Goal: Information Seeking & Learning: Learn about a topic

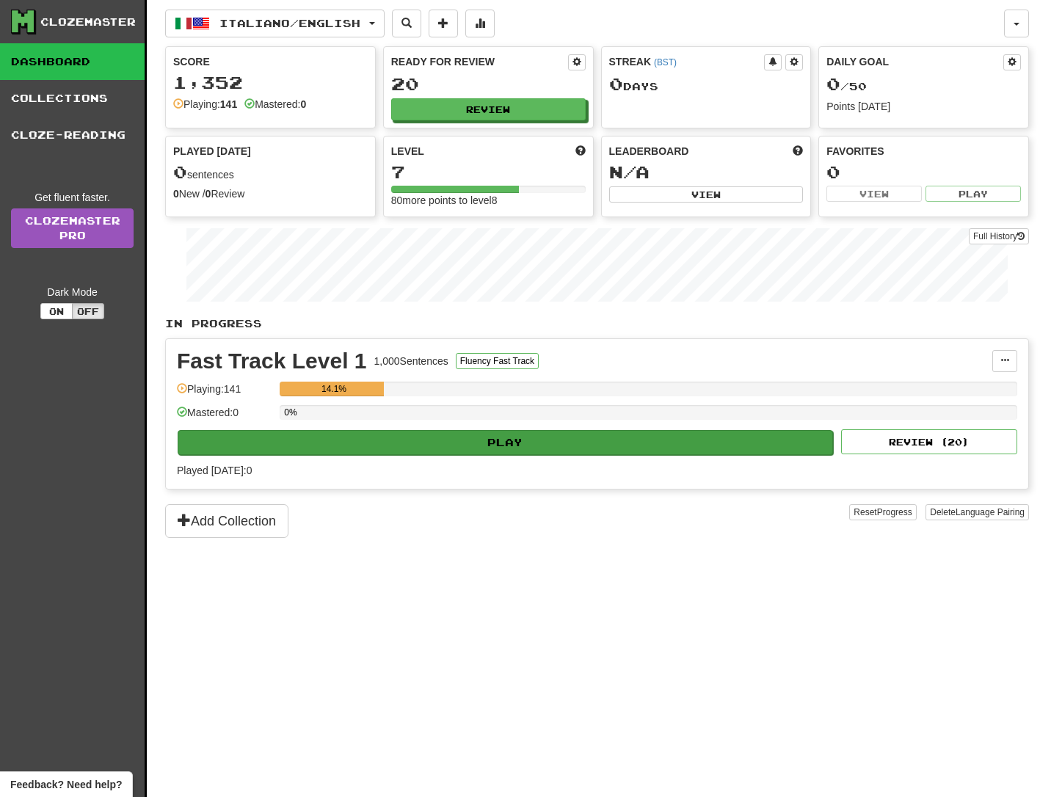
click at [500, 440] on button "Play" at bounding box center [505, 442] width 655 height 25
select select "**"
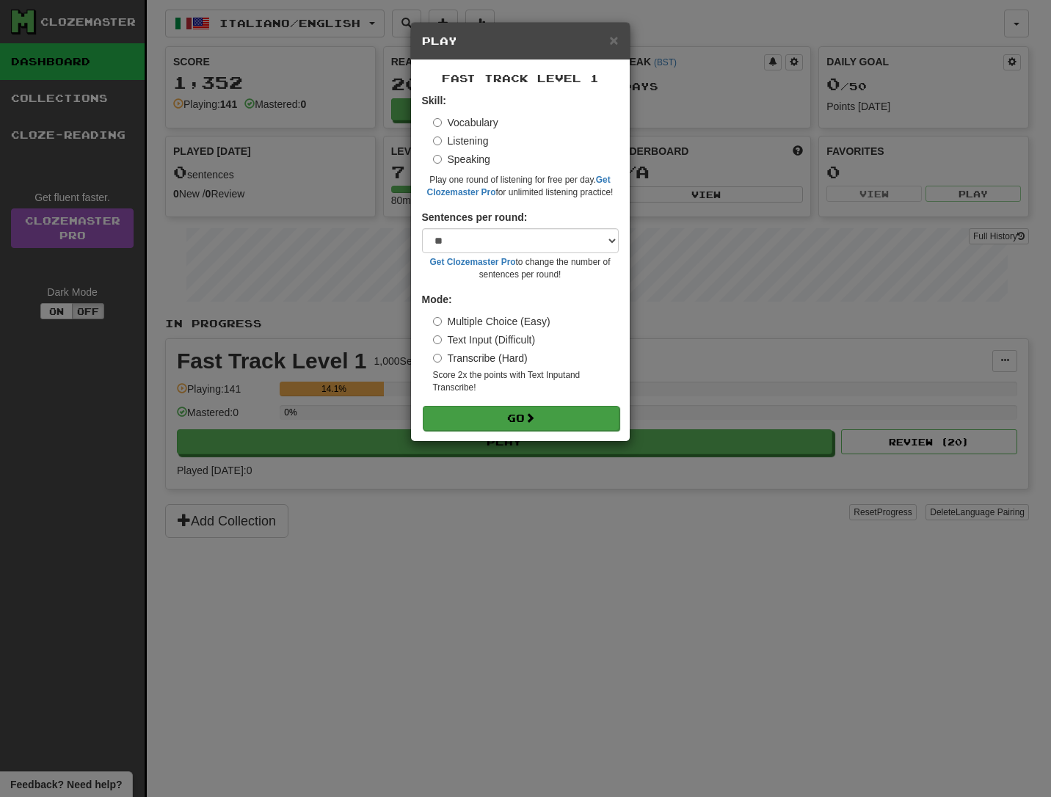
click at [512, 413] on button "Go" at bounding box center [521, 418] width 197 height 25
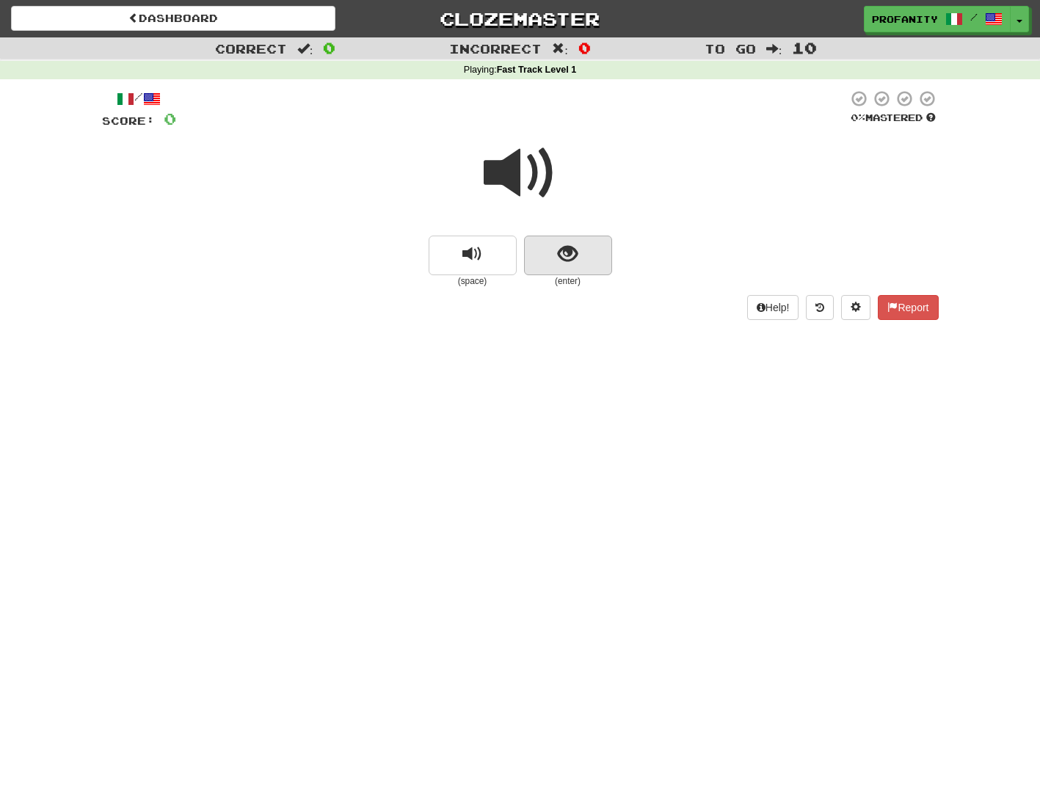
click at [568, 251] on span "show sentence" at bounding box center [568, 254] width 20 height 20
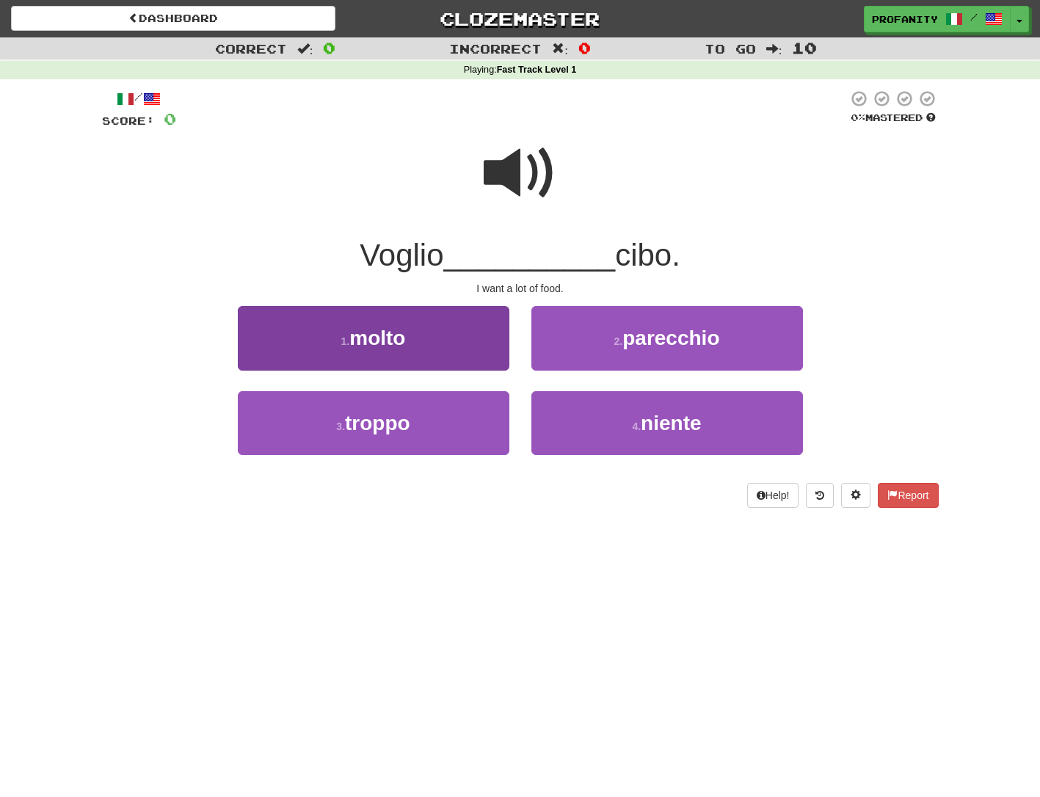
click at [405, 332] on span "molto" at bounding box center [377, 338] width 56 height 23
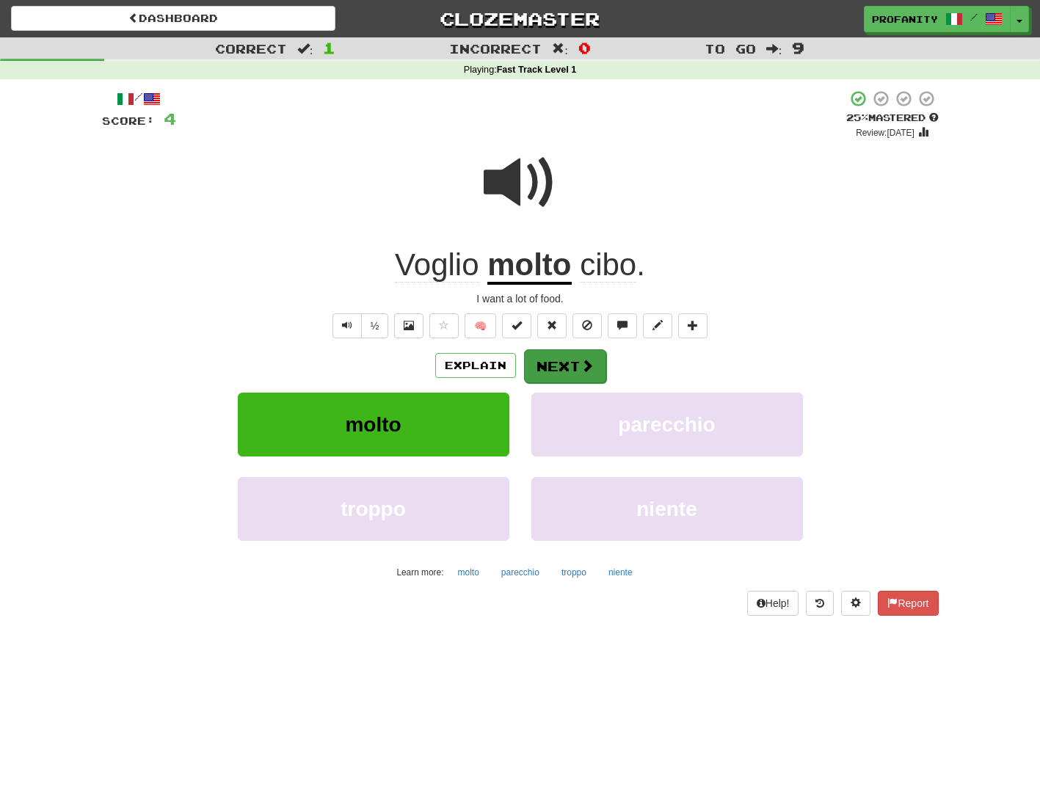
click at [556, 365] on button "Next" at bounding box center [565, 366] width 82 height 34
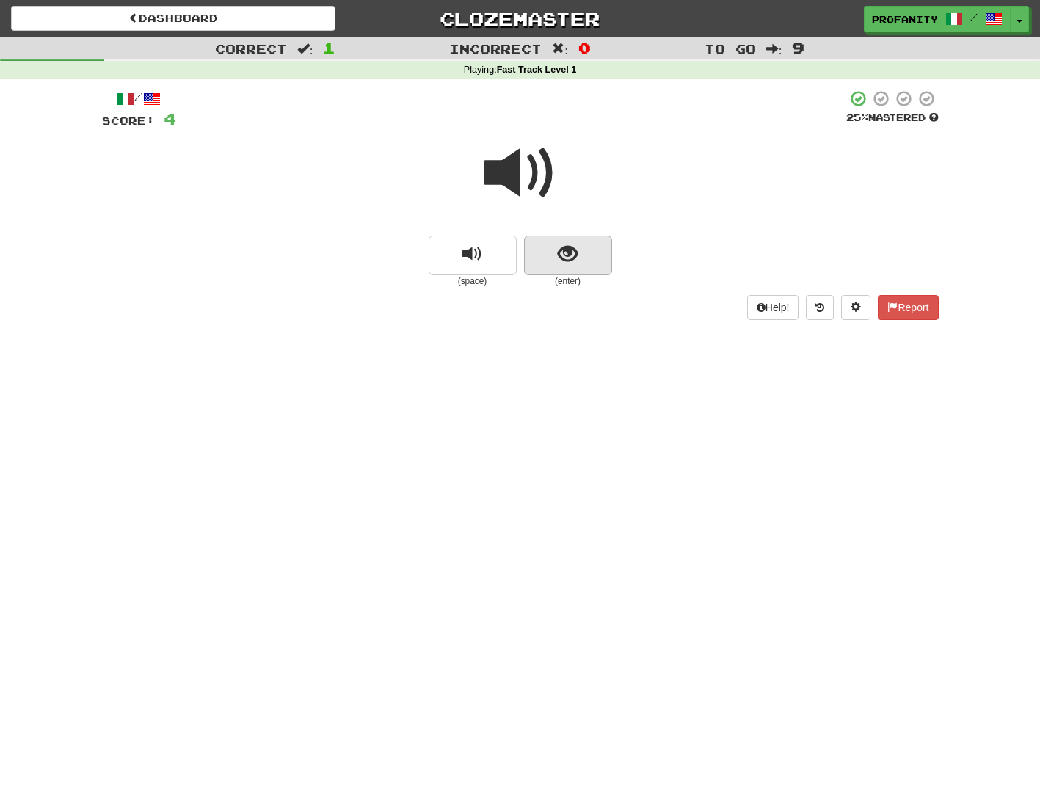
click at [566, 250] on span "show sentence" at bounding box center [568, 254] width 20 height 20
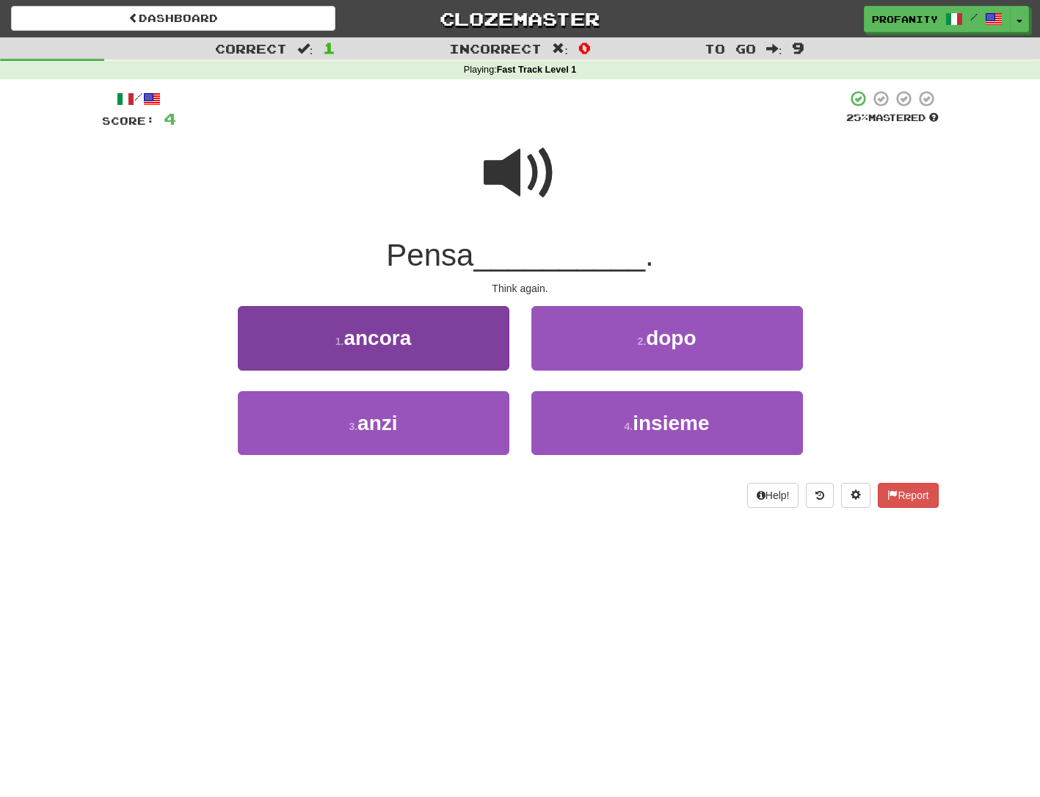
click at [379, 341] on span "ancora" at bounding box center [377, 338] width 68 height 23
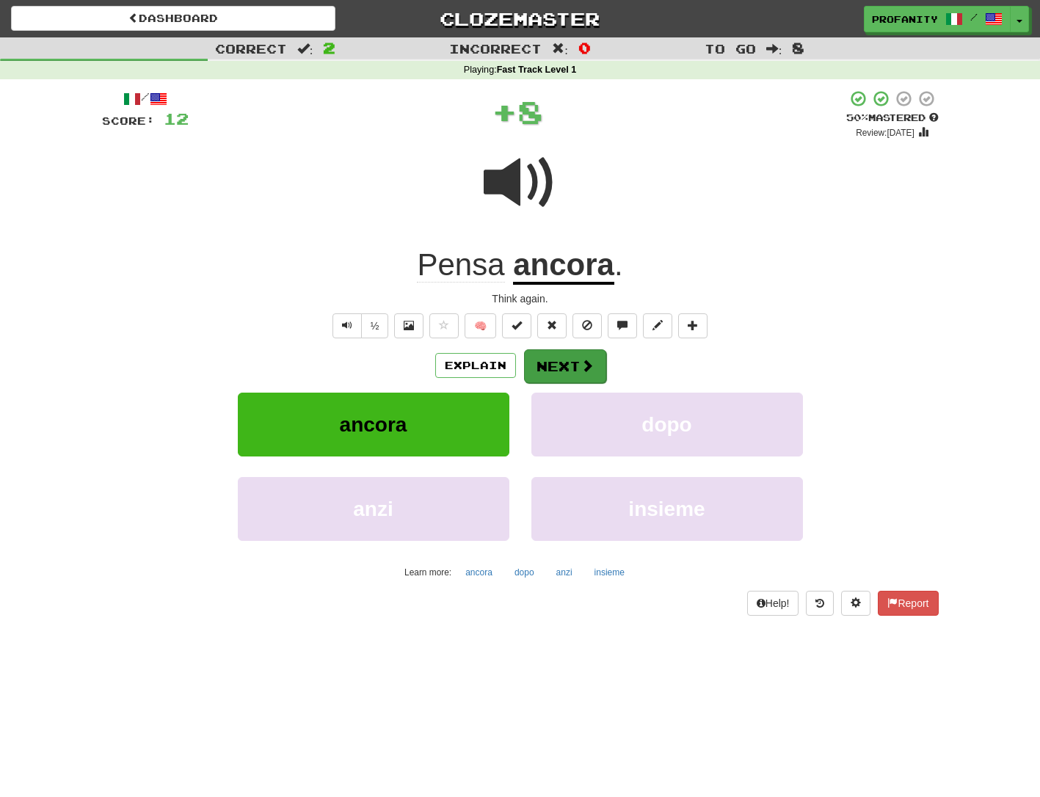
click at [560, 360] on button "Next" at bounding box center [565, 366] width 82 height 34
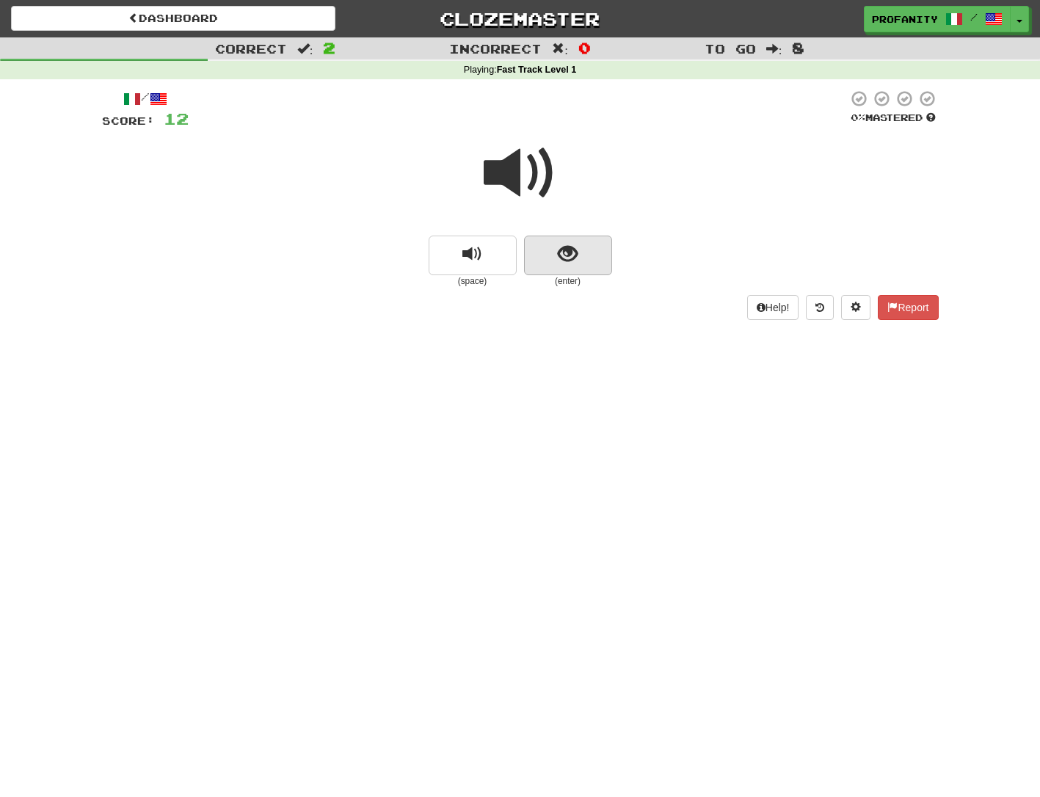
click at [560, 256] on span "show sentence" at bounding box center [568, 254] width 20 height 20
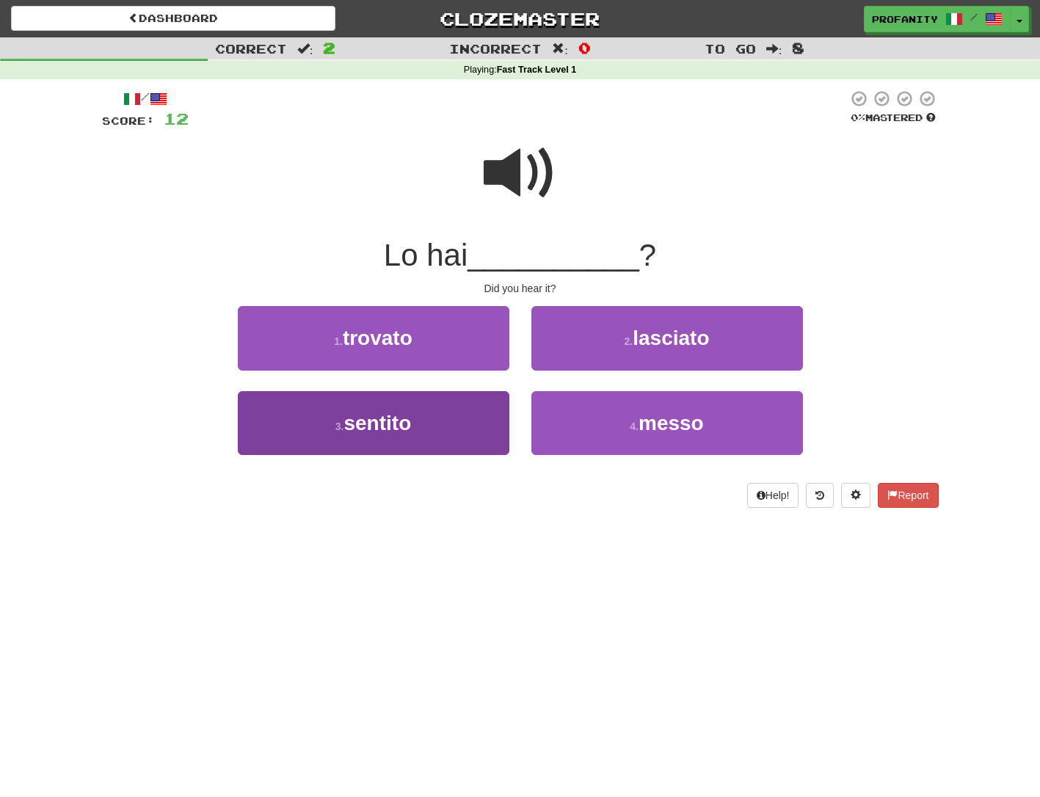
click at [430, 420] on button "3 . sentito" at bounding box center [374, 423] width 272 height 64
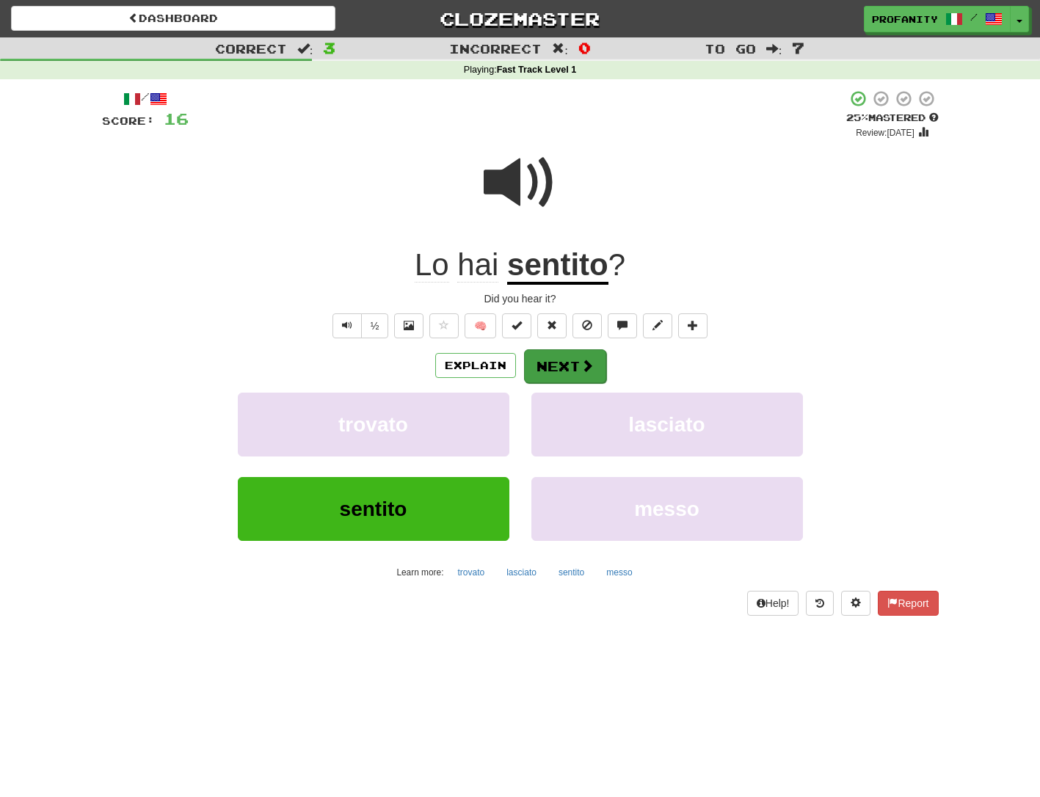
click at [551, 357] on button "Next" at bounding box center [565, 366] width 82 height 34
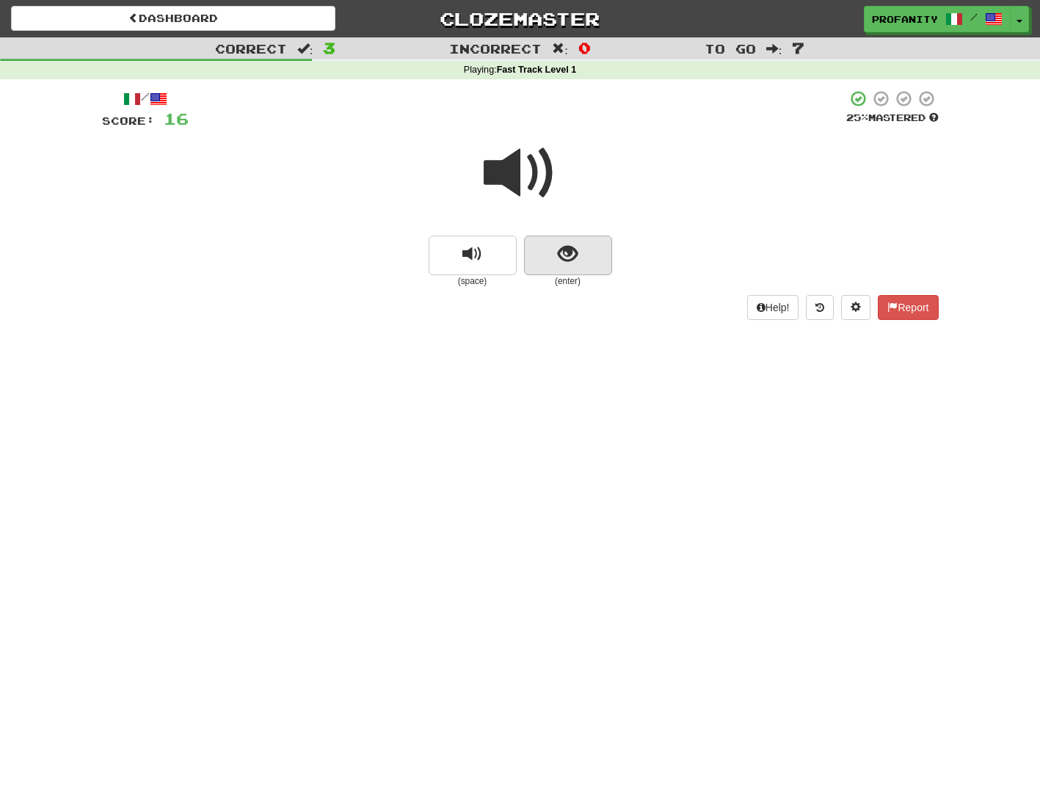
click at [567, 256] on span "show sentence" at bounding box center [568, 254] width 20 height 20
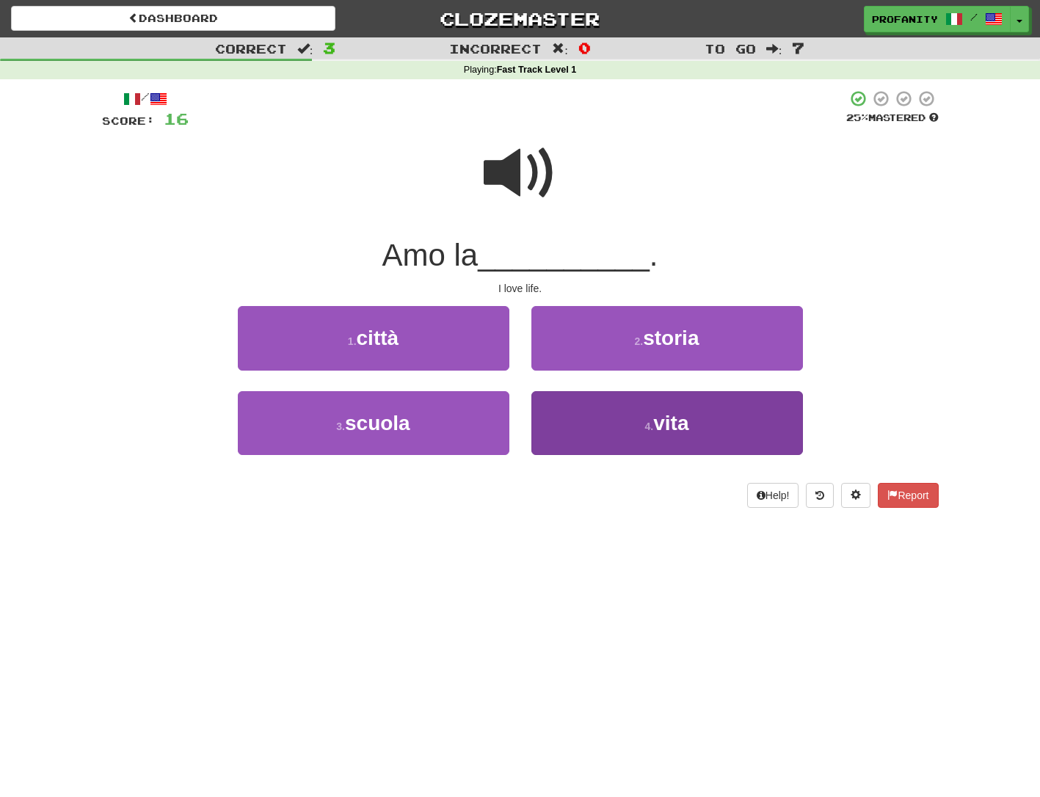
click at [597, 423] on button "4 . vita" at bounding box center [667, 423] width 272 height 64
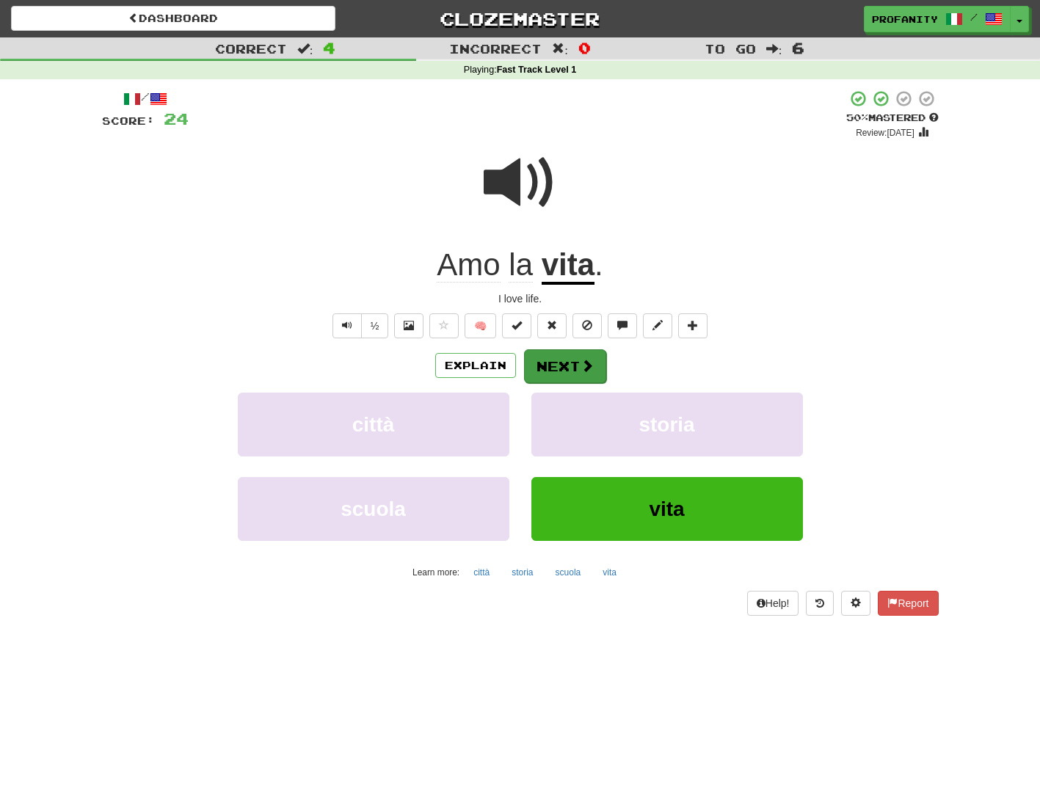
click at [557, 361] on button "Next" at bounding box center [565, 366] width 82 height 34
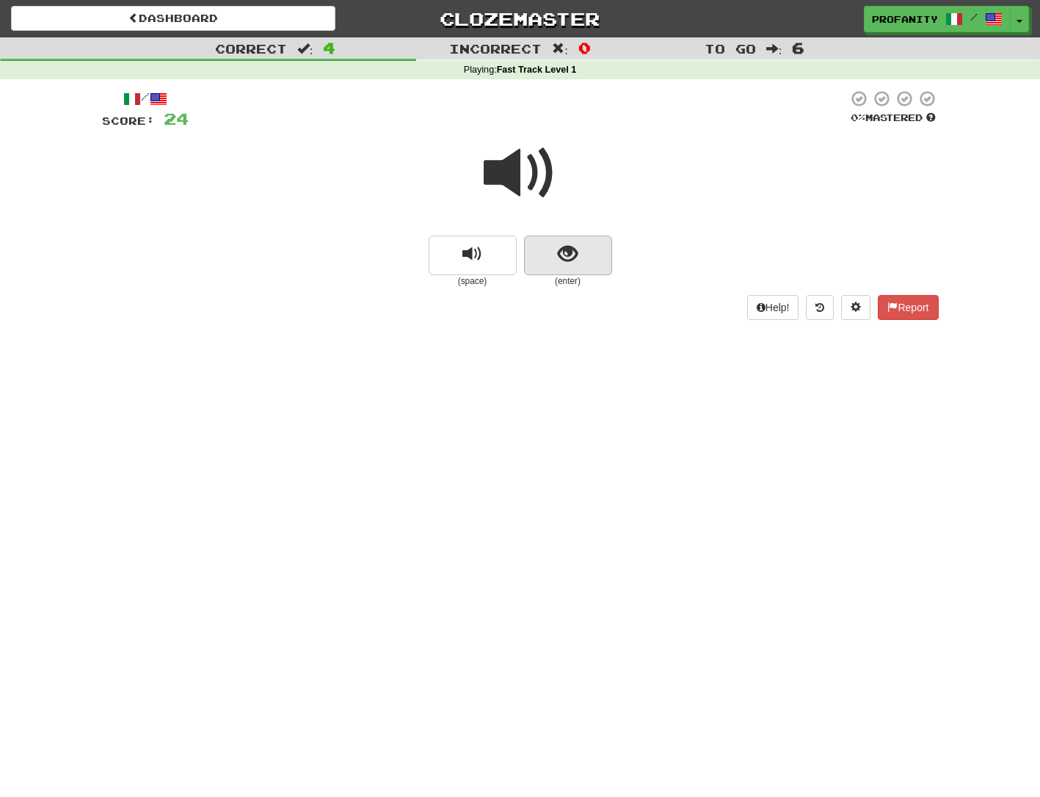
click at [566, 255] on span "show sentence" at bounding box center [568, 254] width 20 height 20
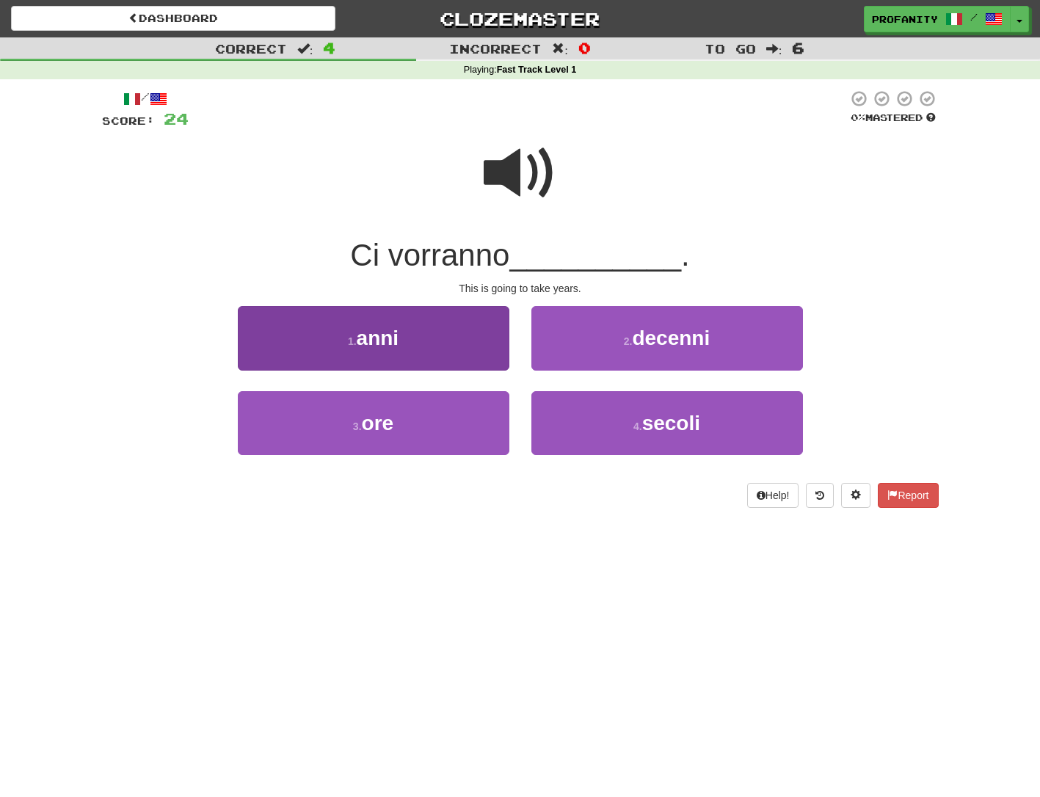
click at [381, 340] on span "anni" at bounding box center [378, 338] width 43 height 23
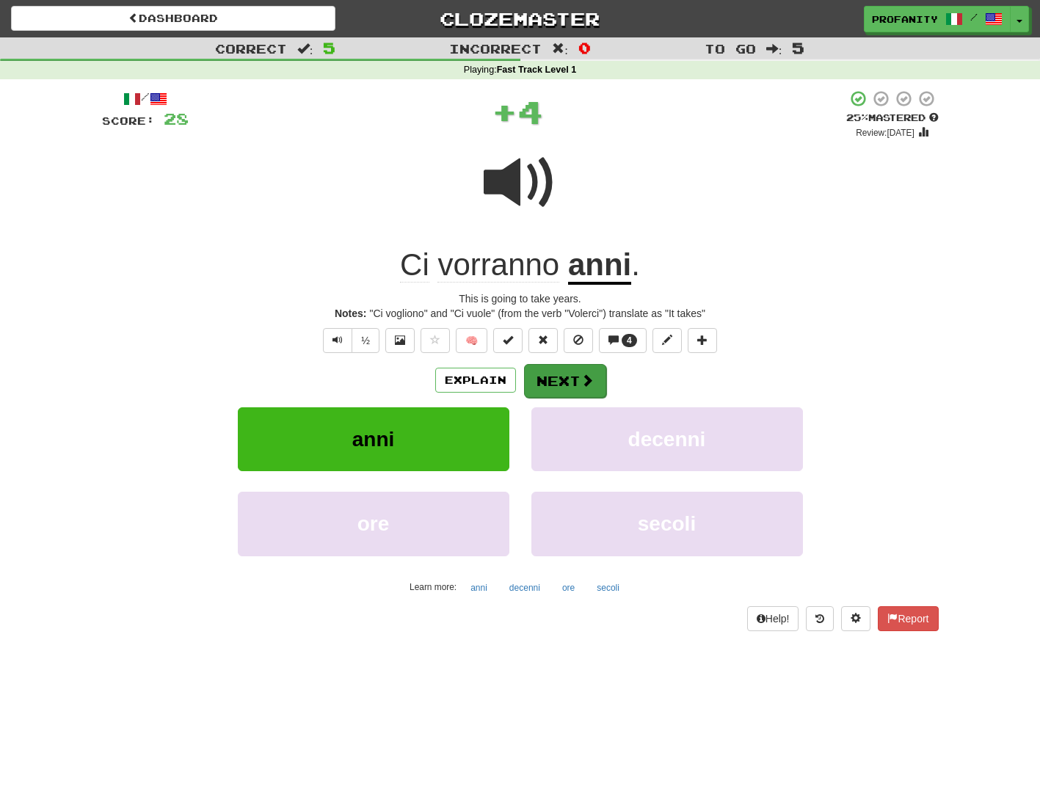
click at [553, 379] on button "Next" at bounding box center [565, 381] width 82 height 34
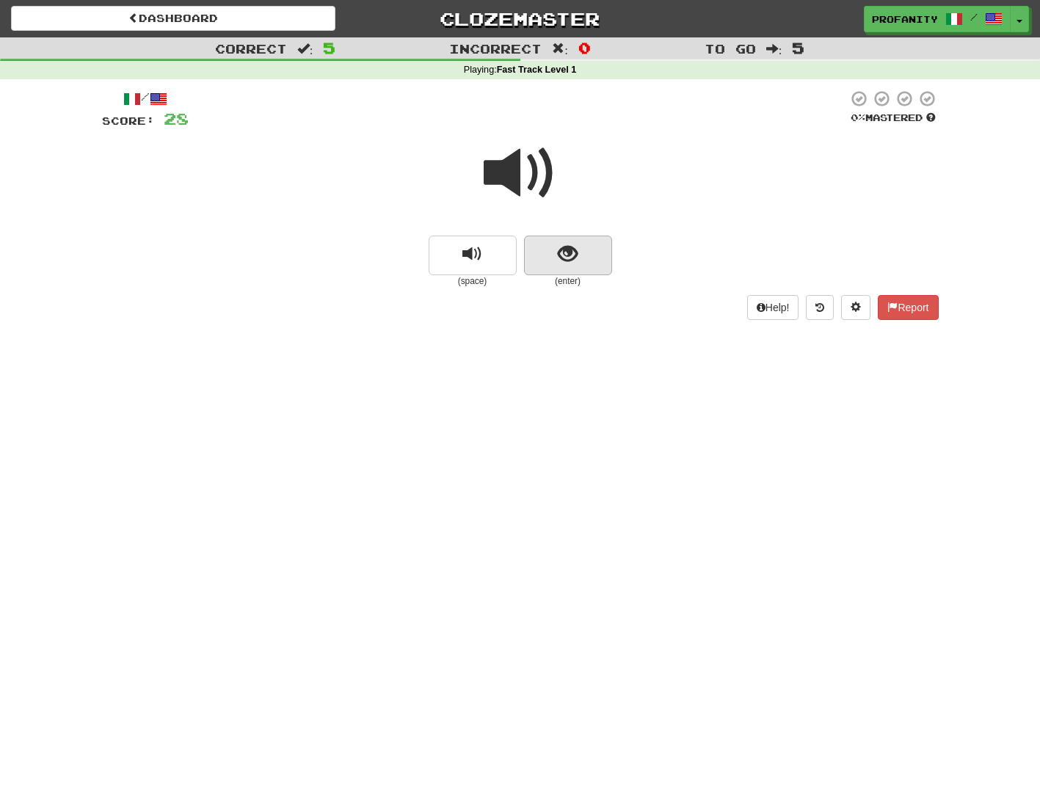
click at [567, 250] on span "show sentence" at bounding box center [568, 254] width 20 height 20
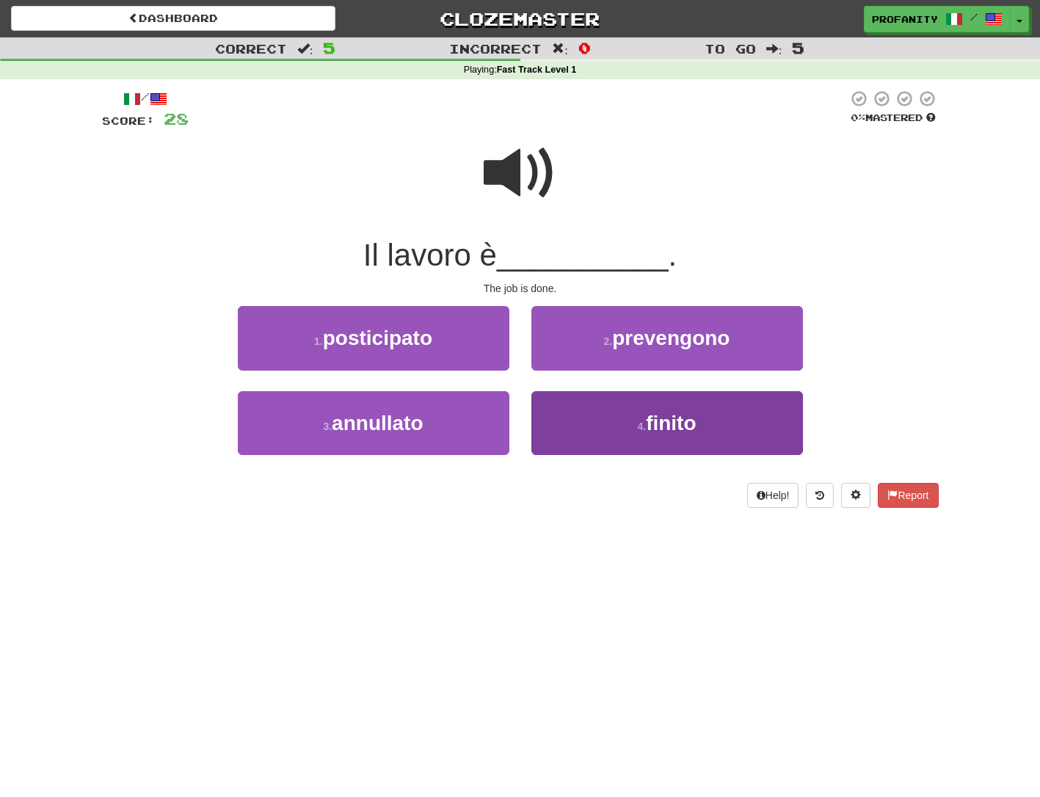
click at [583, 435] on button "4 . finito" at bounding box center [667, 423] width 272 height 64
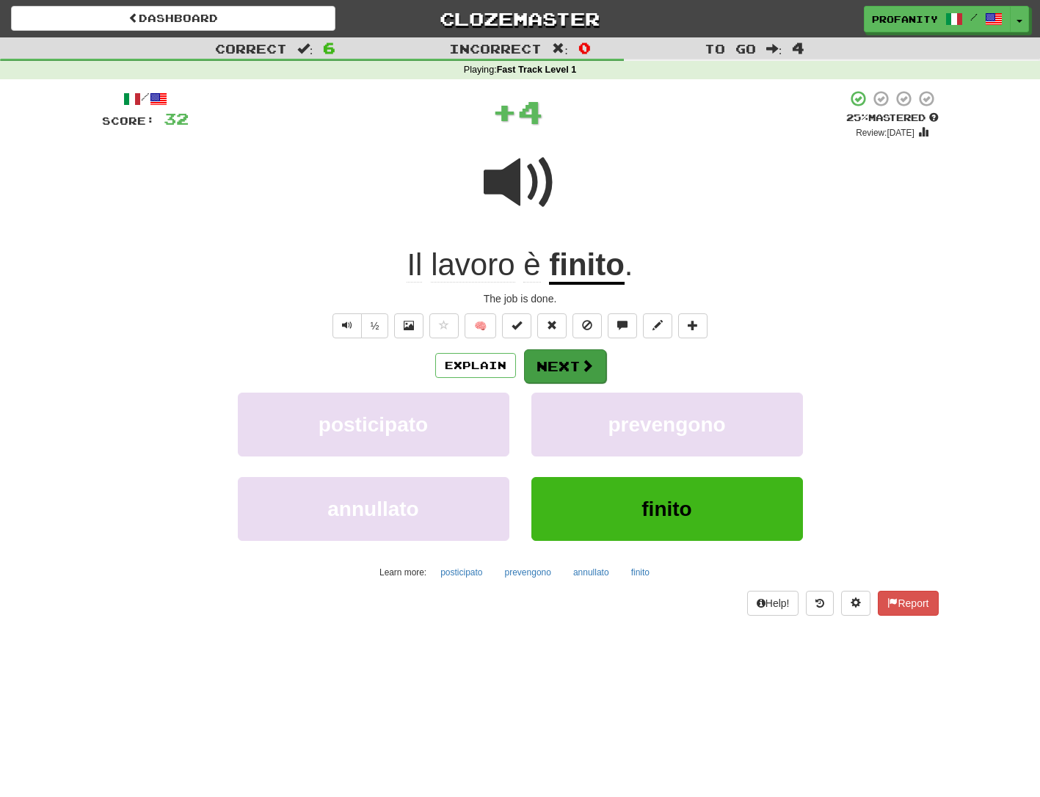
click at [559, 360] on button "Next" at bounding box center [565, 366] width 82 height 34
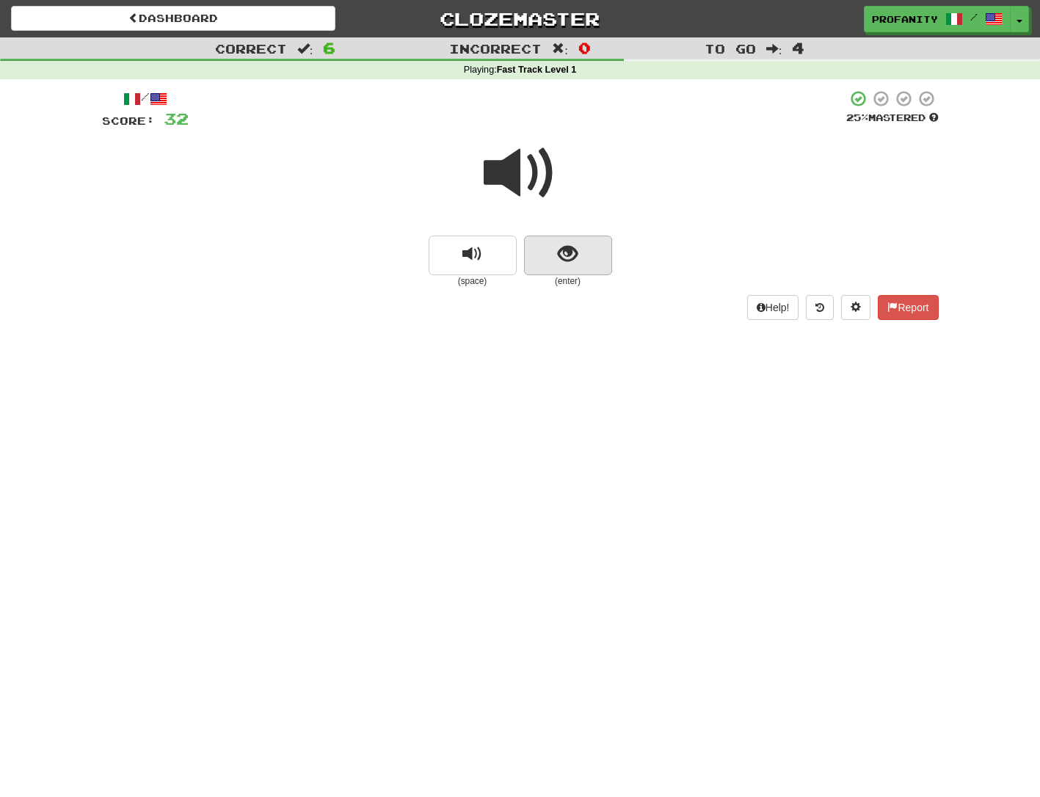
click at [557, 266] on button "show sentence" at bounding box center [568, 256] width 88 height 40
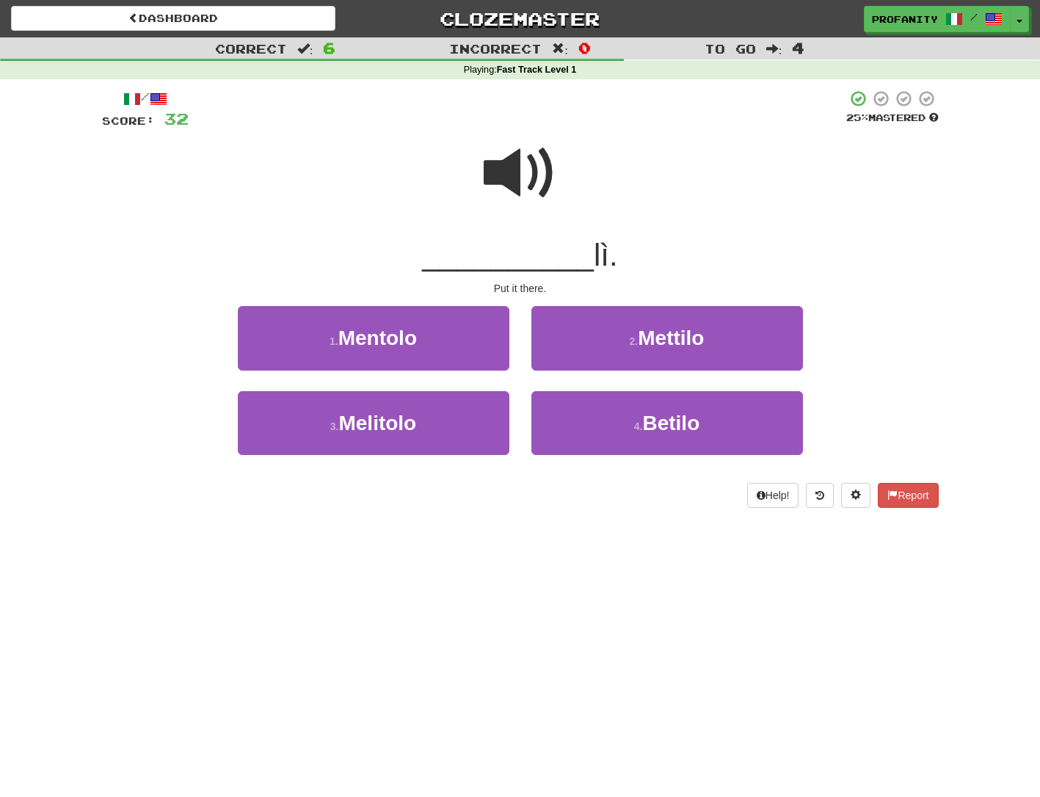
click at [513, 191] on span at bounding box center [520, 173] width 73 height 73
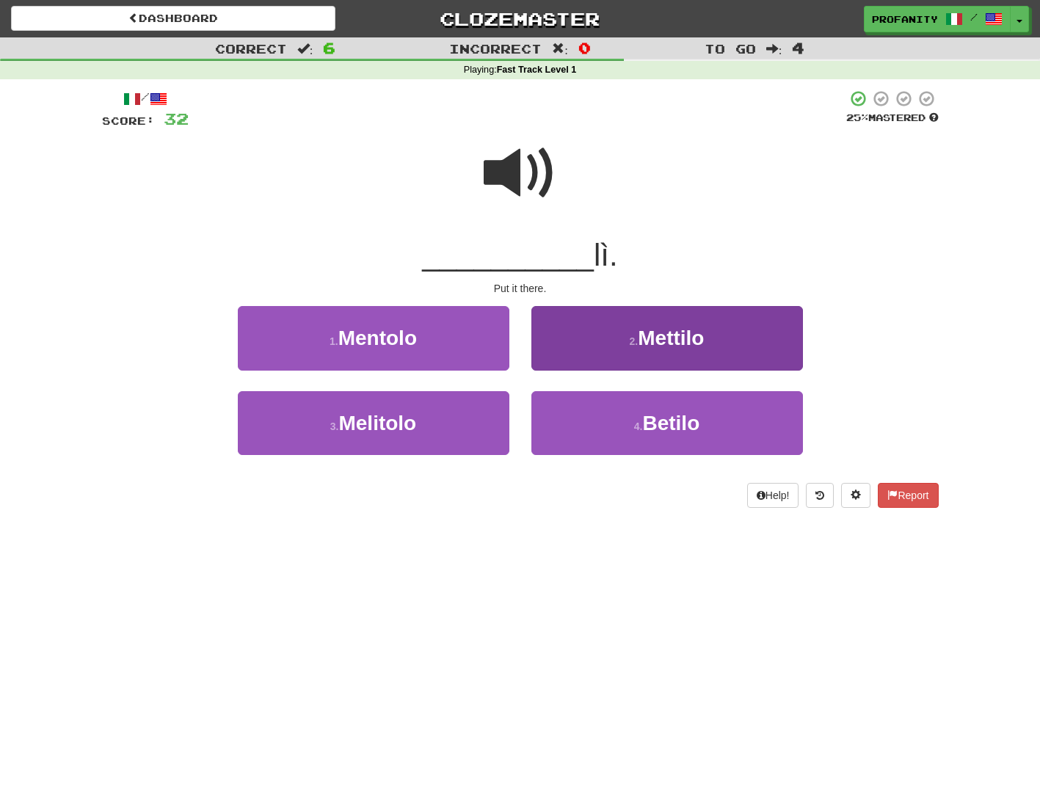
click at [580, 338] on button "2 . Mettilo" at bounding box center [667, 338] width 272 height 64
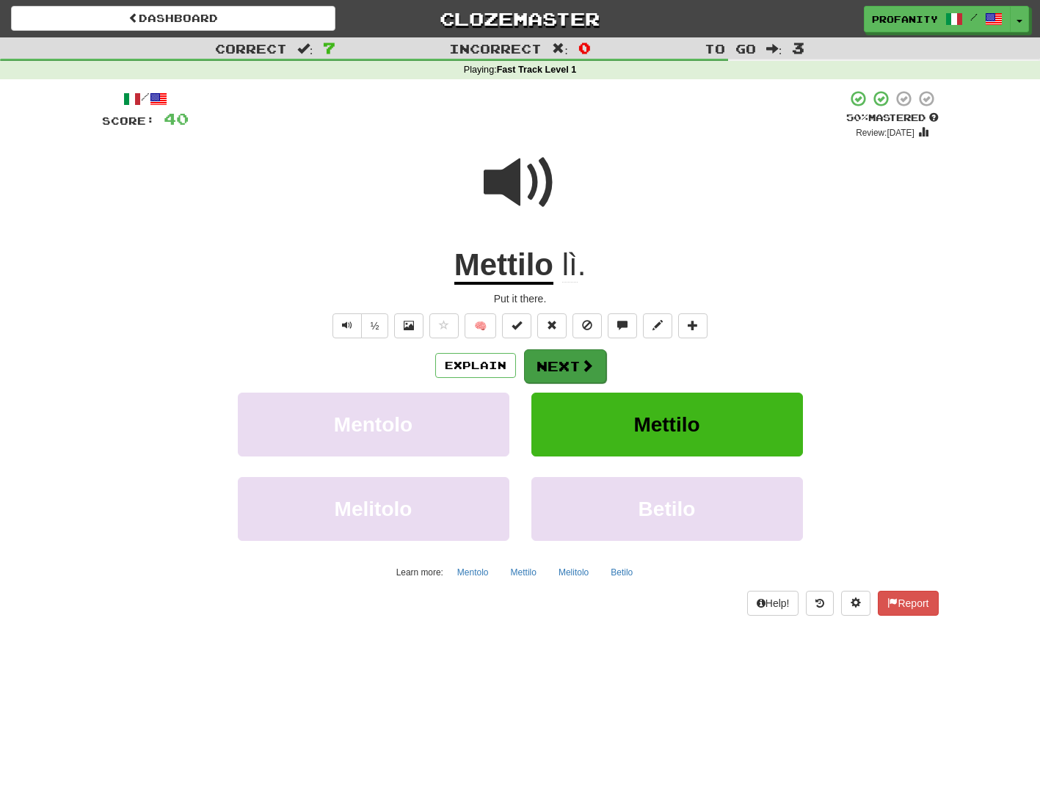
click at [556, 359] on button "Next" at bounding box center [565, 366] width 82 height 34
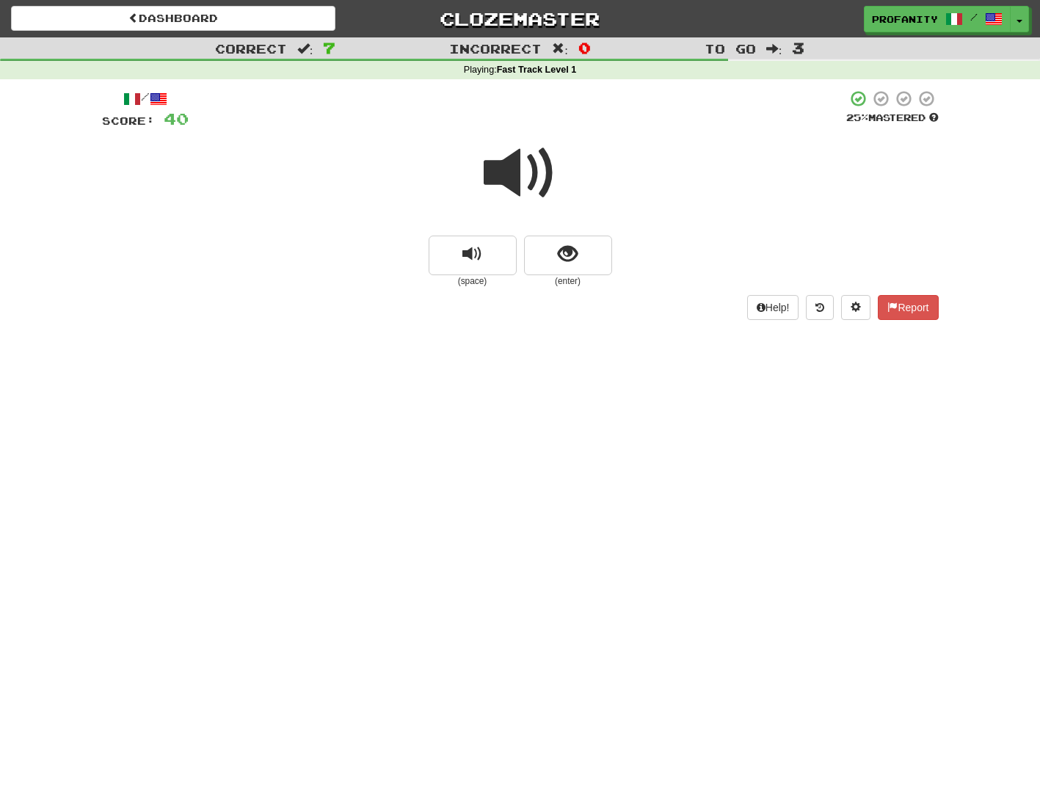
click at [501, 181] on span at bounding box center [520, 173] width 73 height 73
click at [560, 249] on span "show sentence" at bounding box center [568, 254] width 20 height 20
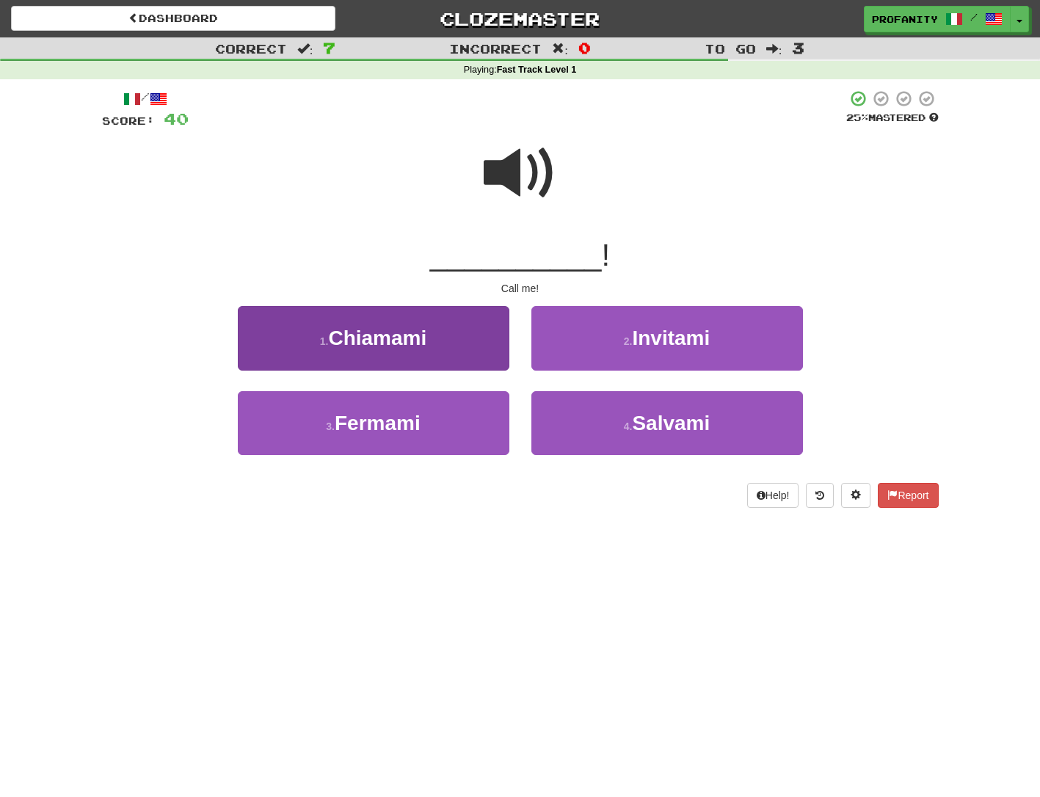
click at [392, 338] on span "Chiamami" at bounding box center [377, 338] width 98 height 23
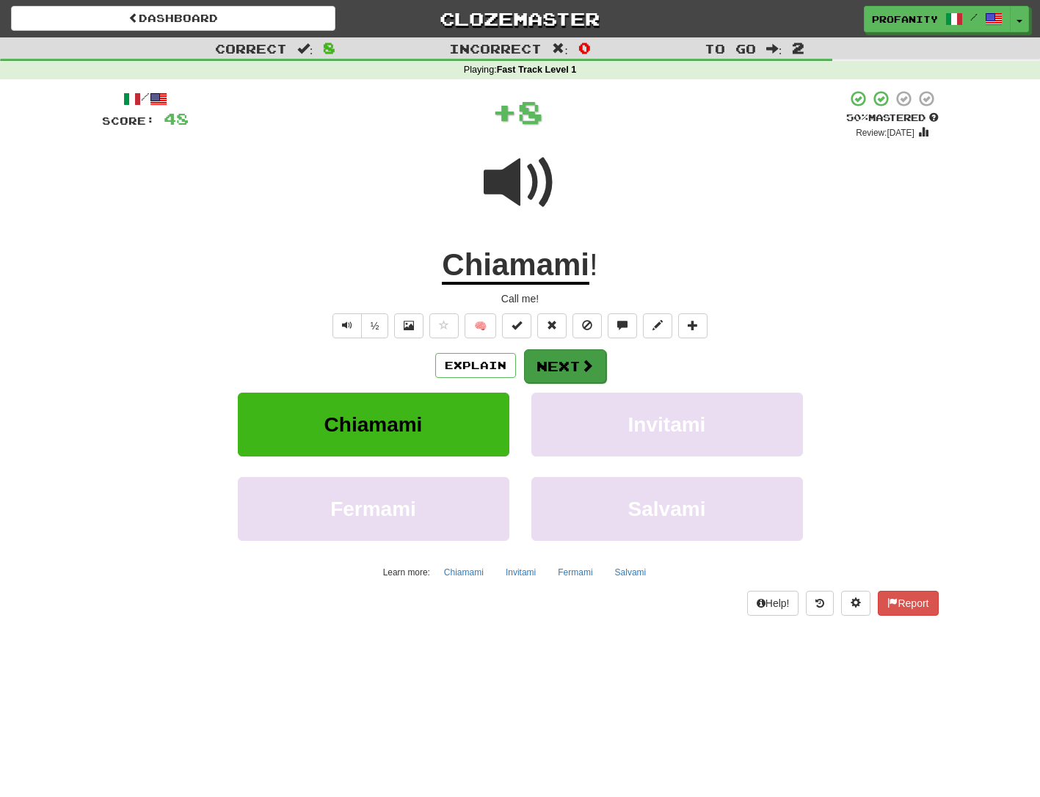
click at [560, 360] on button "Next" at bounding box center [565, 366] width 82 height 34
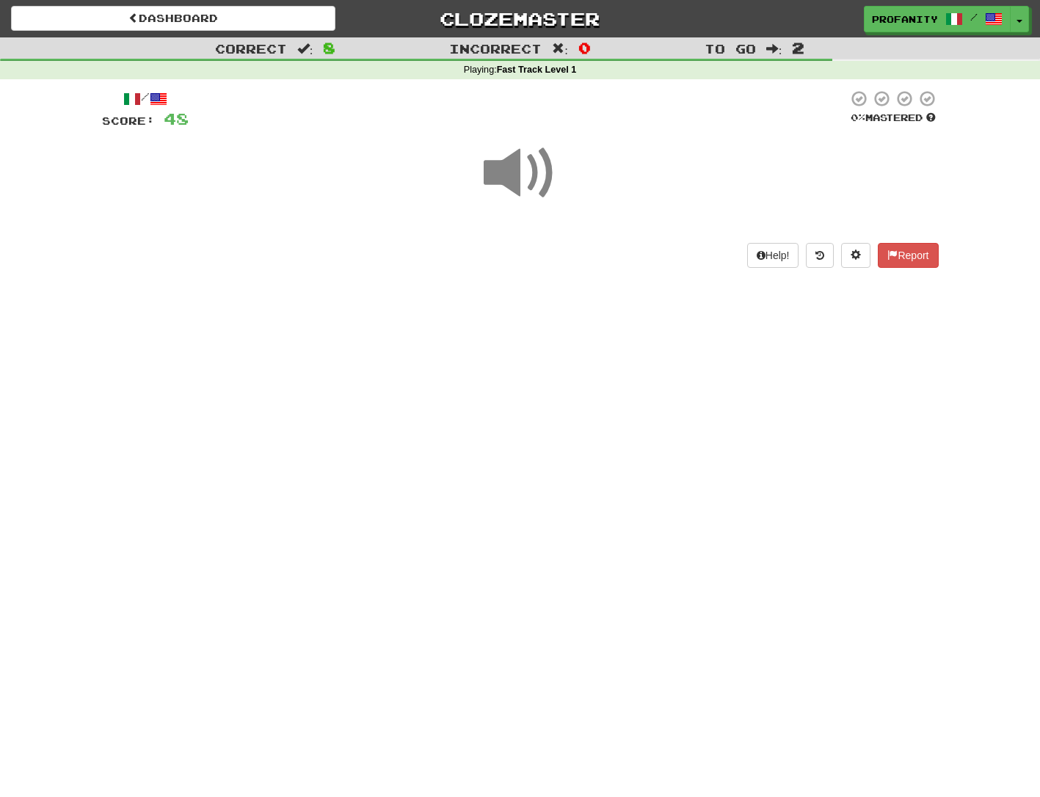
click at [513, 176] on span at bounding box center [520, 173] width 73 height 73
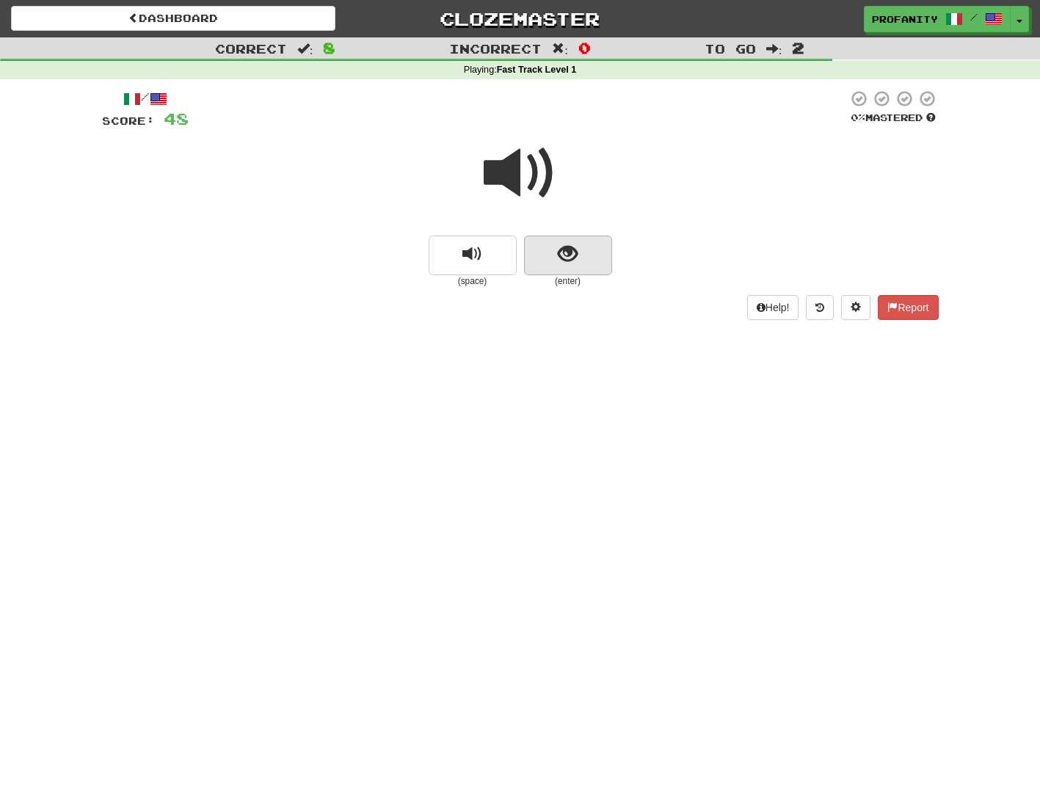
click at [562, 254] on span "show sentence" at bounding box center [568, 254] width 20 height 20
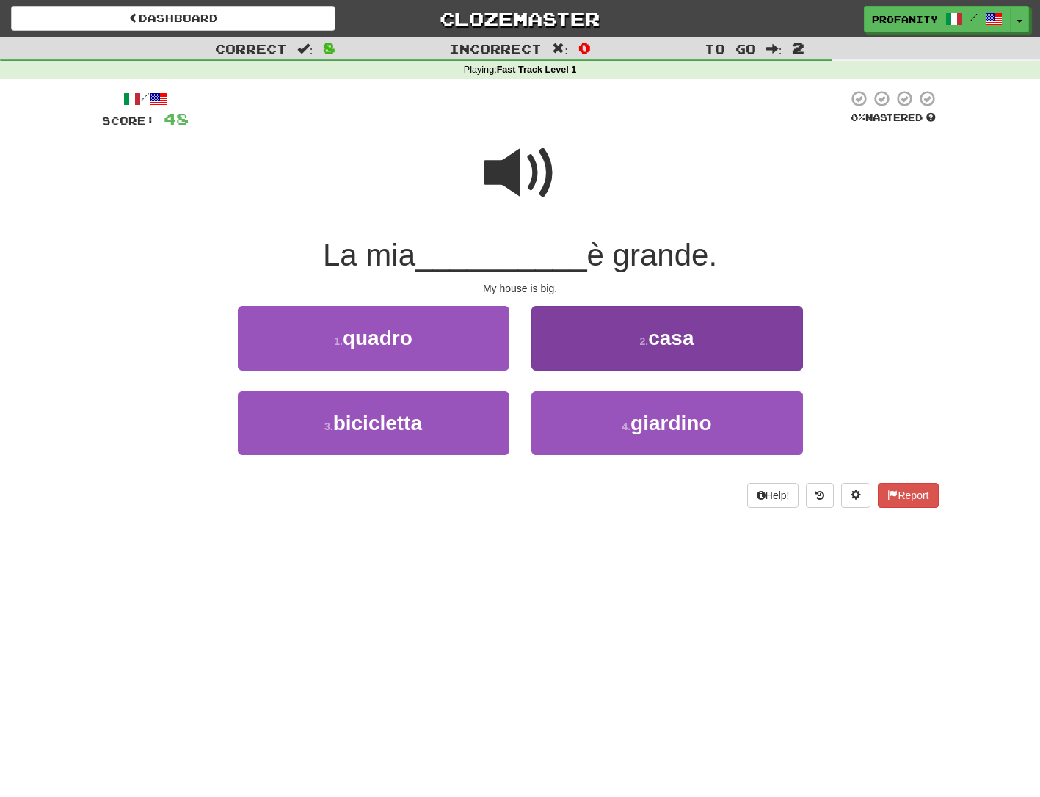
click at [585, 330] on button "2 . casa" at bounding box center [667, 338] width 272 height 64
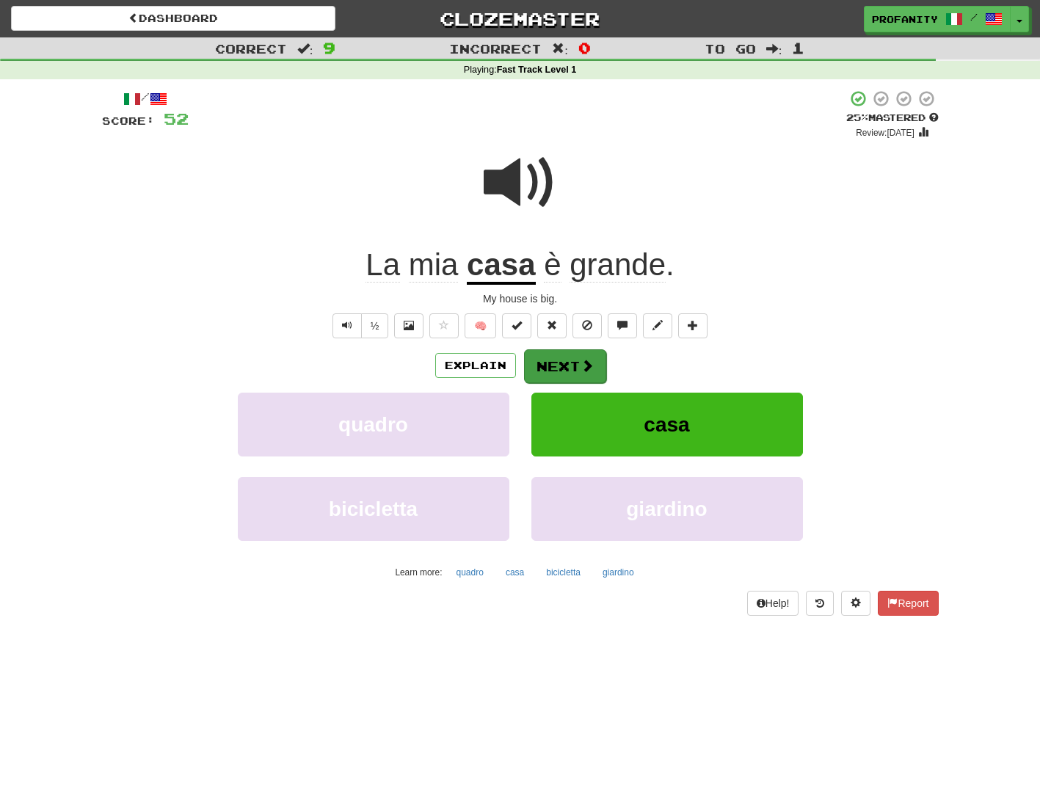
click at [550, 363] on button "Next" at bounding box center [565, 366] width 82 height 34
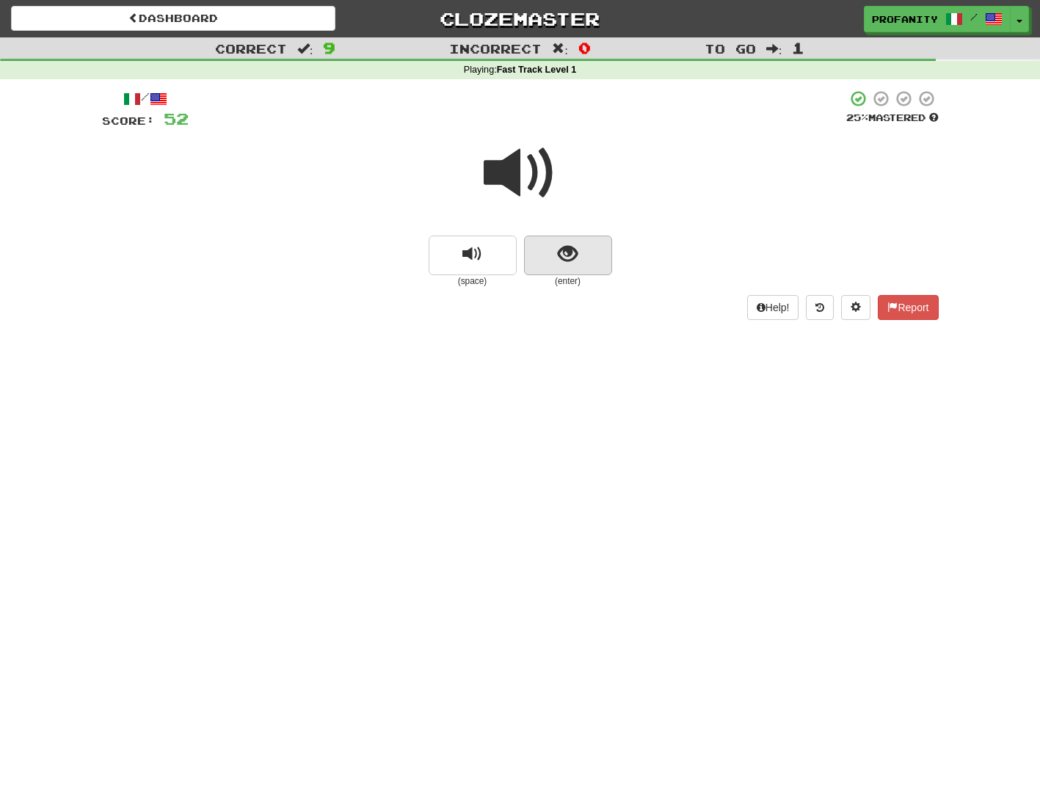
click at [564, 263] on span "show sentence" at bounding box center [568, 254] width 20 height 20
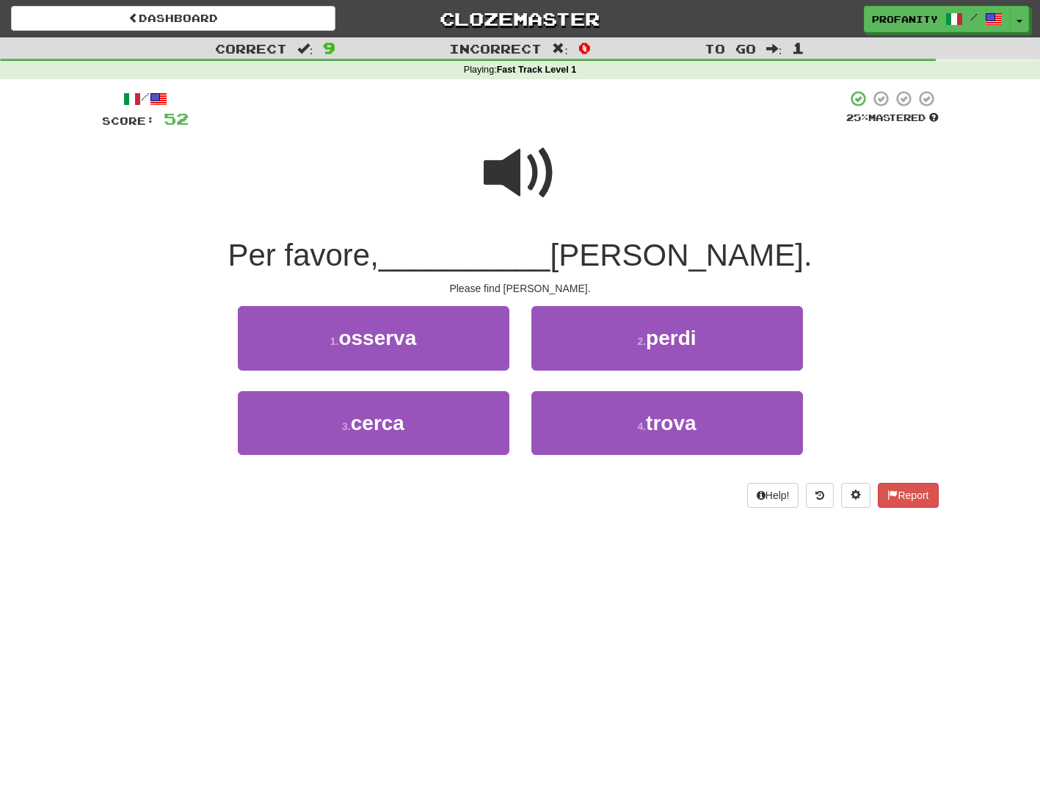
click at [502, 179] on span at bounding box center [520, 173] width 73 height 73
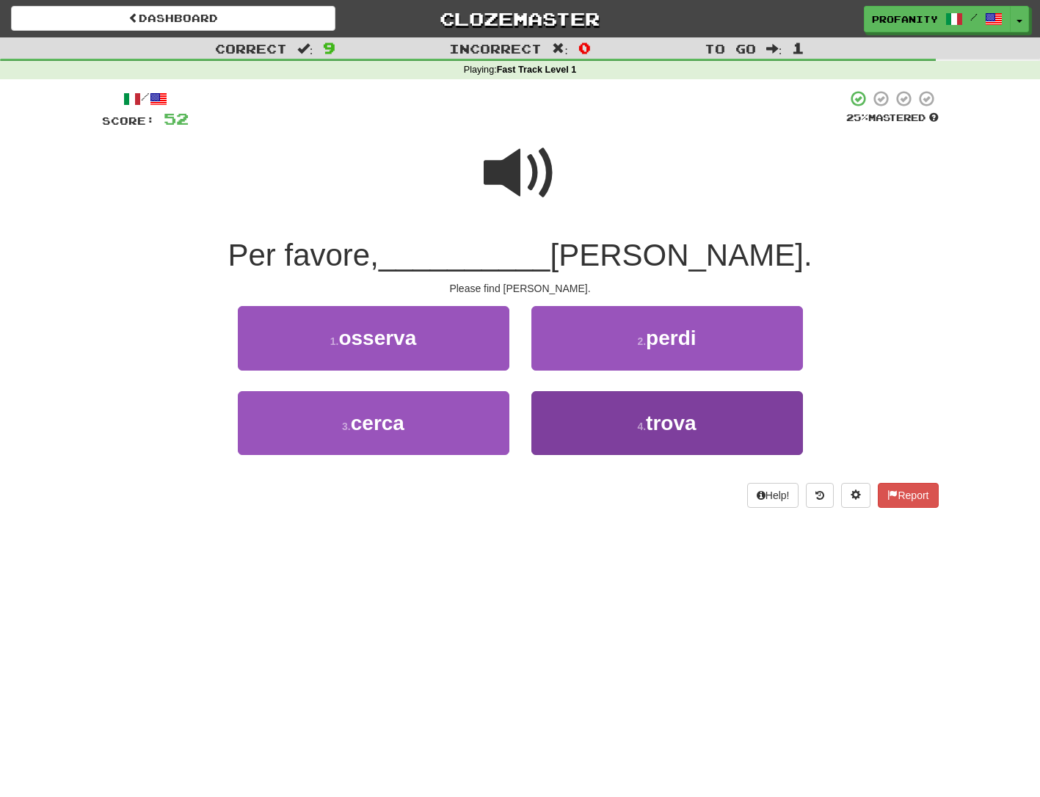
click at [618, 420] on button "4 . trova" at bounding box center [667, 423] width 272 height 64
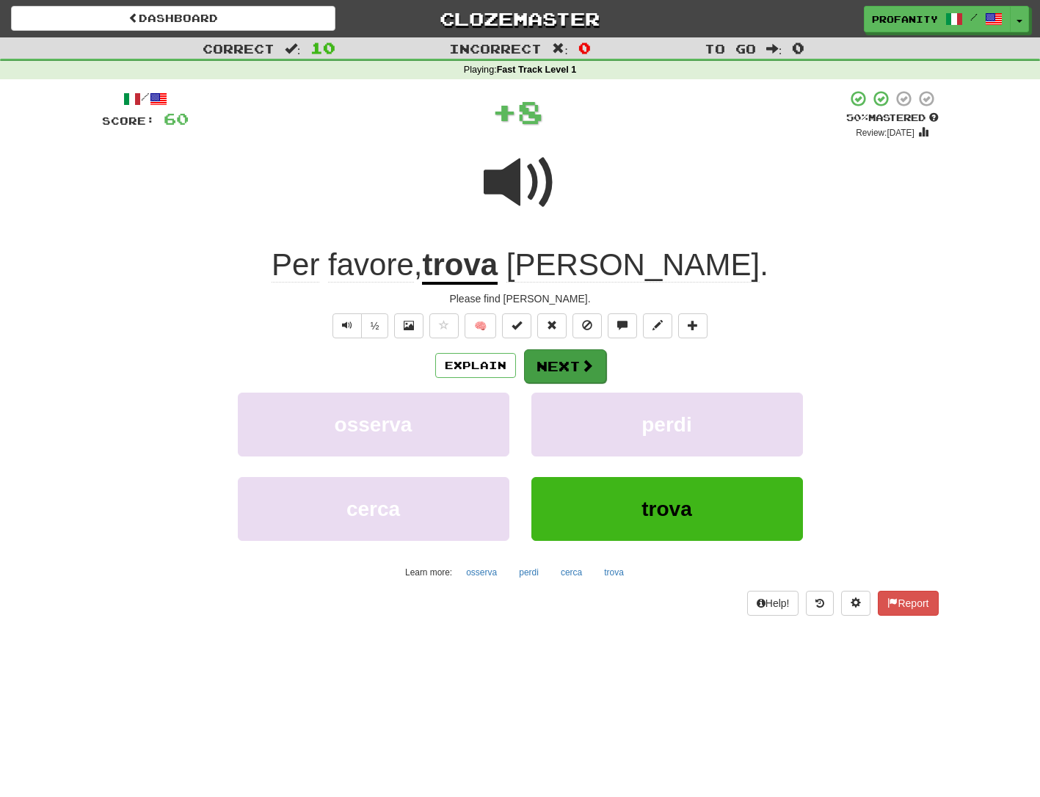
click at [549, 357] on button "Next" at bounding box center [565, 366] width 82 height 34
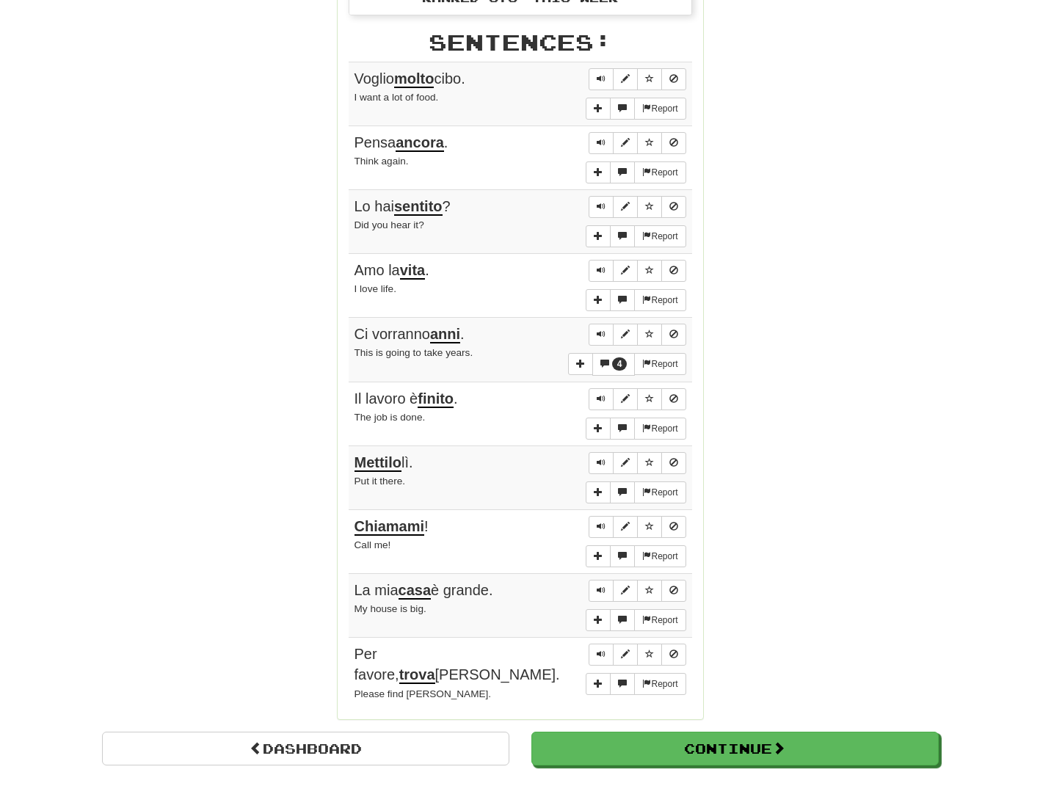
scroll to position [914, 0]
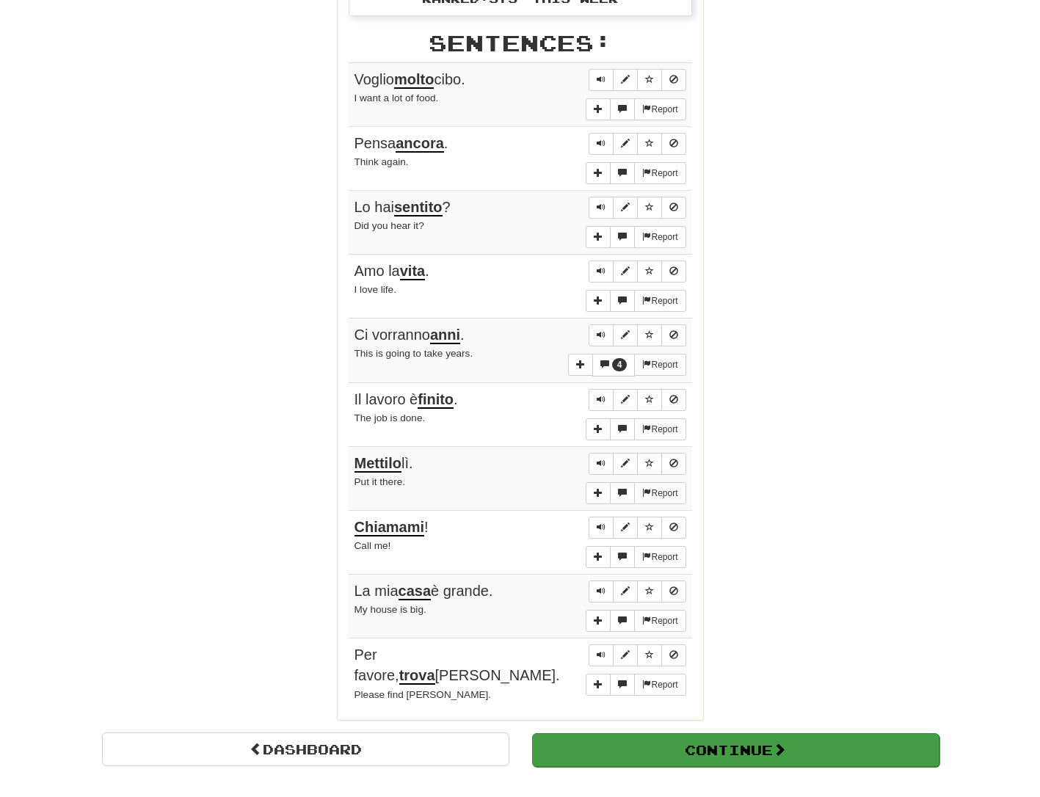
click at [716, 733] on button "Continue" at bounding box center [735, 750] width 407 height 34
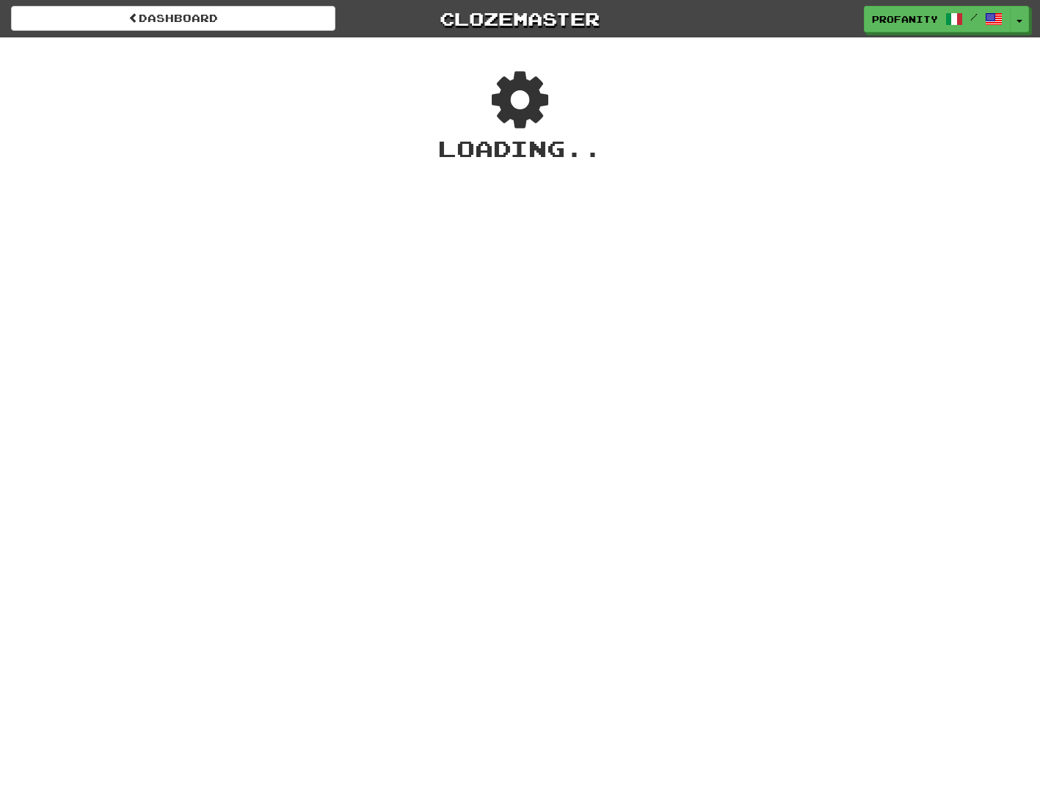
scroll to position [0, 0]
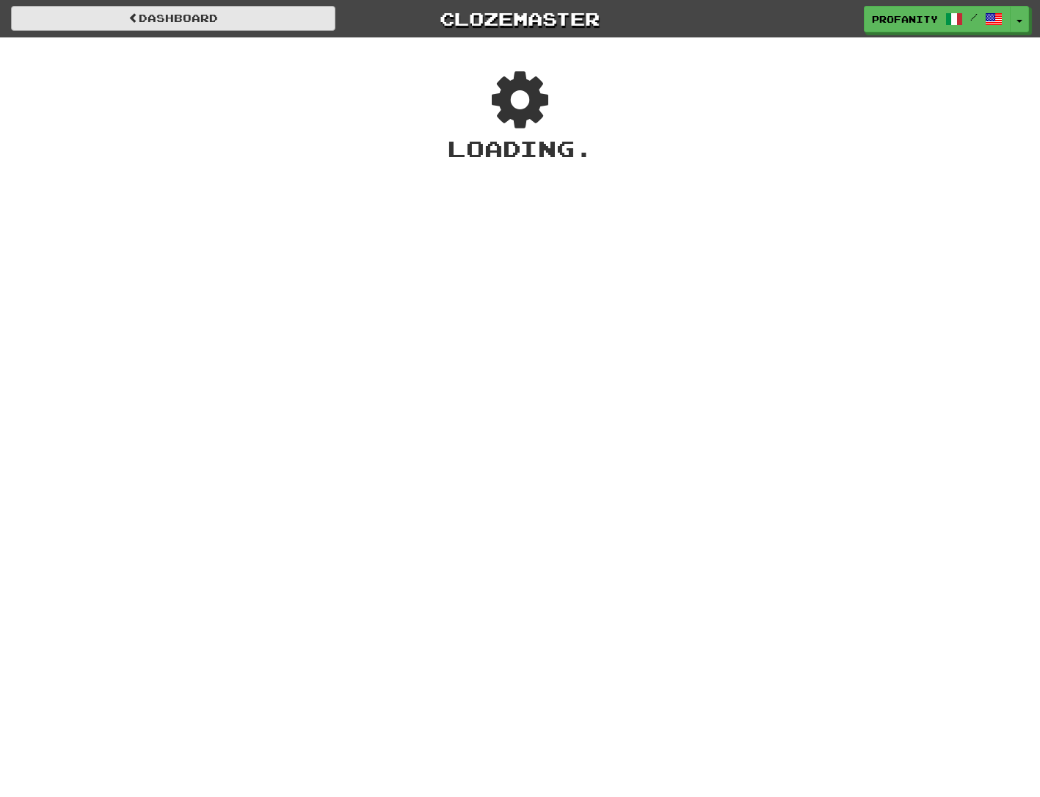
click at [174, 15] on link "Dashboard" at bounding box center [173, 18] width 324 height 25
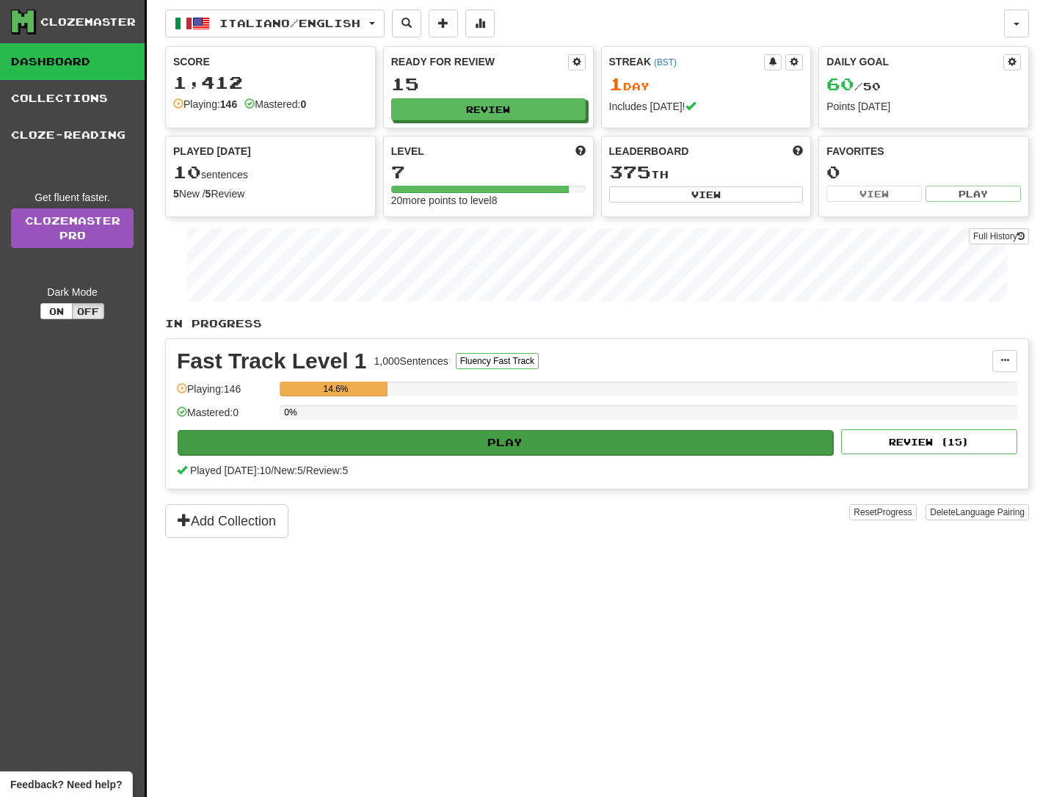
click at [510, 438] on button "Play" at bounding box center [505, 442] width 655 height 25
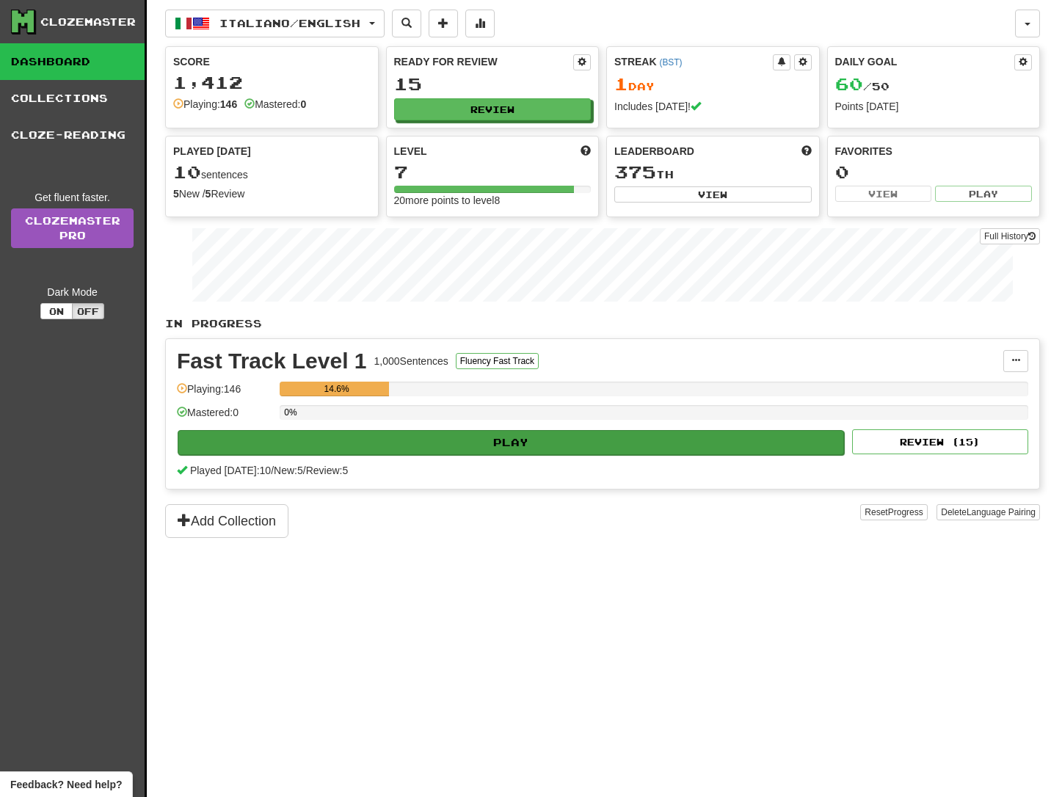
select select "**"
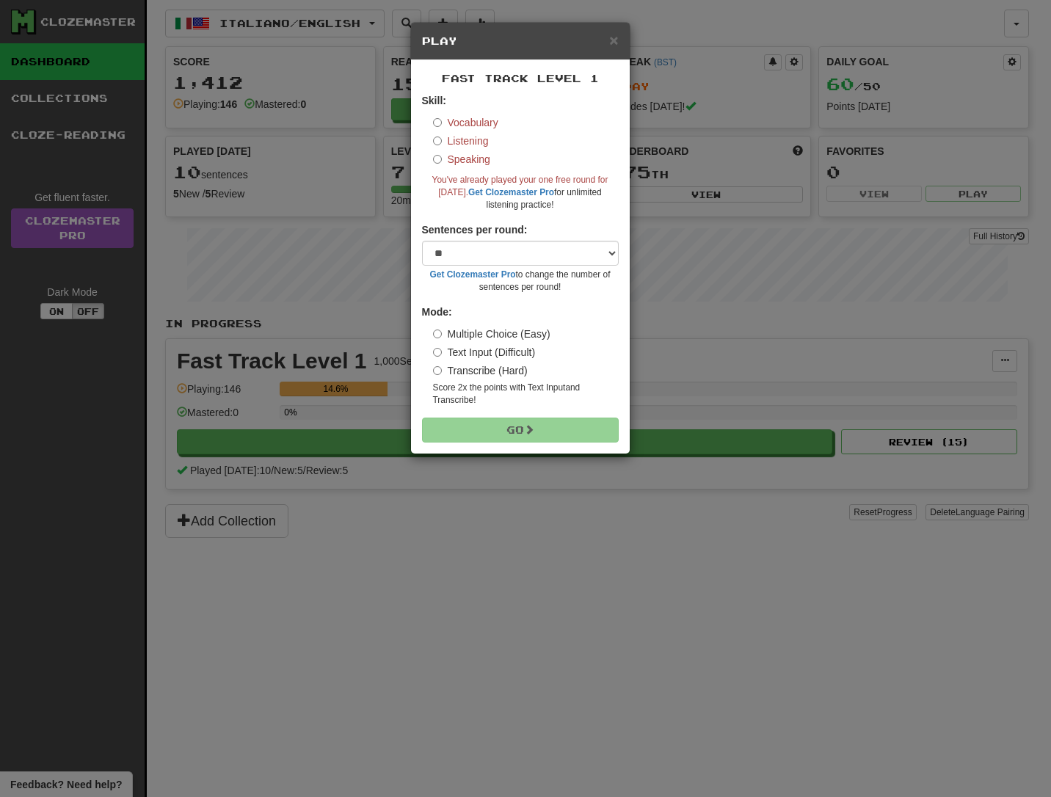
click at [368, 493] on div "× Play Fast Track Level 1 Skill: Vocabulary Listening Speaking You've already p…" at bounding box center [525, 398] width 1051 height 797
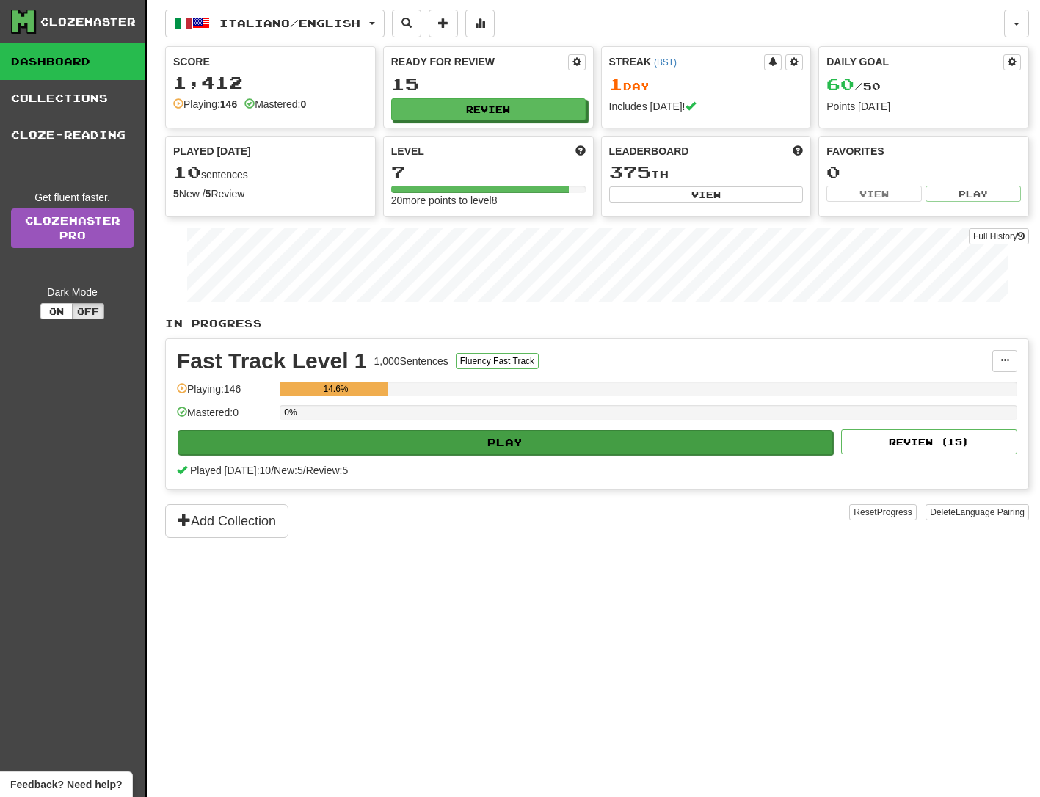
click at [498, 441] on button "Play" at bounding box center [505, 442] width 655 height 25
select select "**"
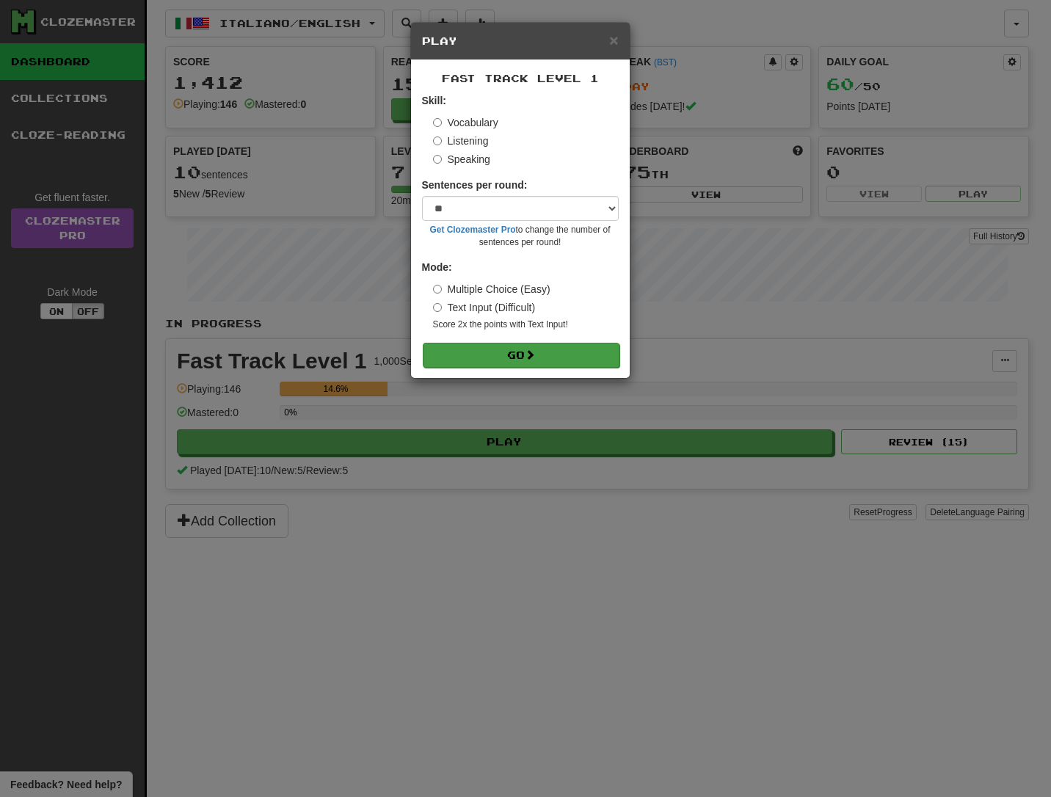
click at [512, 353] on button "Go" at bounding box center [521, 355] width 197 height 25
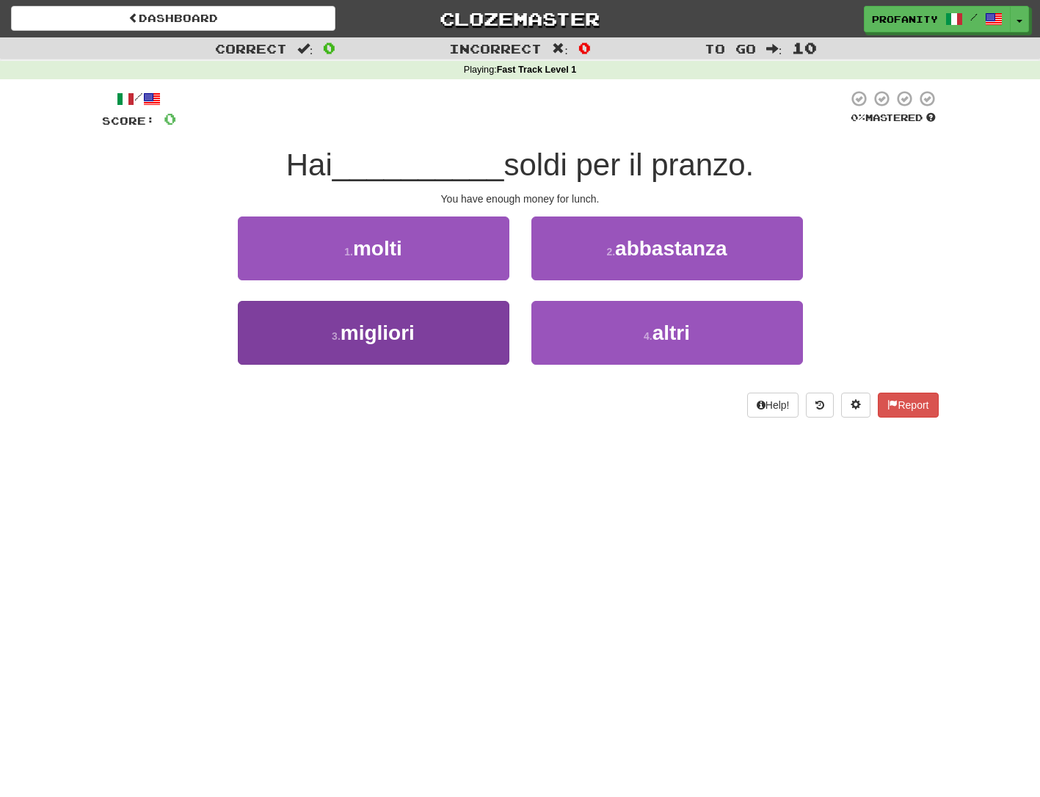
click at [369, 337] on span "migliori" at bounding box center [378, 332] width 74 height 23
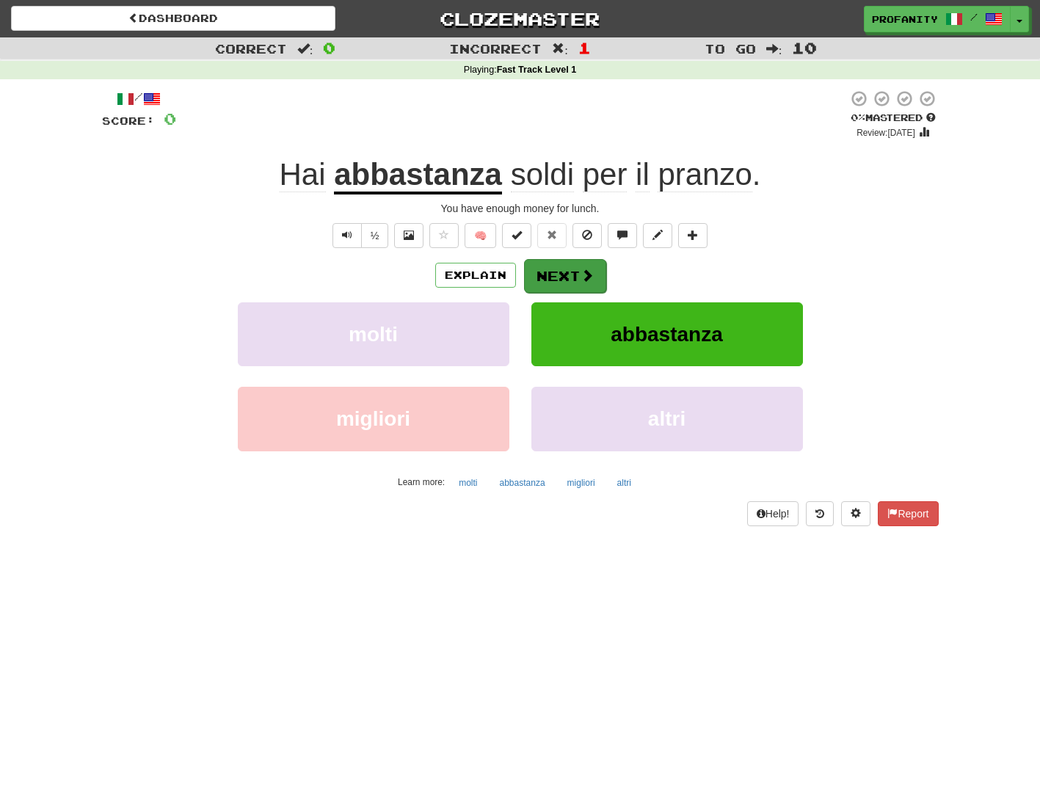
click at [550, 274] on button "Next" at bounding box center [565, 276] width 82 height 34
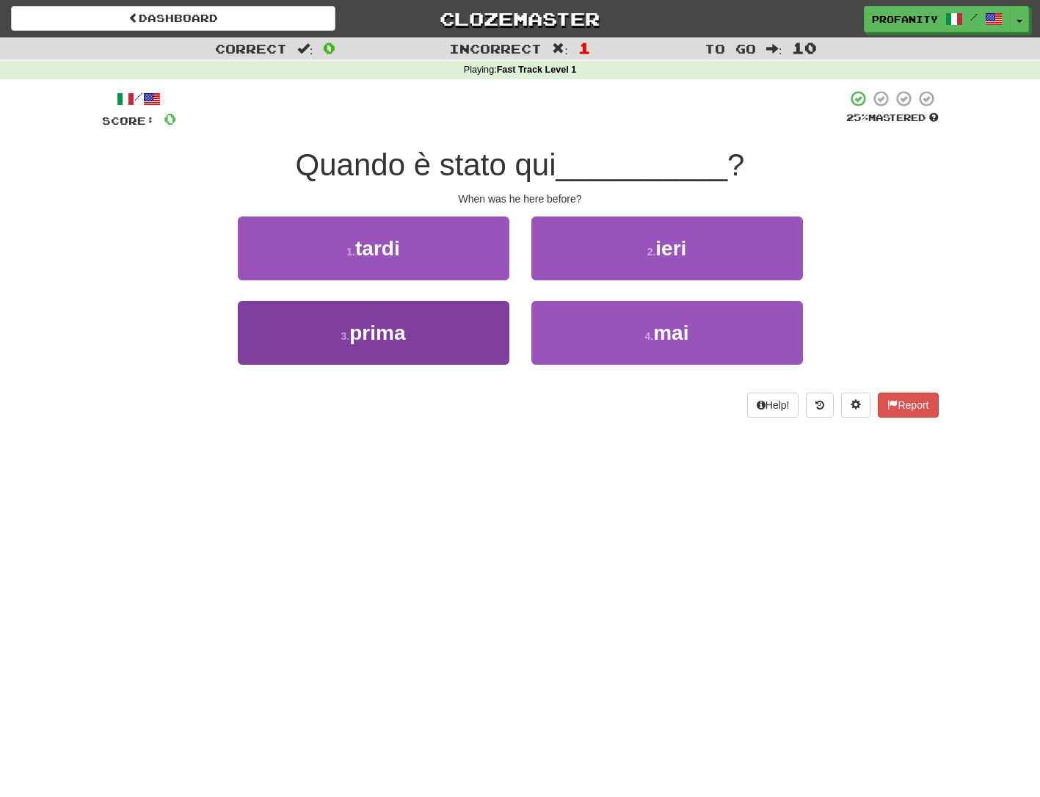
click at [382, 334] on span "prima" at bounding box center [377, 332] width 56 height 23
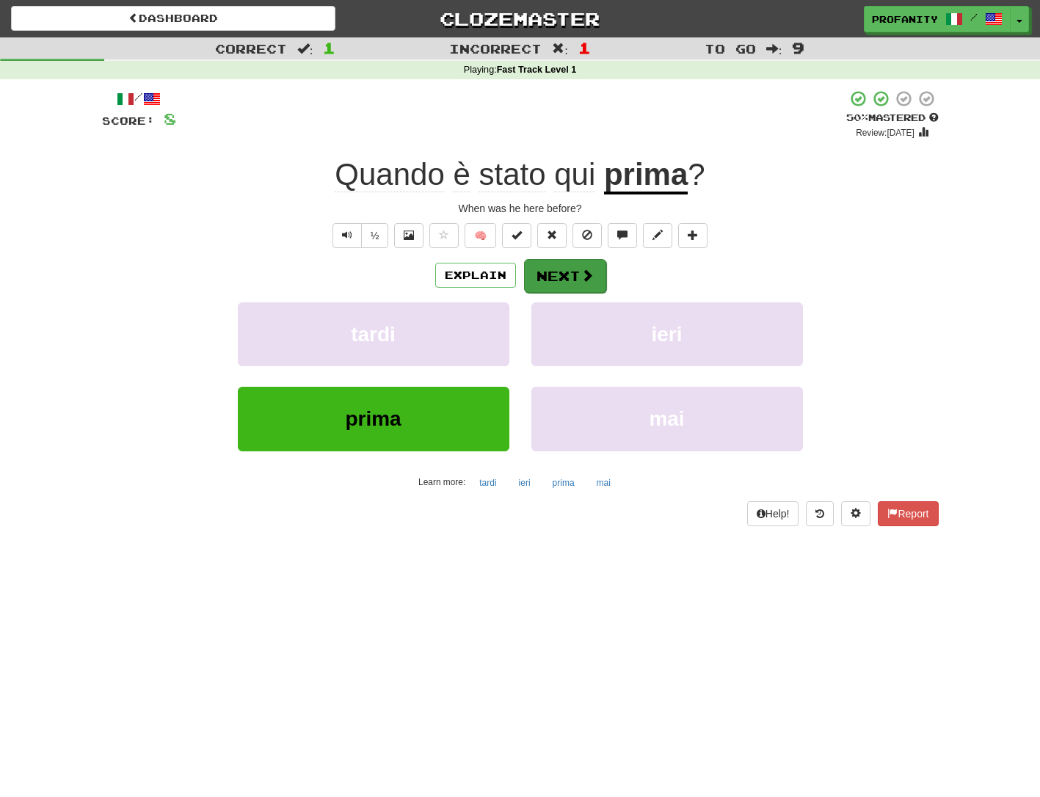
click at [547, 269] on button "Next" at bounding box center [565, 276] width 82 height 34
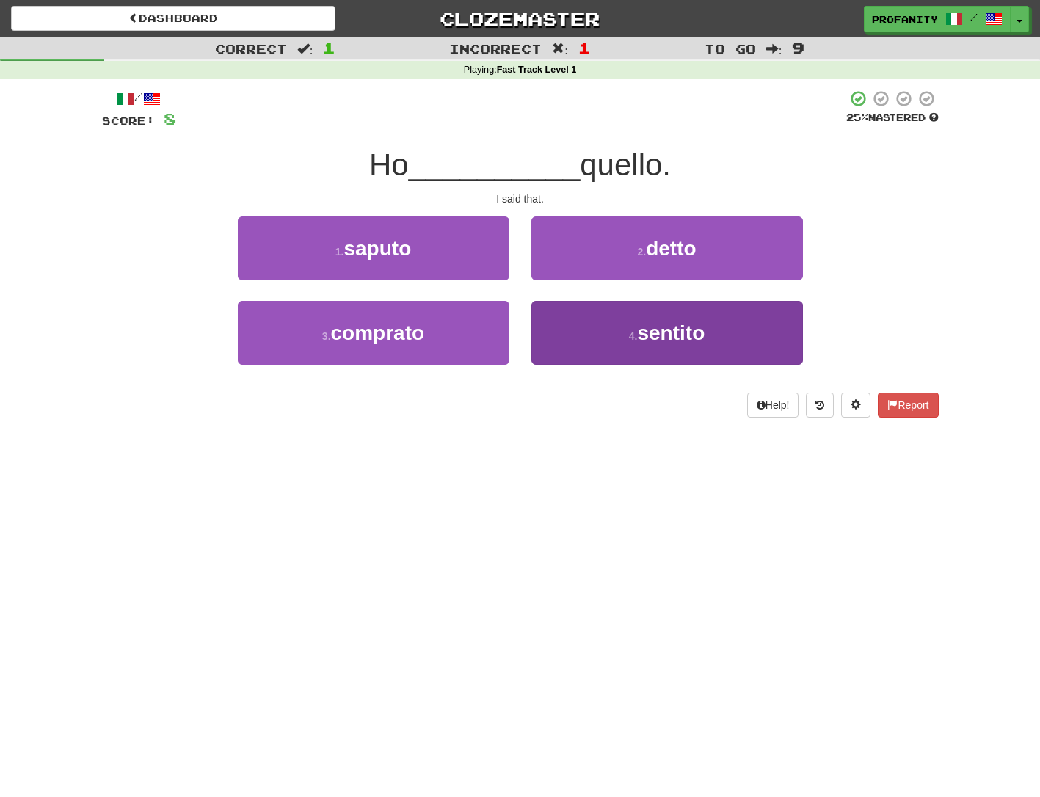
click at [608, 330] on button "4 . sentito" at bounding box center [667, 333] width 272 height 64
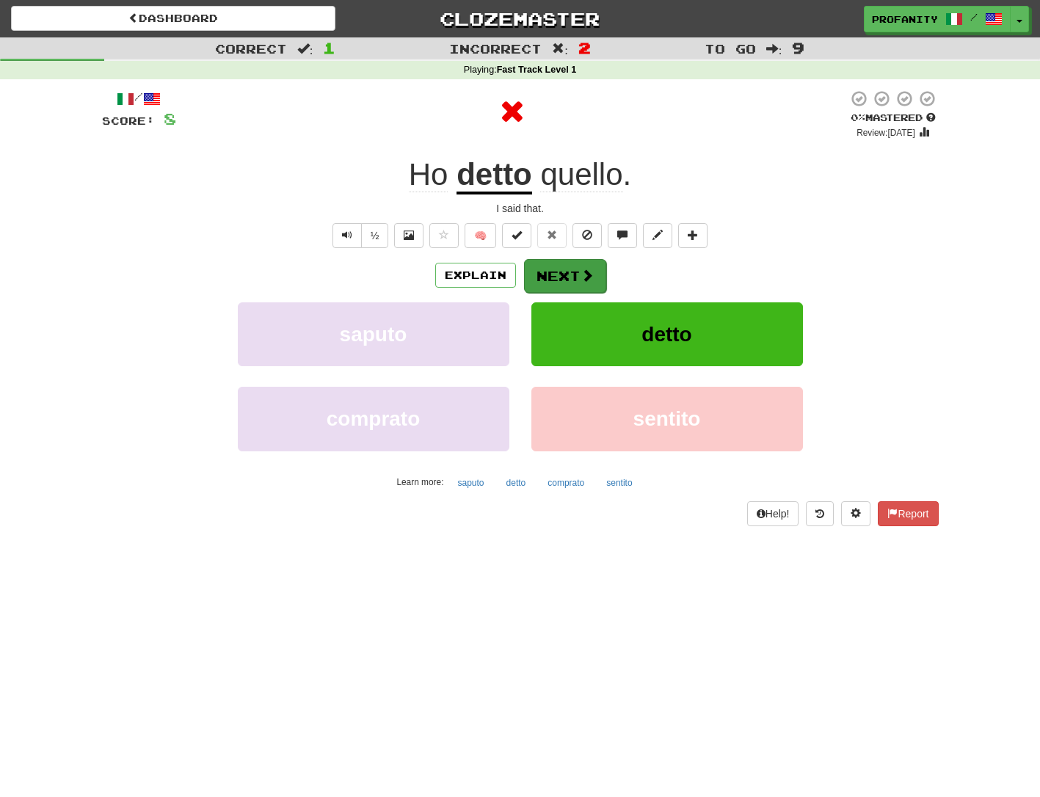
click at [562, 263] on button "Next" at bounding box center [565, 276] width 82 height 34
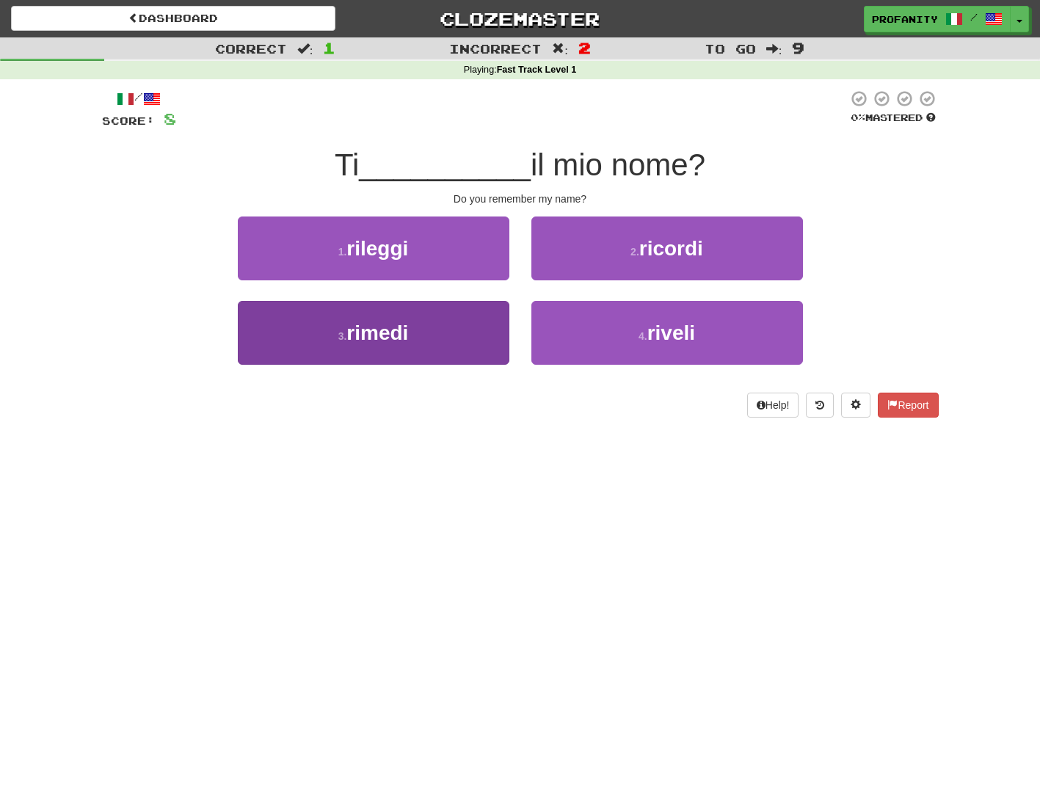
click at [384, 338] on span "rimedi" at bounding box center [377, 332] width 62 height 23
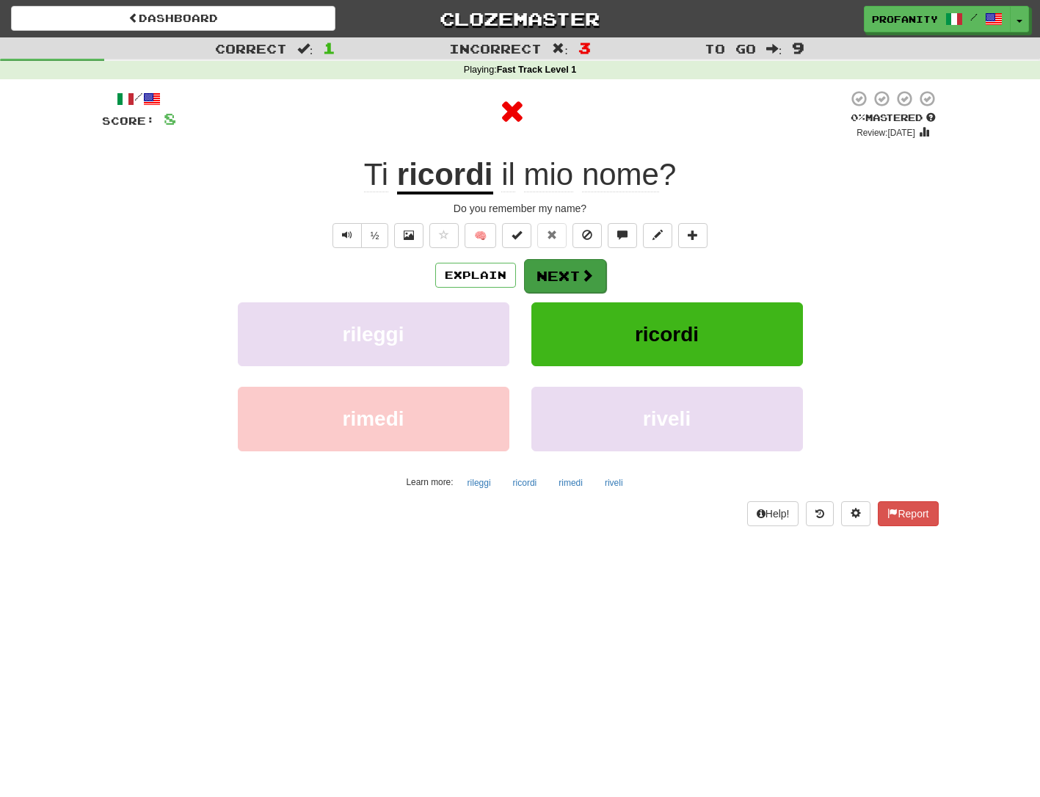
click at [564, 274] on button "Next" at bounding box center [565, 276] width 82 height 34
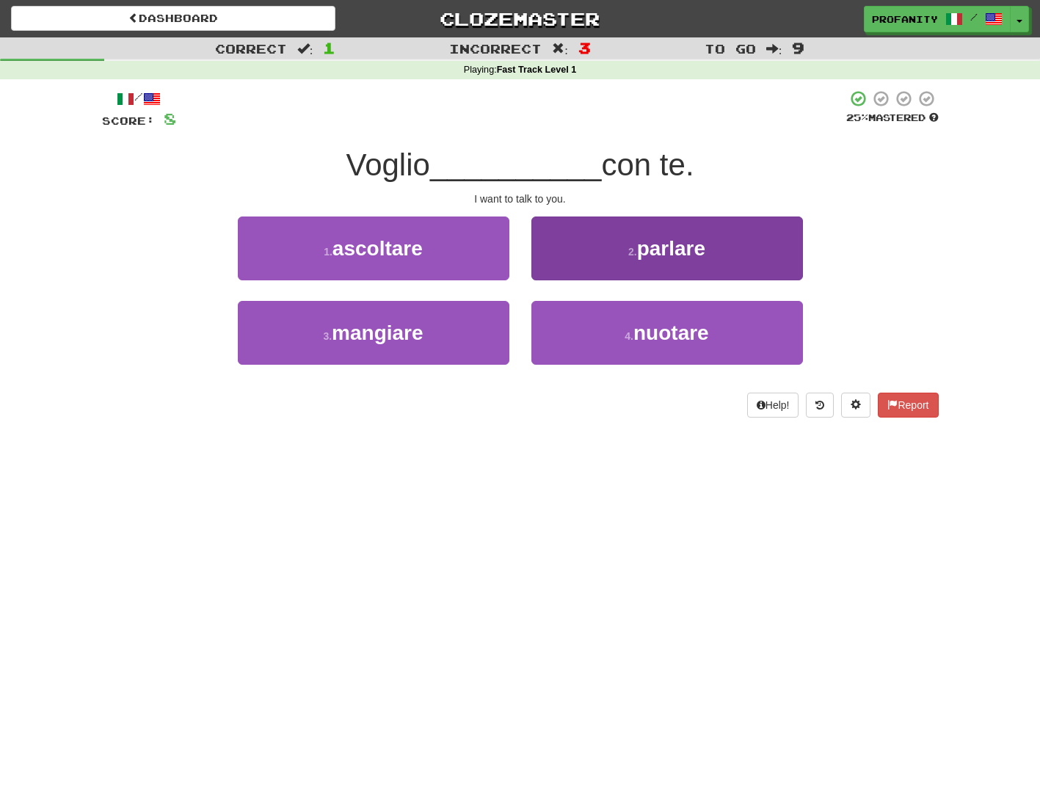
click at [609, 258] on button "2 . parlare" at bounding box center [667, 248] width 272 height 64
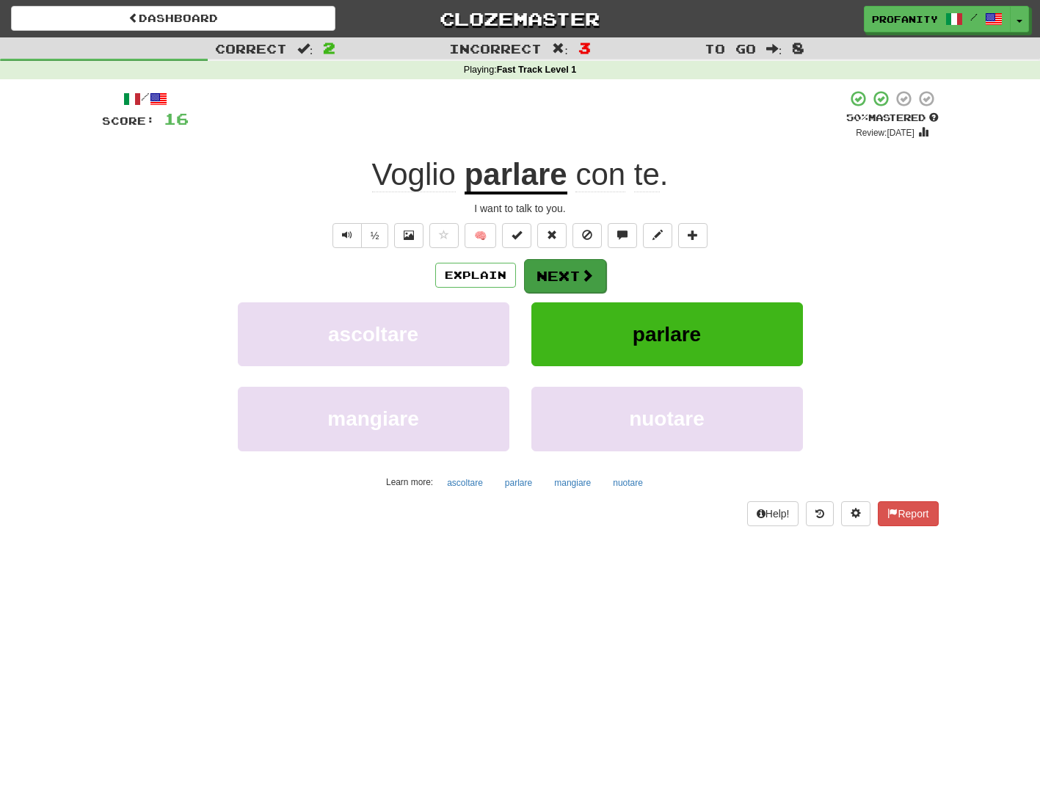
click at [575, 269] on button "Next" at bounding box center [565, 276] width 82 height 34
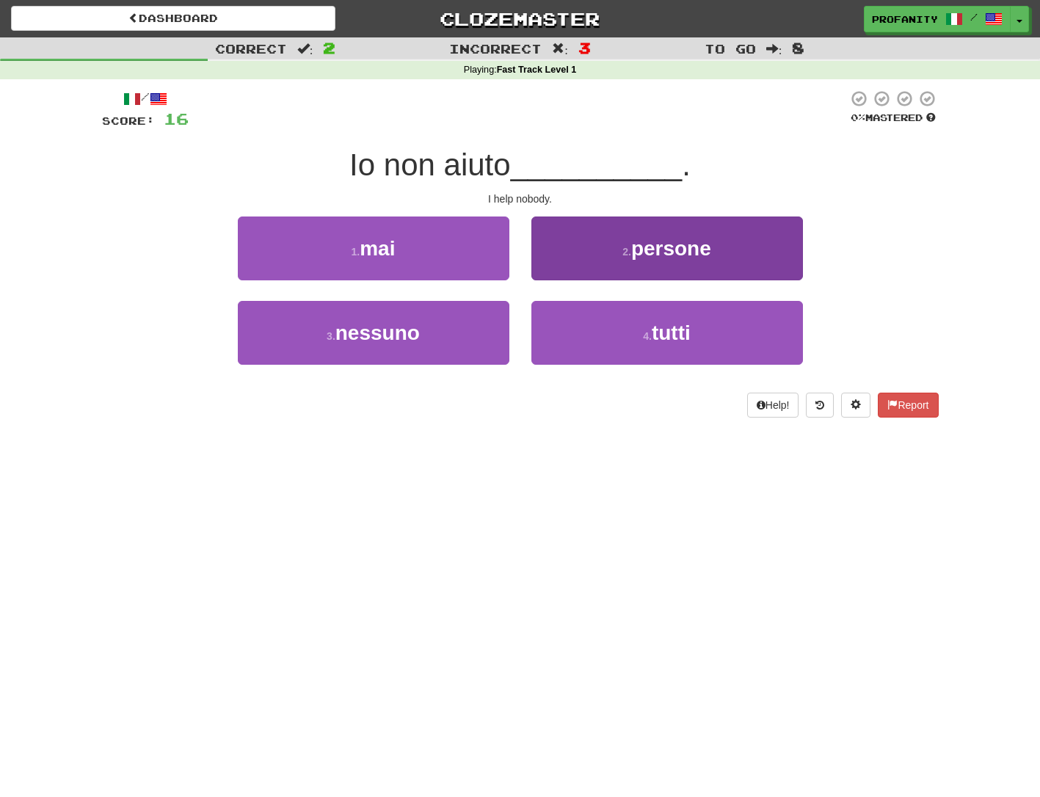
click at [609, 256] on button "2 . persone" at bounding box center [667, 248] width 272 height 64
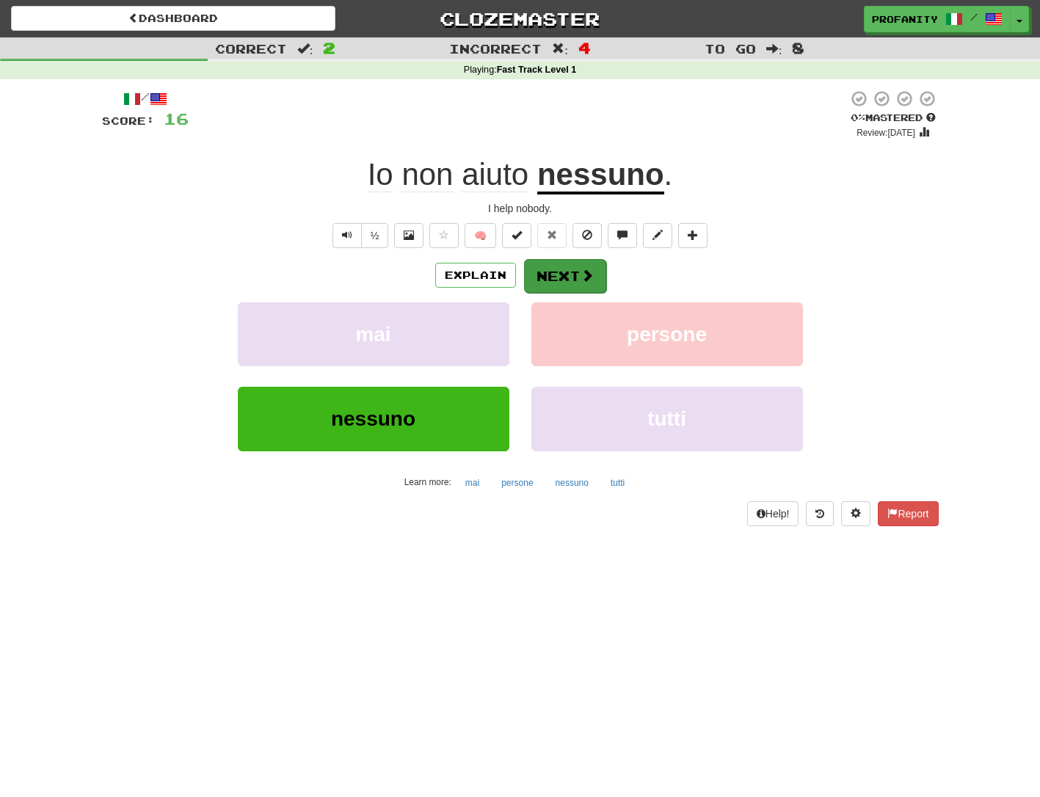
click at [556, 270] on button "Next" at bounding box center [565, 276] width 82 height 34
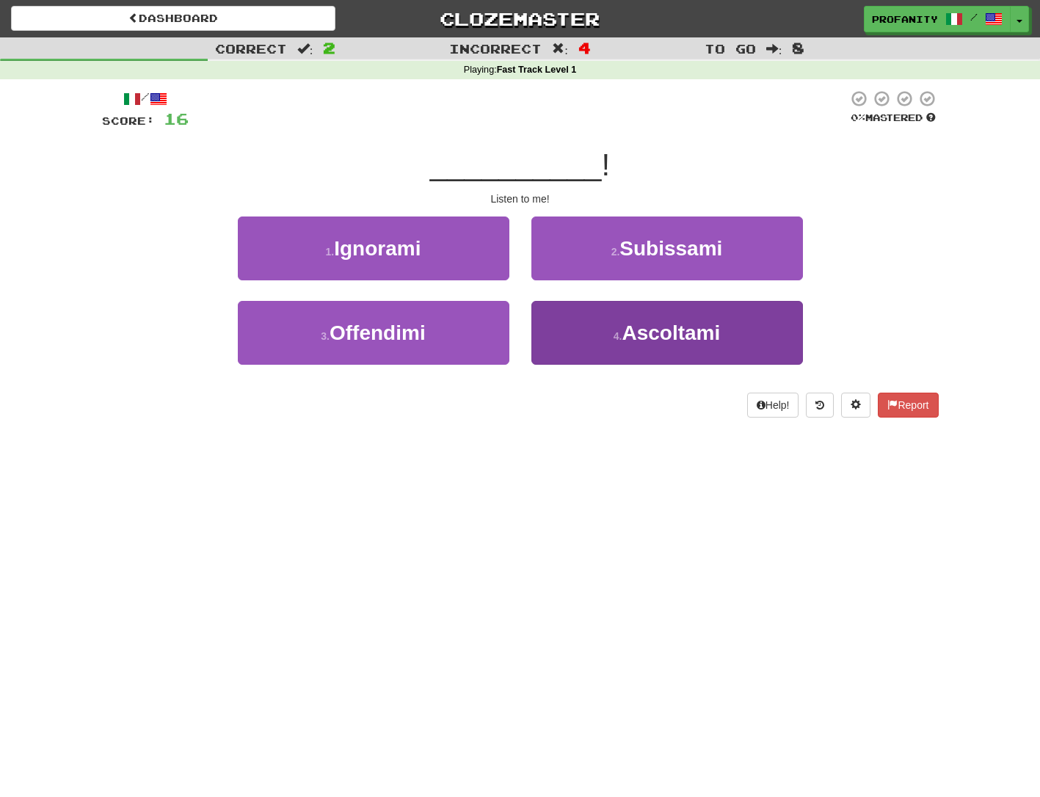
click at [591, 330] on button "4 . Ascoltami" at bounding box center [667, 333] width 272 height 64
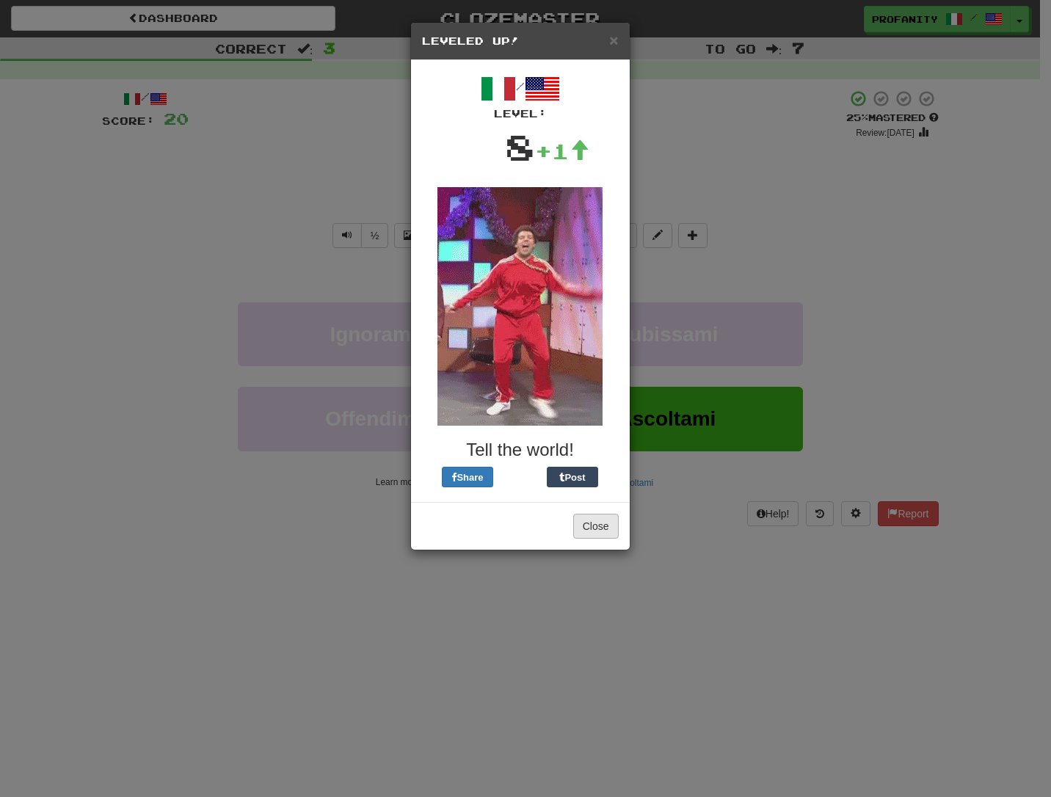
click at [595, 524] on button "Close" at bounding box center [596, 526] width 46 height 25
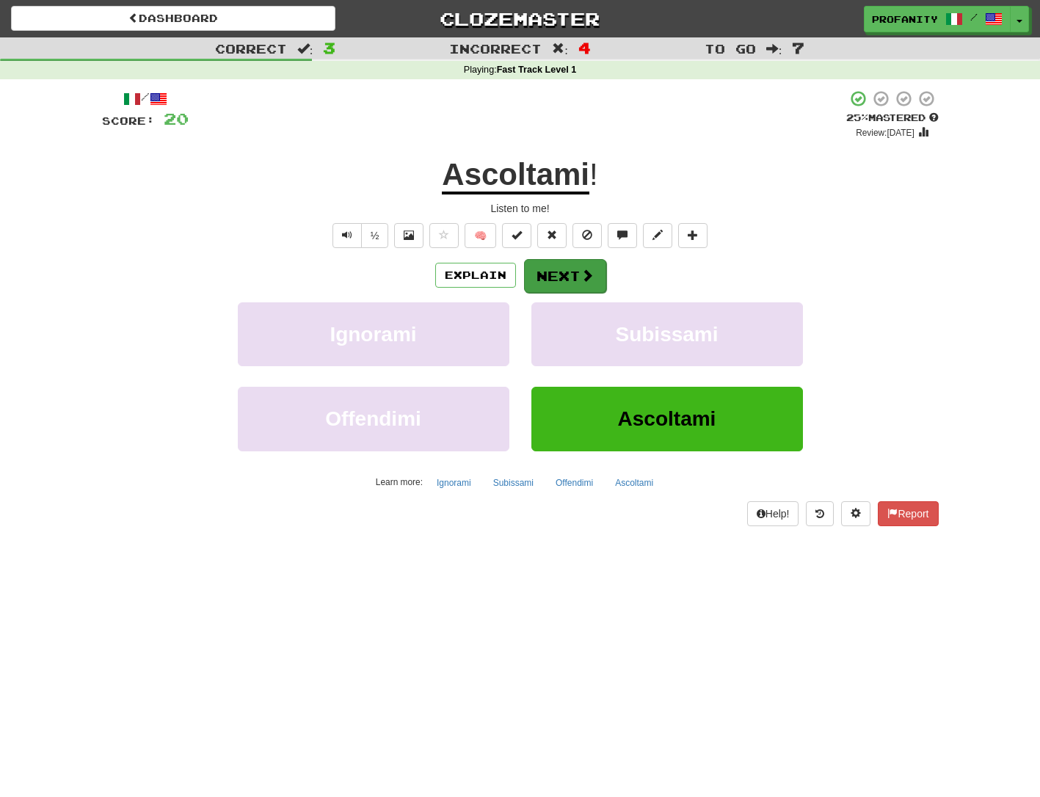
click at [546, 265] on button "Next" at bounding box center [565, 276] width 82 height 34
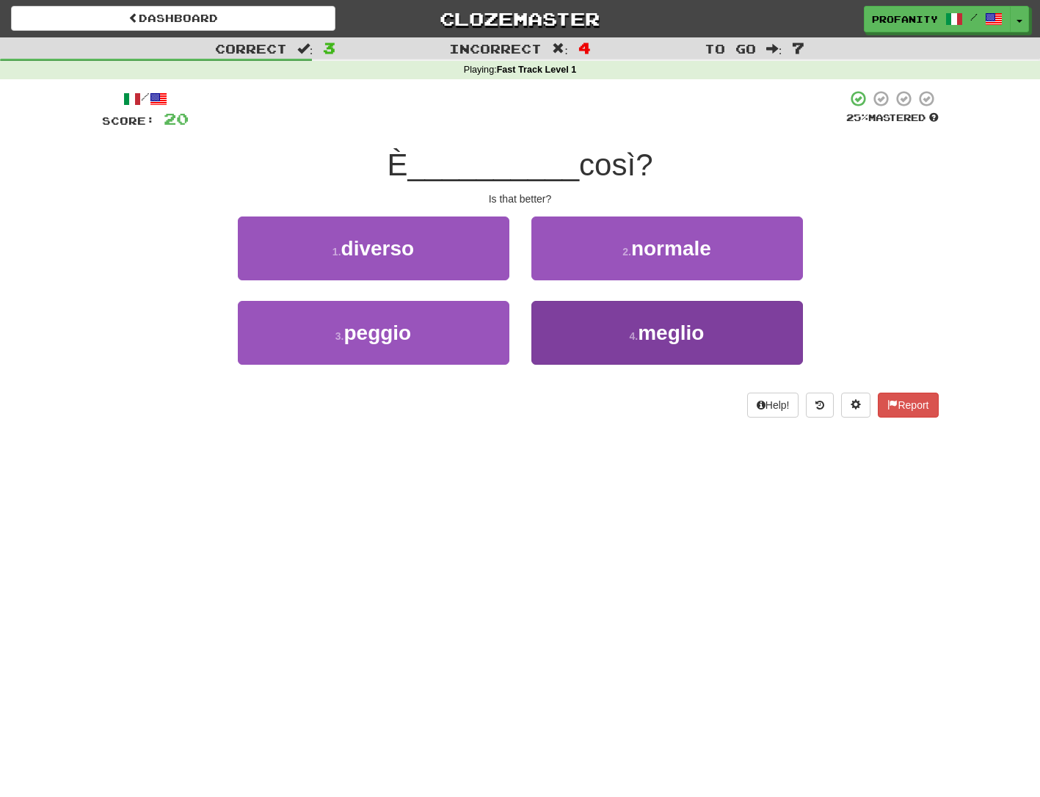
click at [587, 330] on button "4 . meglio" at bounding box center [667, 333] width 272 height 64
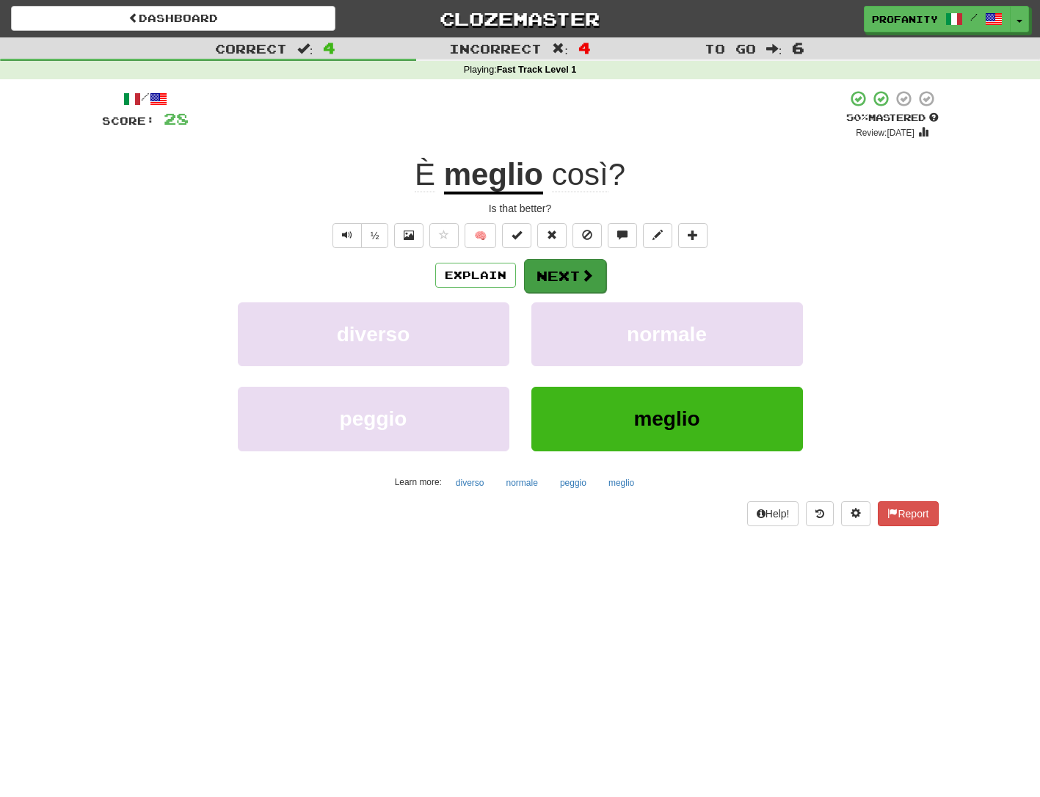
click at [565, 269] on button "Next" at bounding box center [565, 276] width 82 height 34
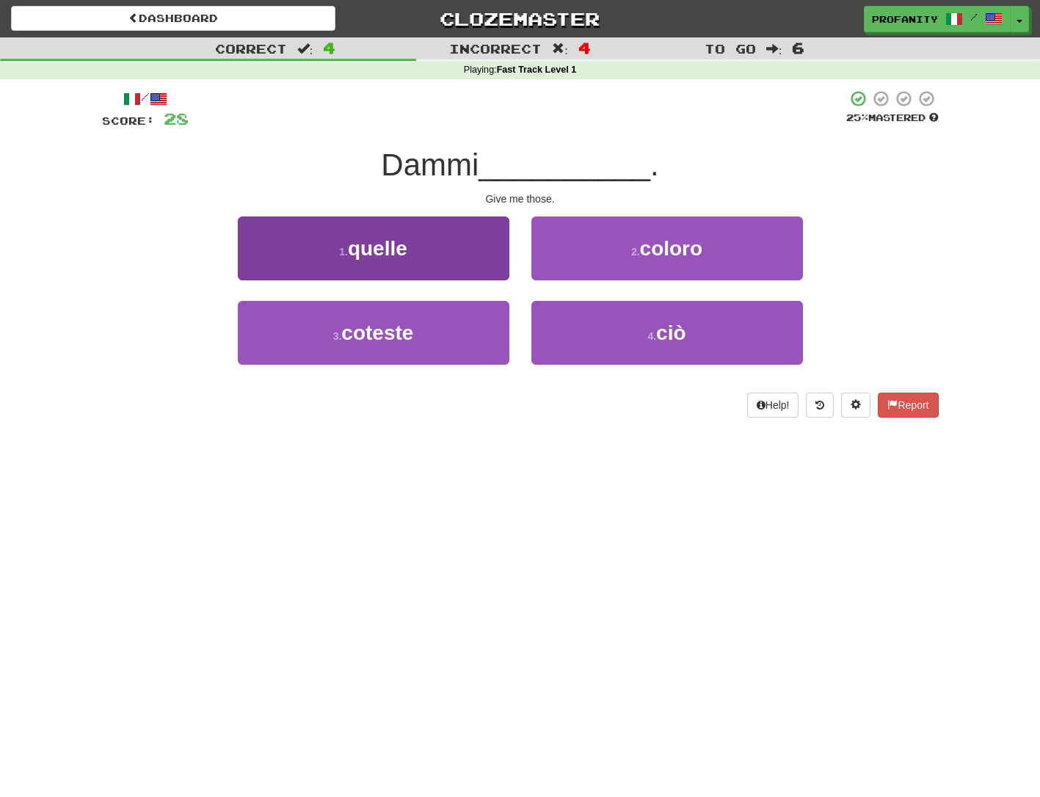
click at [389, 251] on span "quelle" at bounding box center [377, 248] width 59 height 23
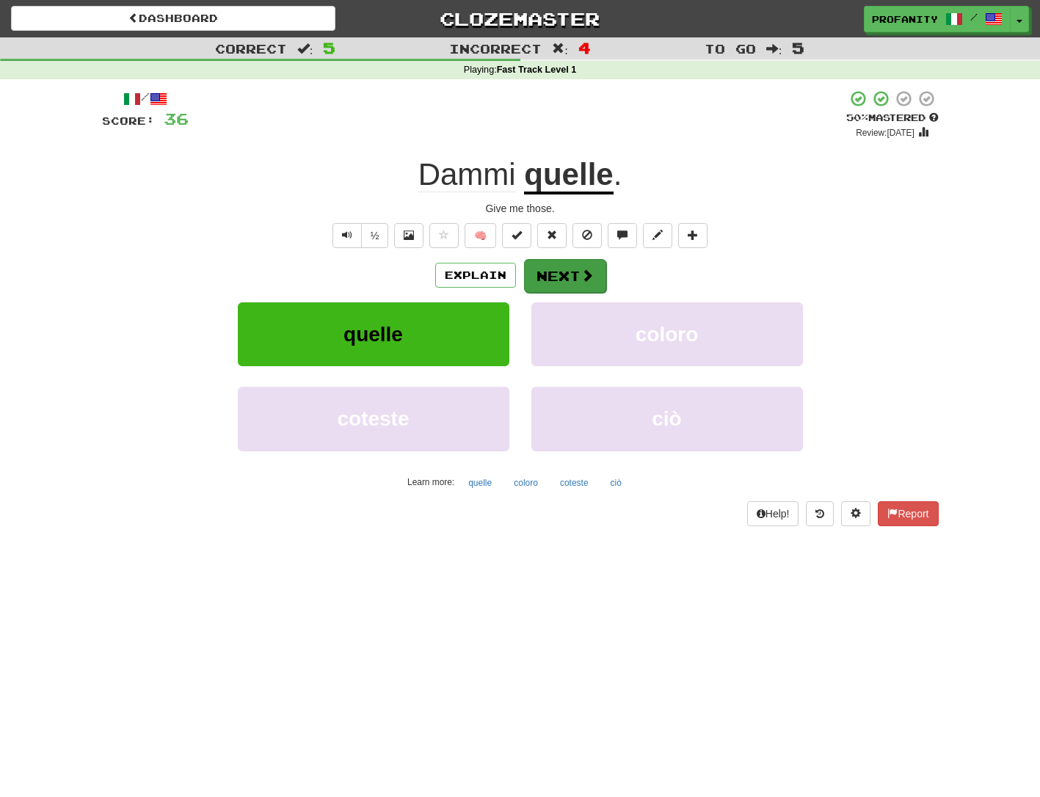
click at [559, 266] on button "Next" at bounding box center [565, 276] width 82 height 34
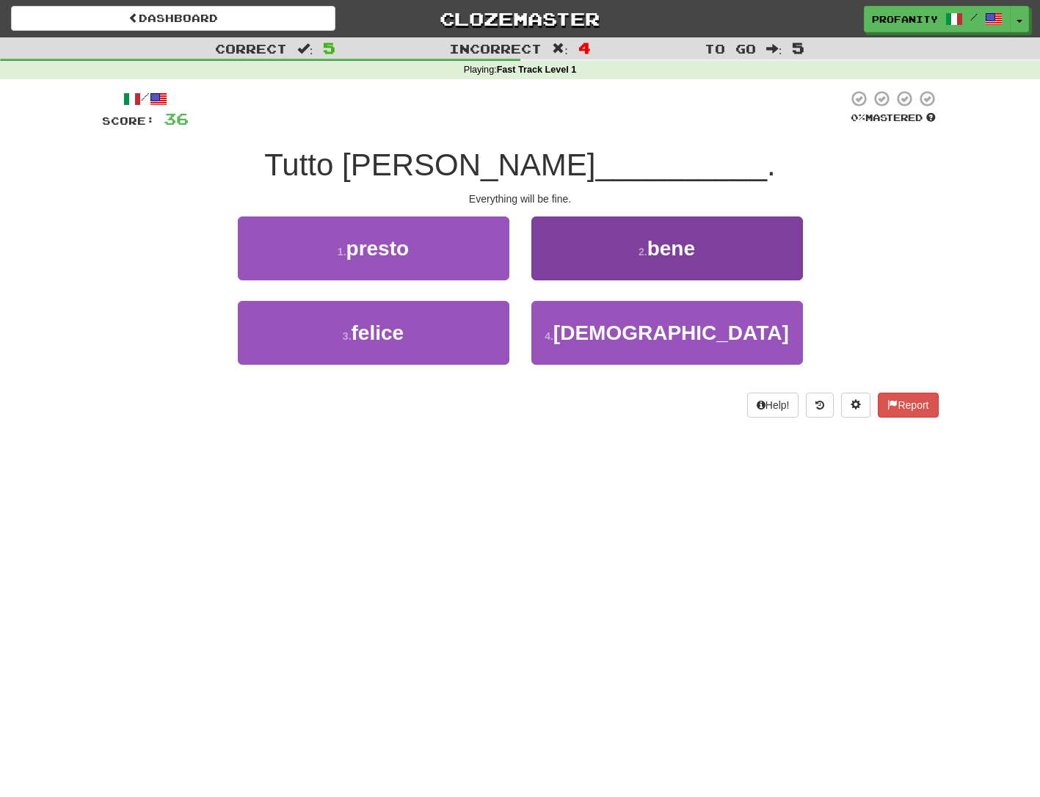
click at [630, 259] on button "2 . bene" at bounding box center [667, 248] width 272 height 64
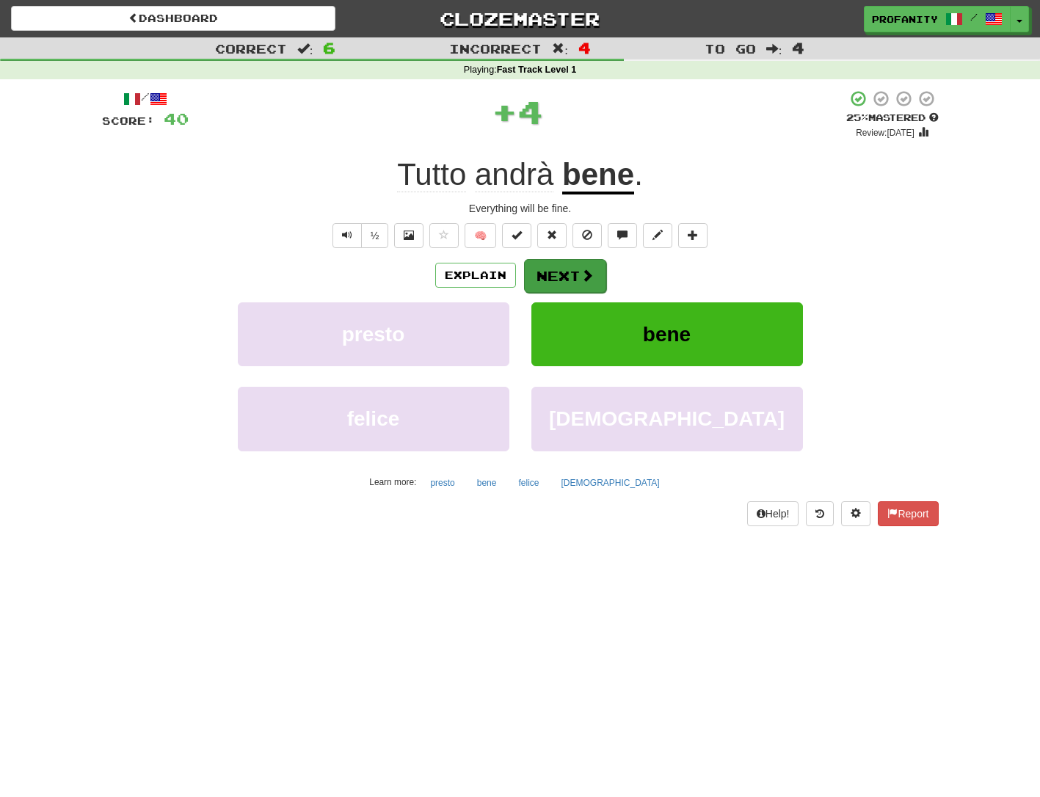
click at [569, 267] on button "Next" at bounding box center [565, 276] width 82 height 34
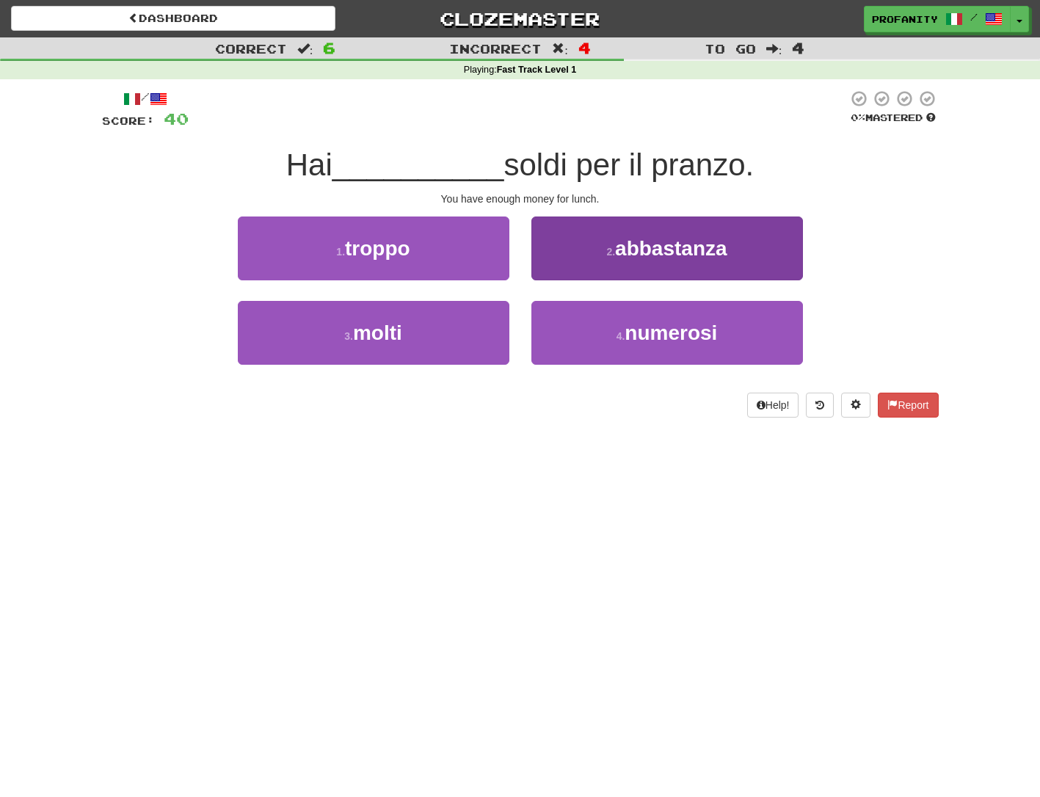
click at [662, 247] on span "abbastanza" at bounding box center [671, 248] width 112 height 23
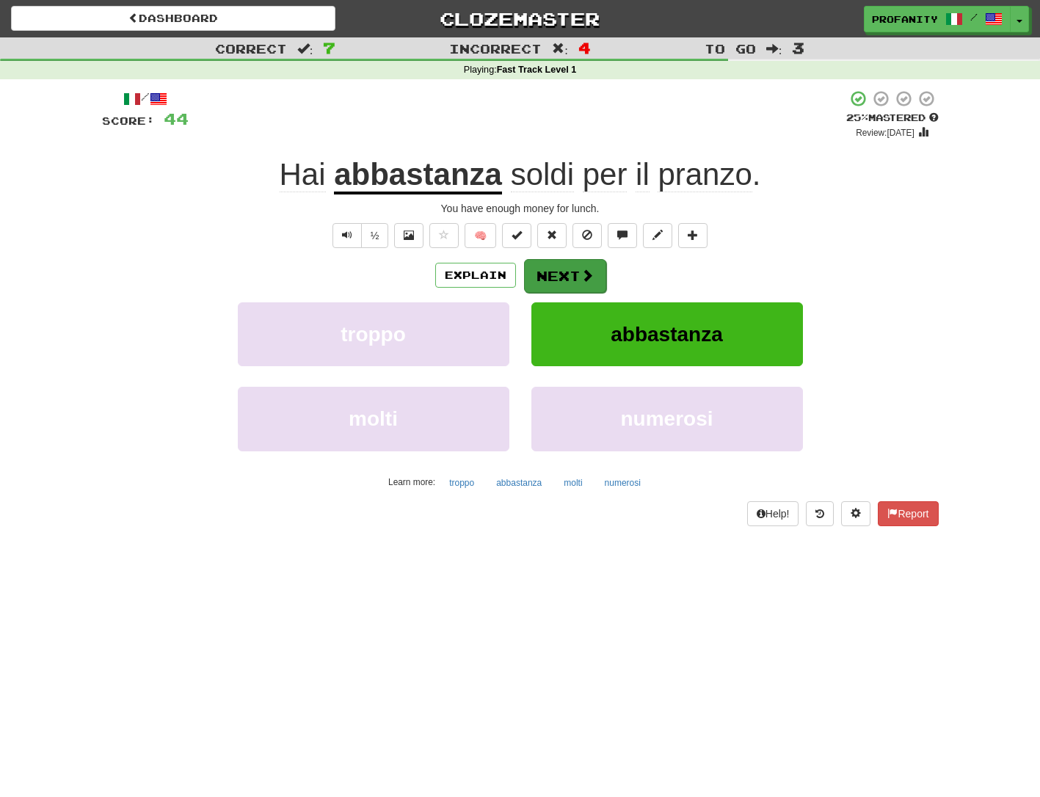
click at [564, 270] on button "Next" at bounding box center [565, 276] width 82 height 34
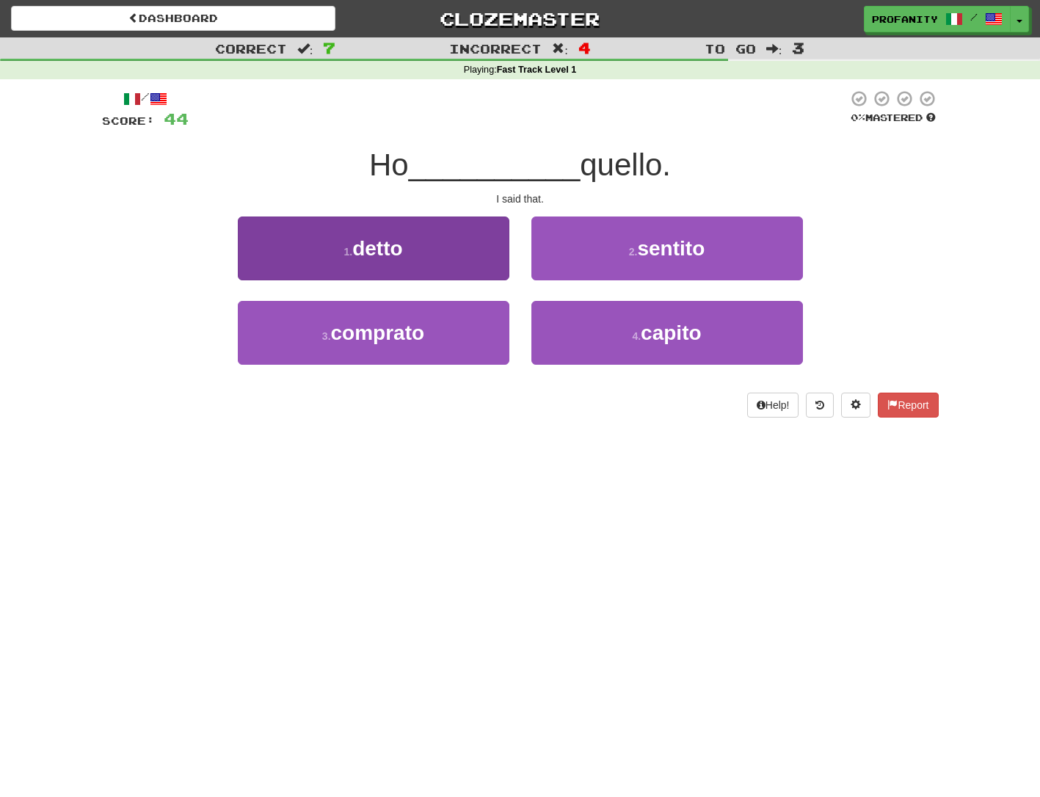
click at [434, 250] on button "1 . detto" at bounding box center [374, 248] width 272 height 64
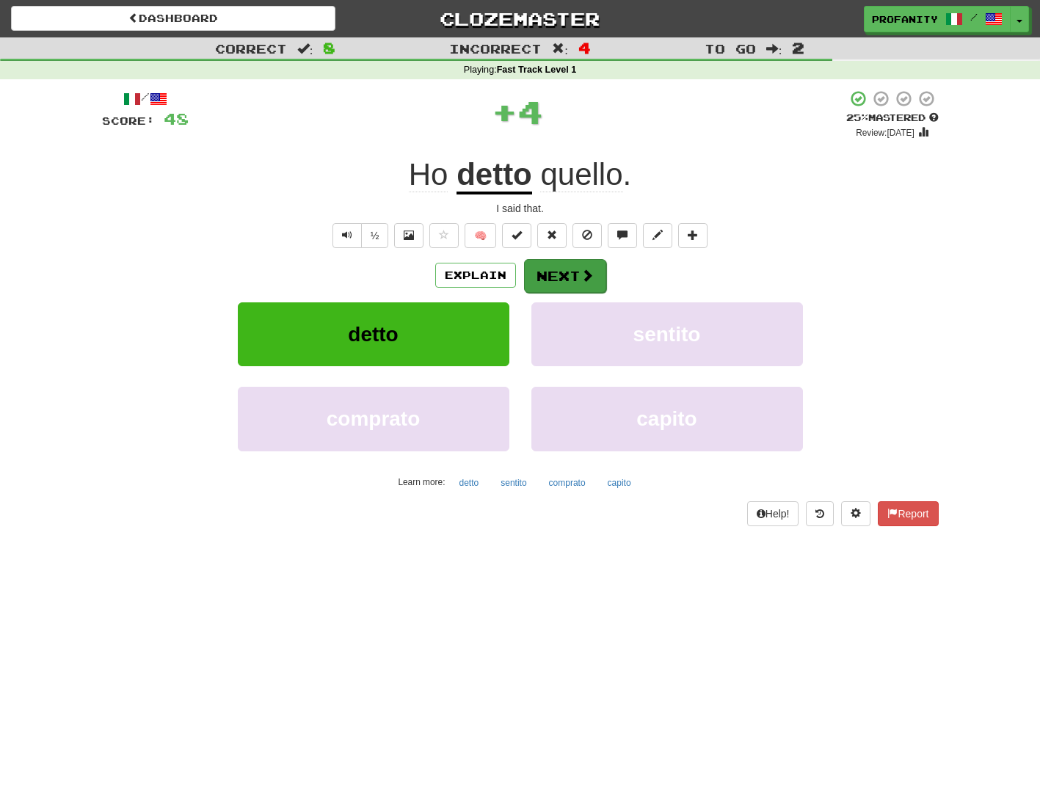
click at [561, 264] on button "Next" at bounding box center [565, 276] width 82 height 34
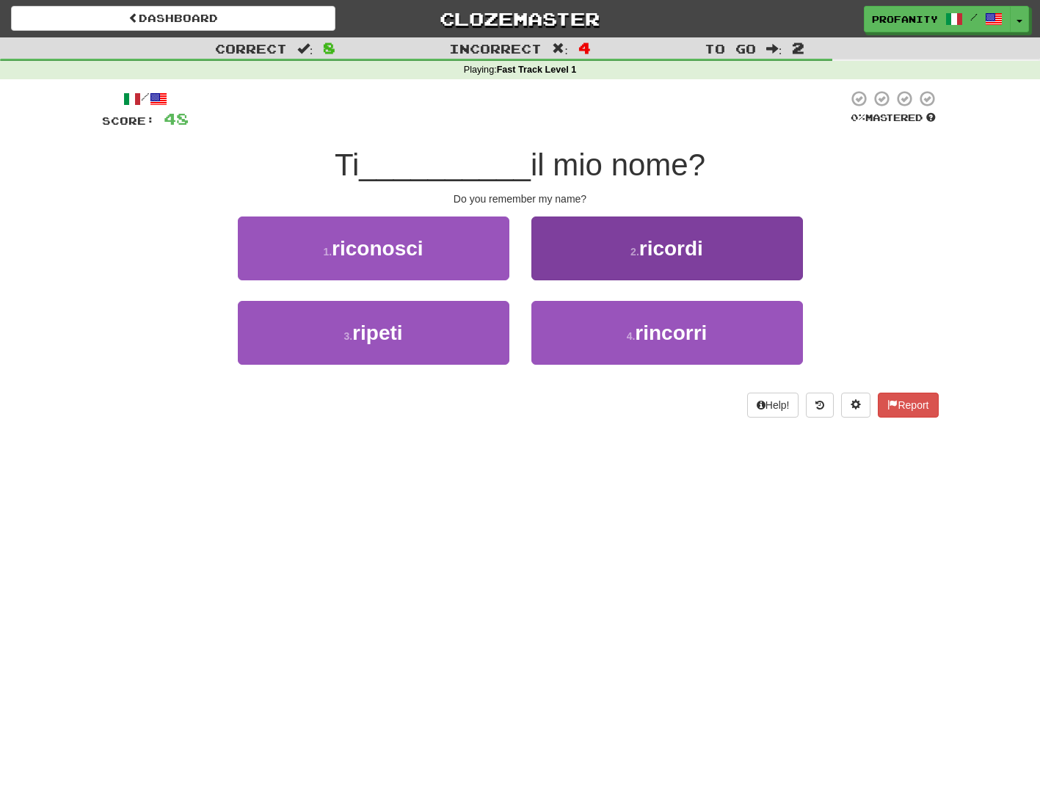
click at [635, 248] on small "2 ." at bounding box center [634, 252] width 9 height 12
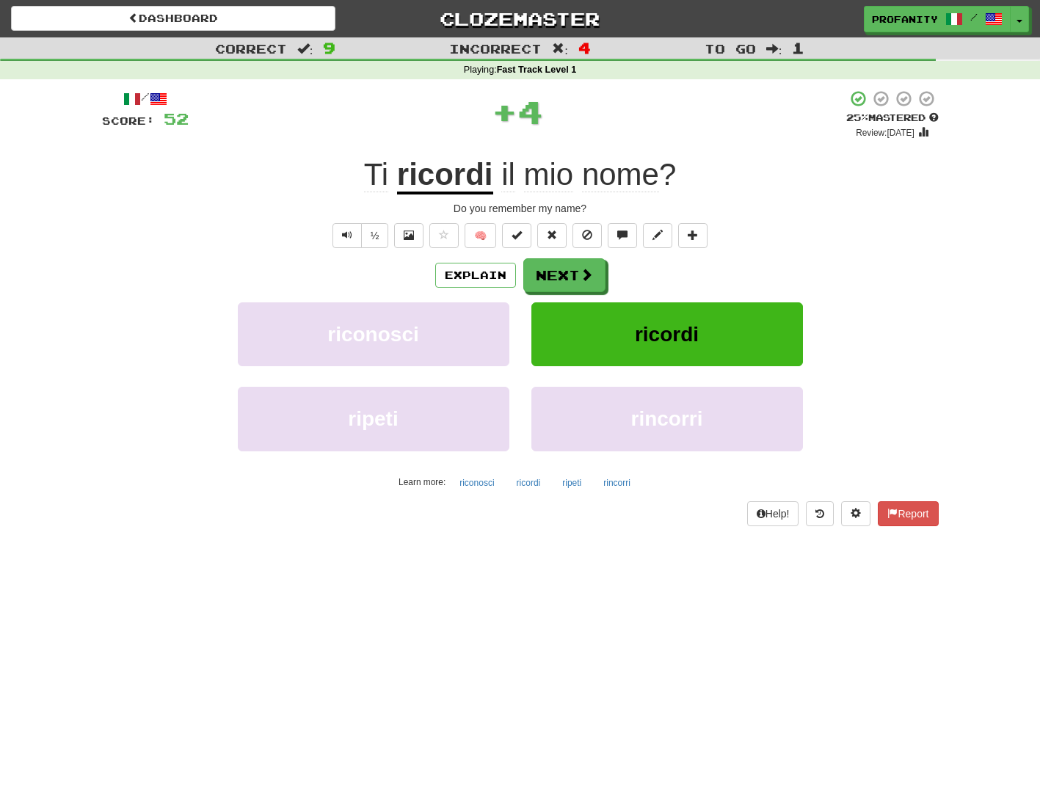
click at [635, 248] on div "/ Score: 52 + 4 25 % Mastered Review: 2025-09-16 Ti ricordi il mio nome ? Do yo…" at bounding box center [520, 308] width 837 height 436
click at [559, 271] on button "Next" at bounding box center [565, 276] width 82 height 34
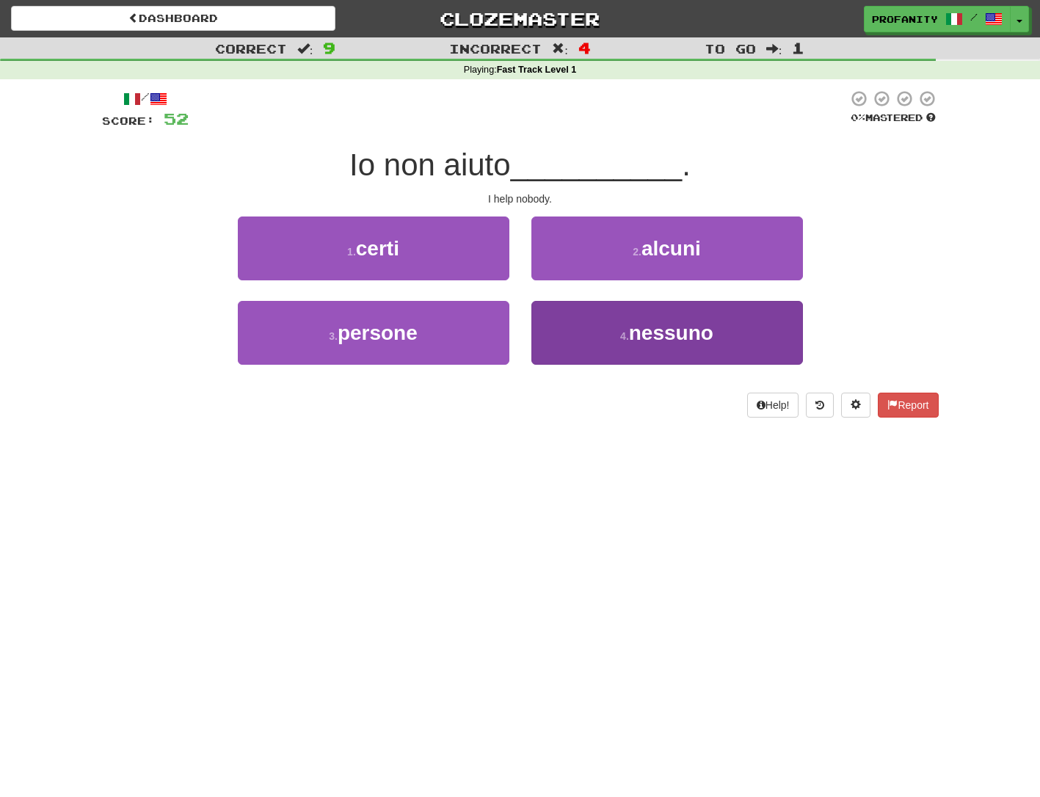
click at [632, 328] on span "nessuno" at bounding box center [671, 332] width 84 height 23
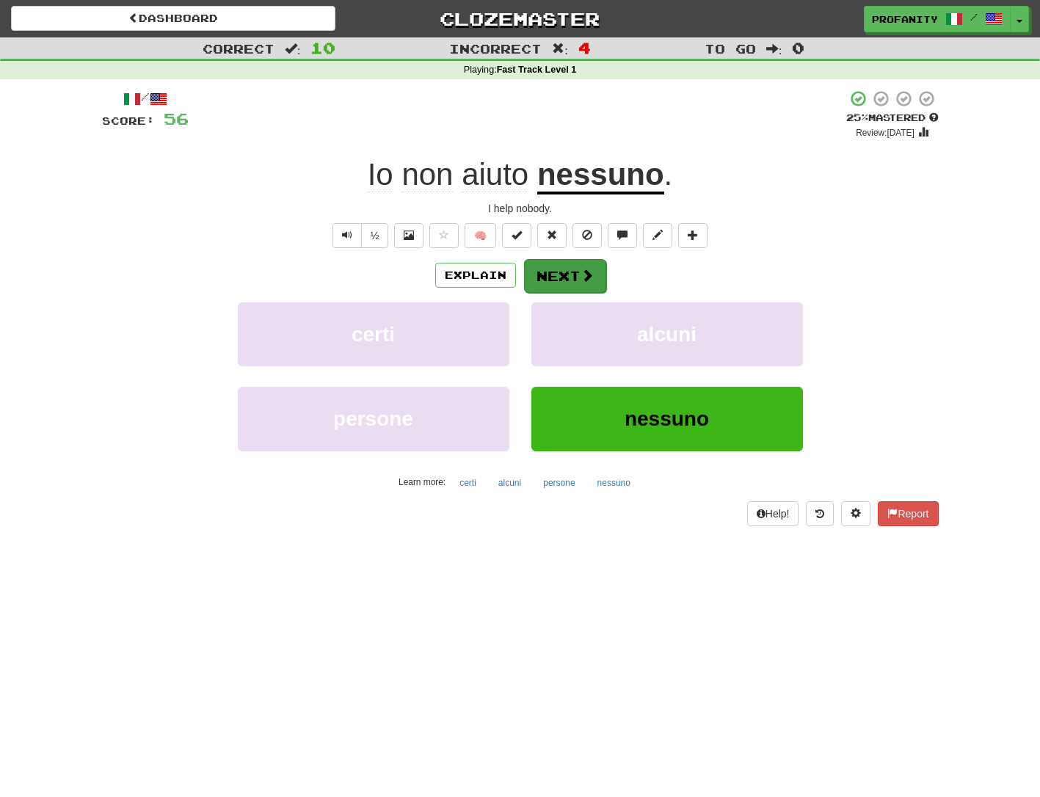
click at [561, 267] on button "Next" at bounding box center [565, 276] width 82 height 34
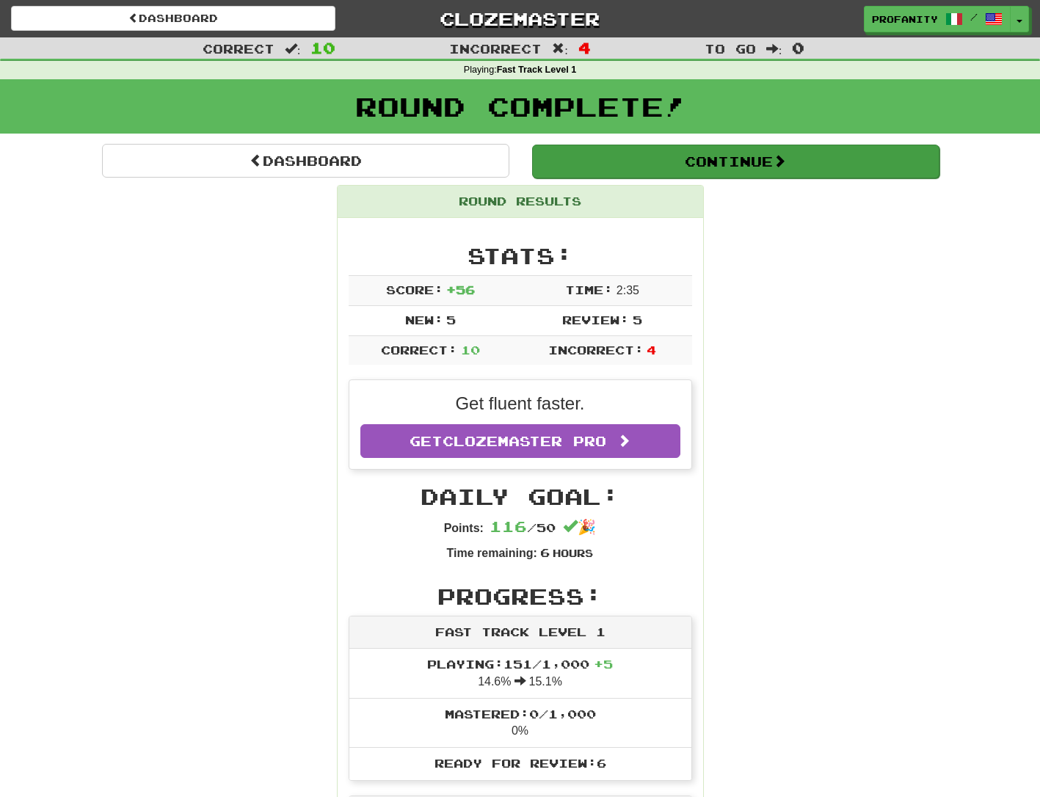
scroll to position [0, 1]
click at [683, 161] on button "Continue" at bounding box center [735, 162] width 407 height 34
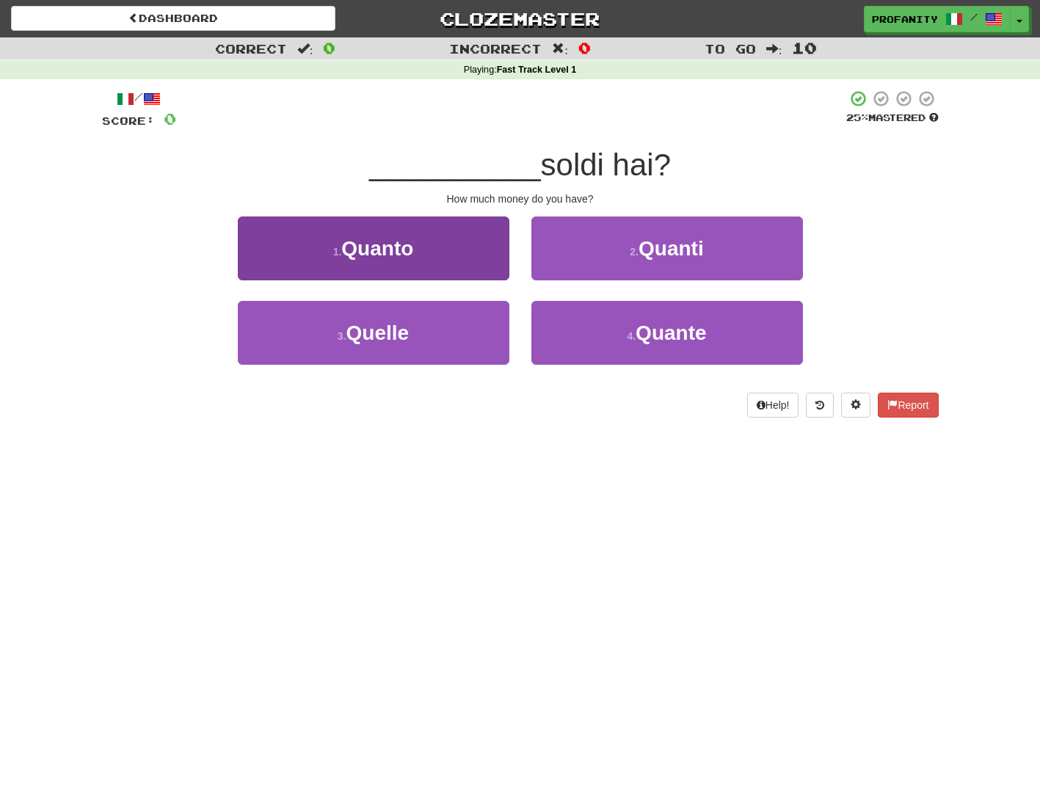
scroll to position [0, 0]
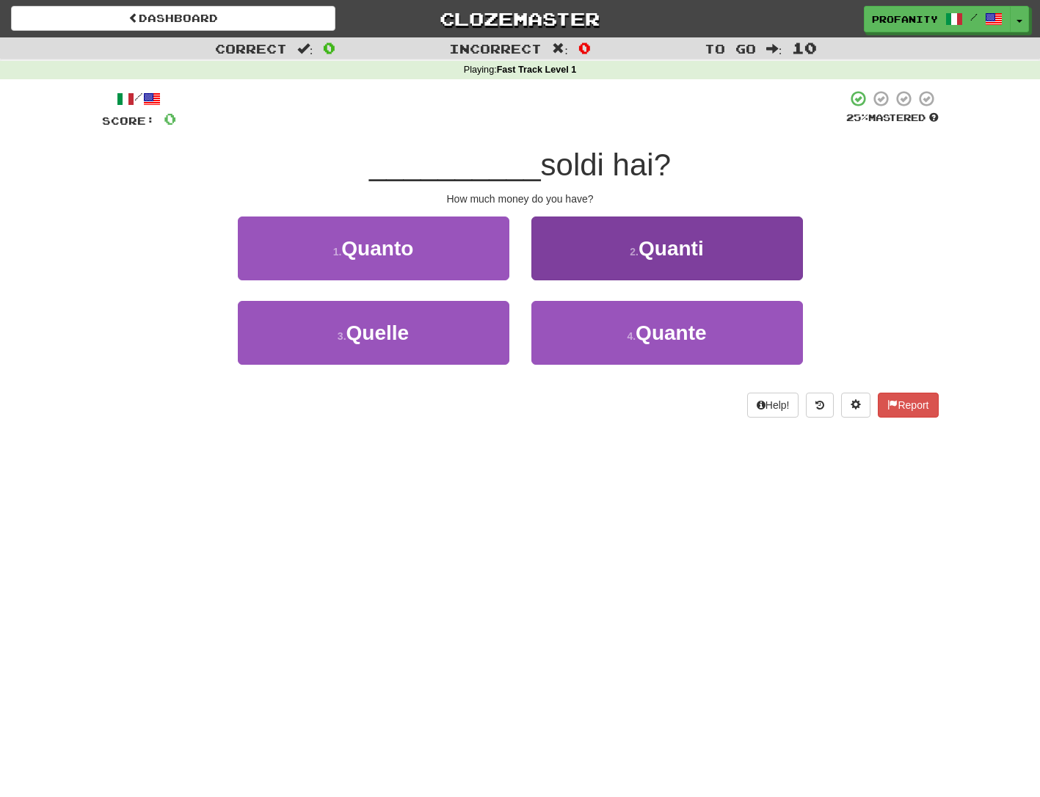
click at [650, 242] on span "Quanti" at bounding box center [670, 248] width 65 height 23
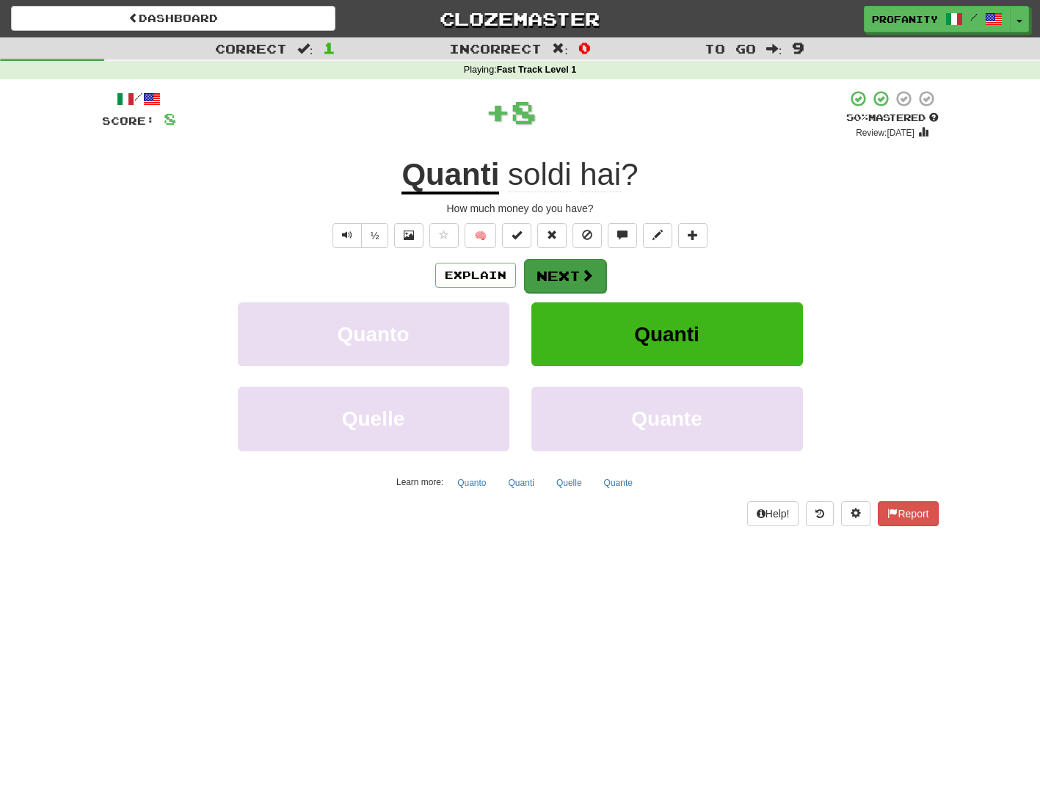
click at [553, 259] on button "Next" at bounding box center [565, 276] width 82 height 34
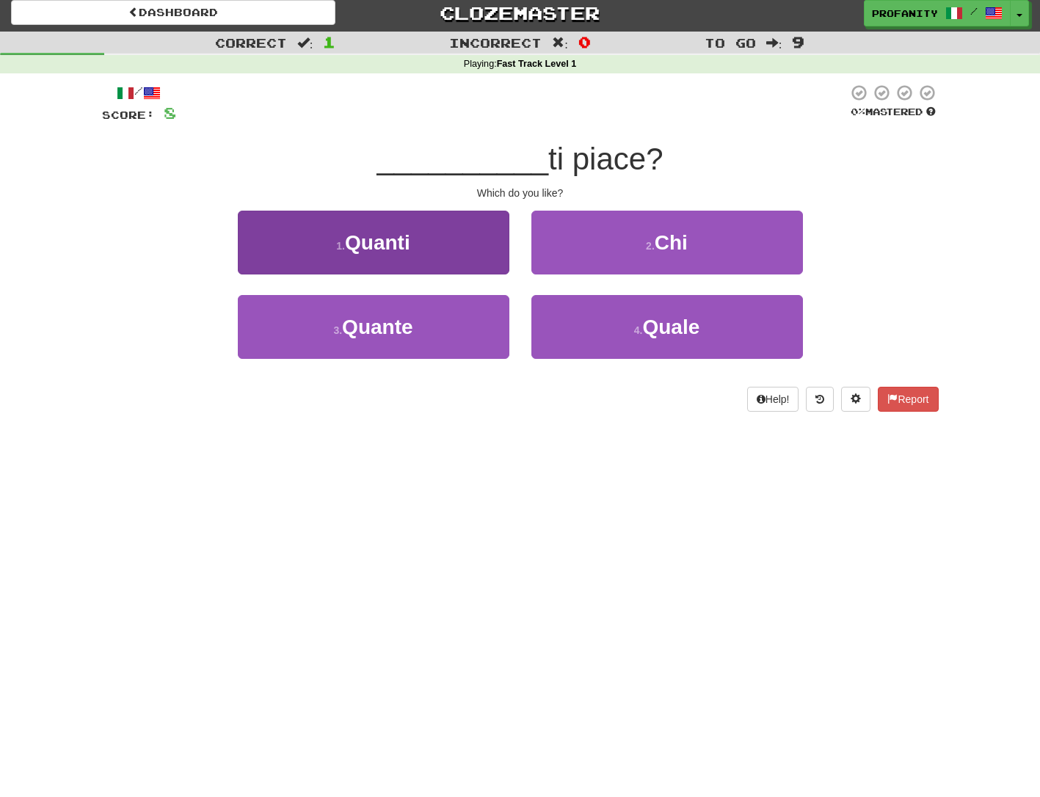
scroll to position [8, 0]
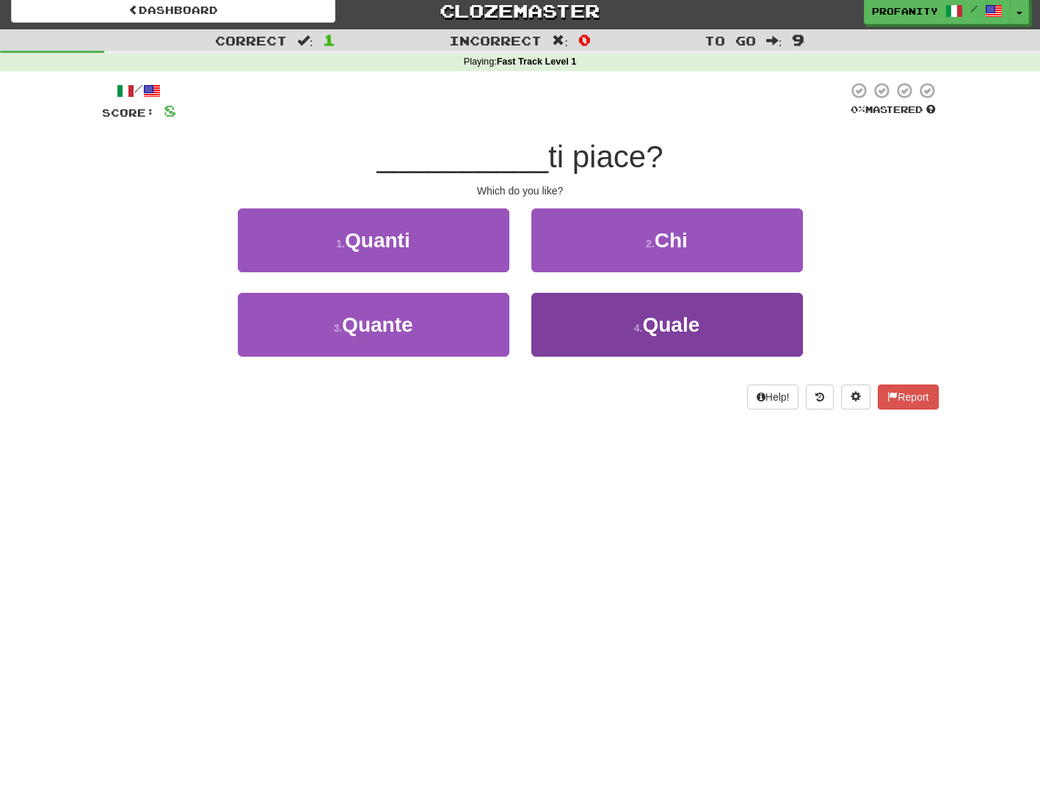
click at [632, 313] on button "4 . Quale" at bounding box center [667, 325] width 272 height 64
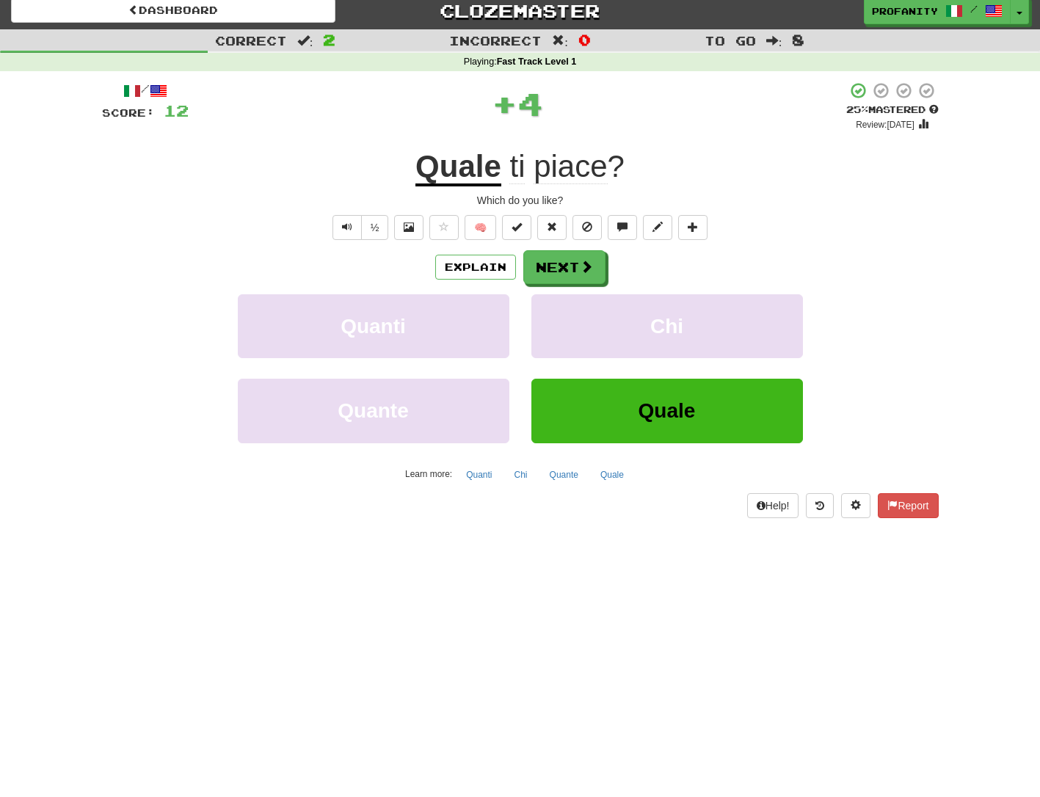
scroll to position [10, 0]
click at [556, 257] on button "Next" at bounding box center [565, 268] width 82 height 34
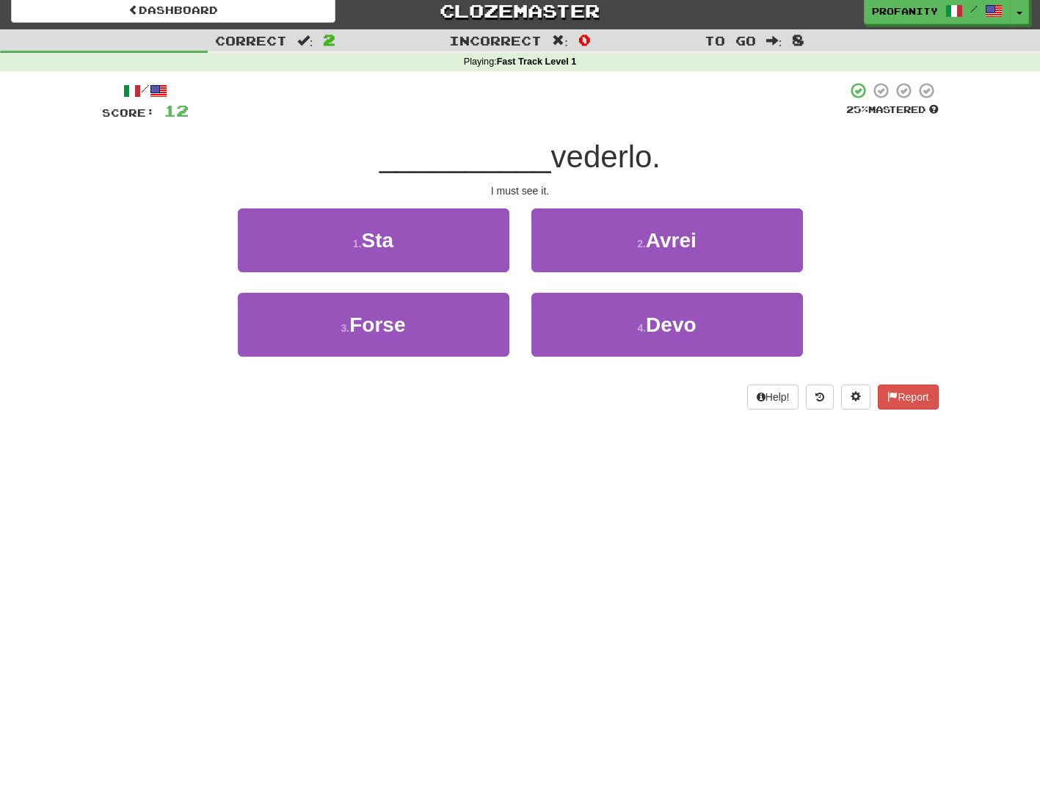
scroll to position [10, 0]
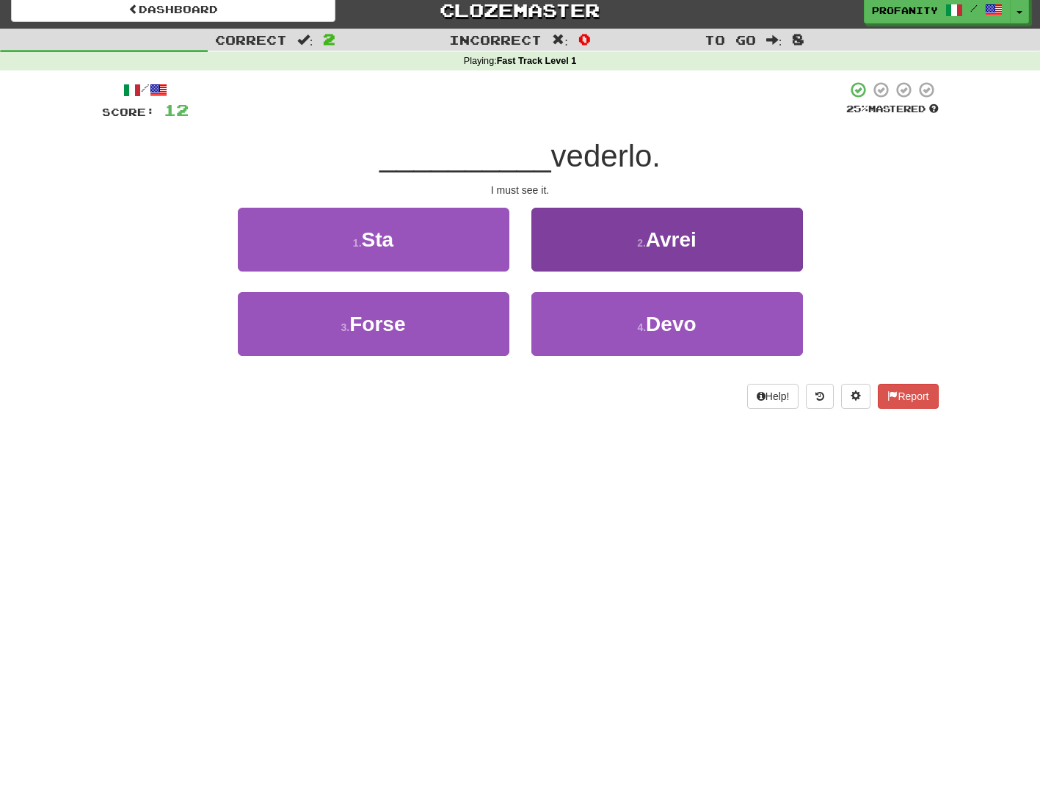
click at [643, 313] on button "4 . Devo" at bounding box center [667, 324] width 272 height 64
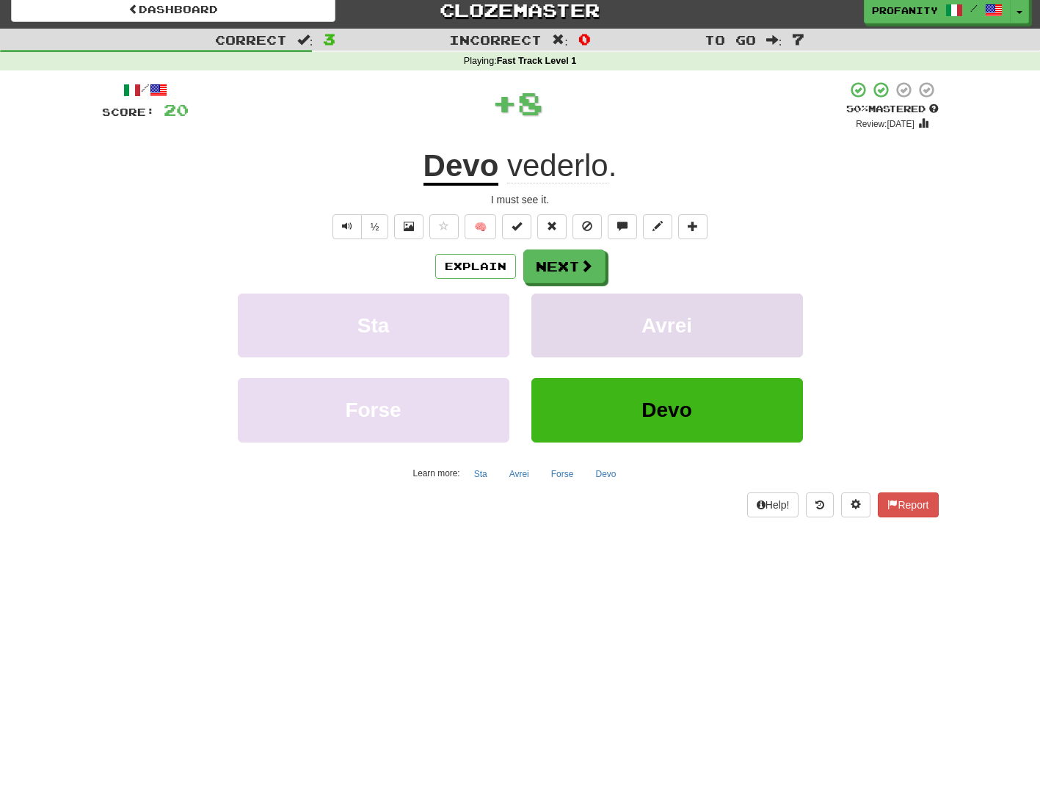
scroll to position [11, 0]
click at [576, 252] on button "Next" at bounding box center [565, 267] width 82 height 34
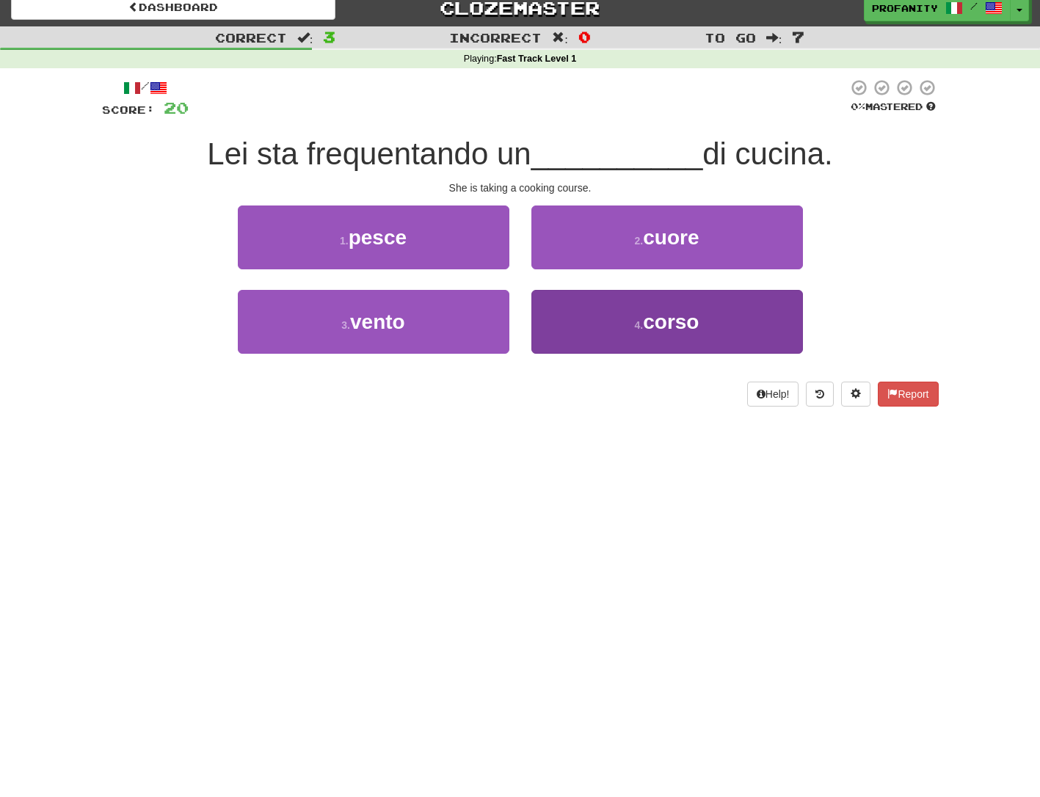
scroll to position [12, 0]
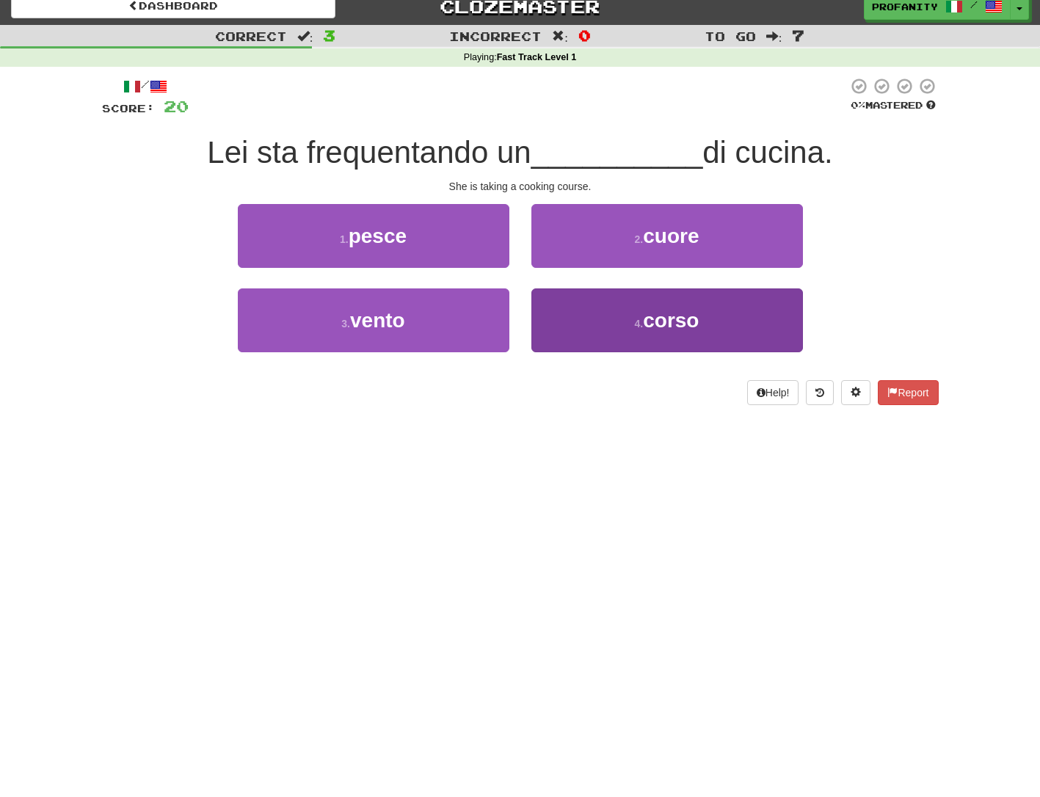
click at [616, 309] on button "4 . corso" at bounding box center [667, 320] width 272 height 64
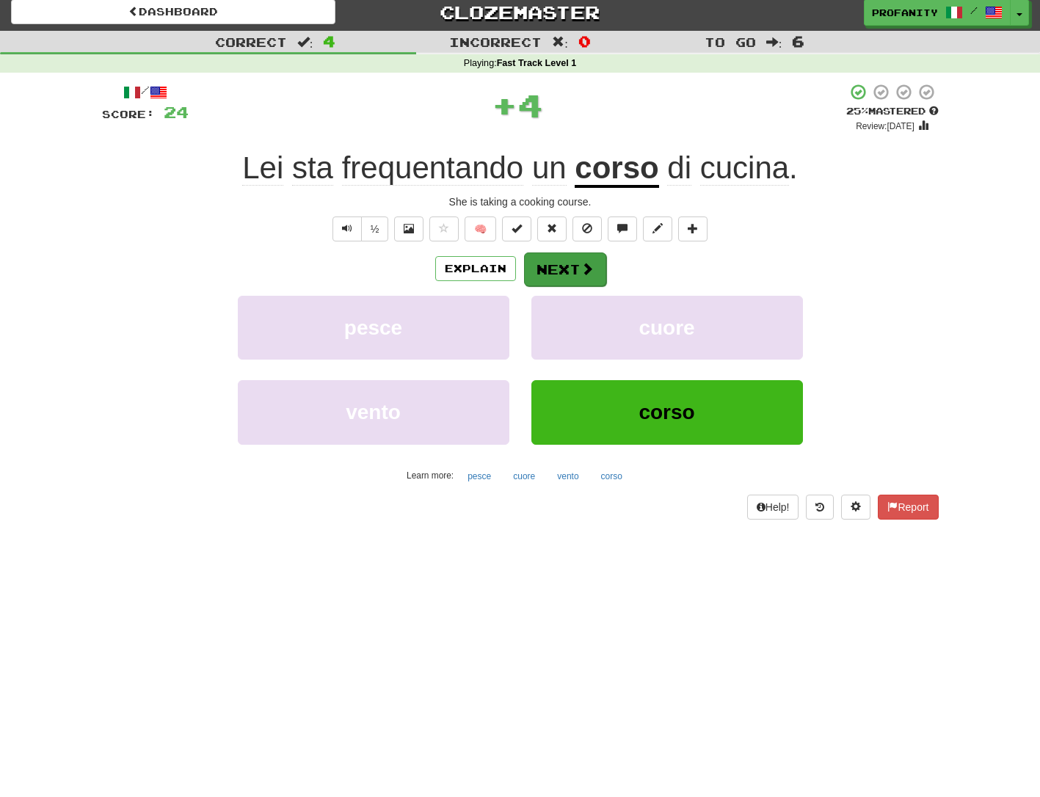
click at [567, 266] on button "Next" at bounding box center [565, 269] width 82 height 34
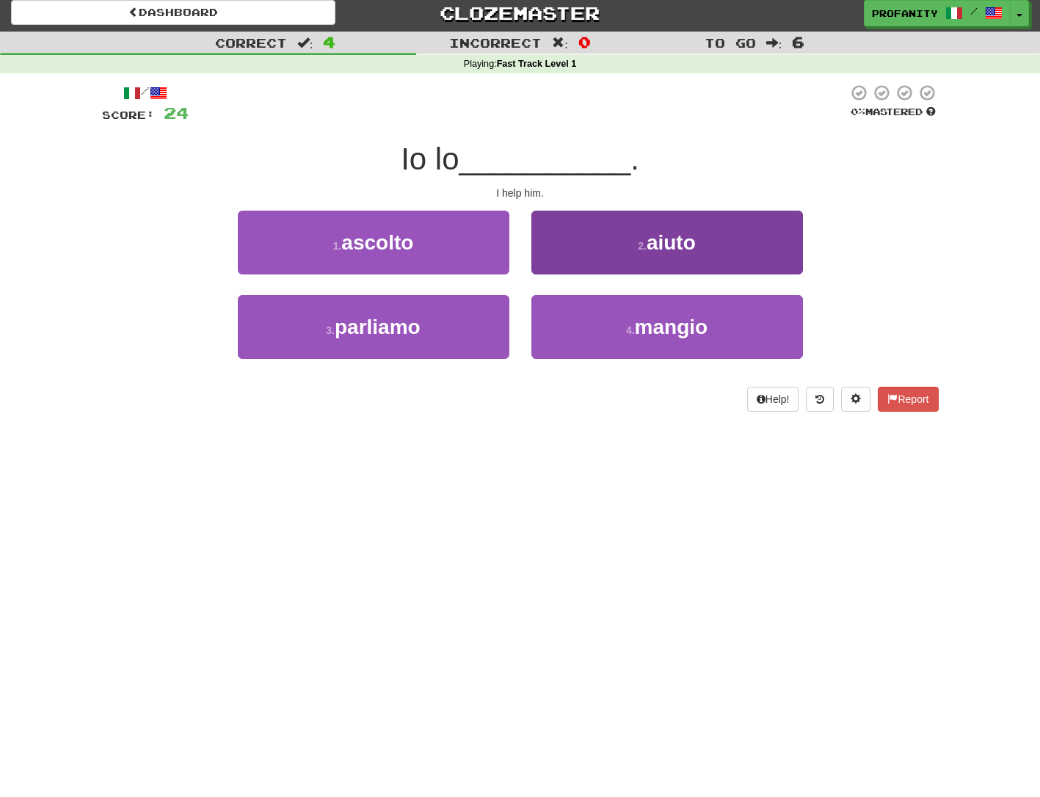
scroll to position [4, 0]
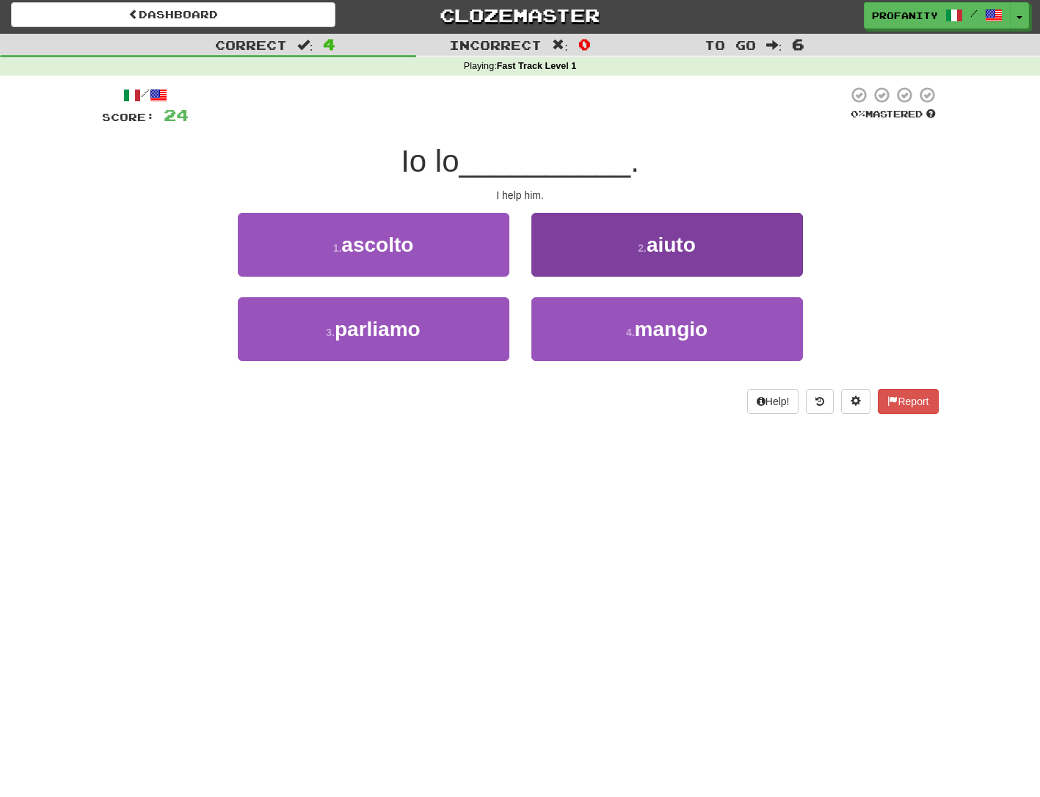
click at [589, 250] on button "2 . aiuto" at bounding box center [667, 245] width 272 height 64
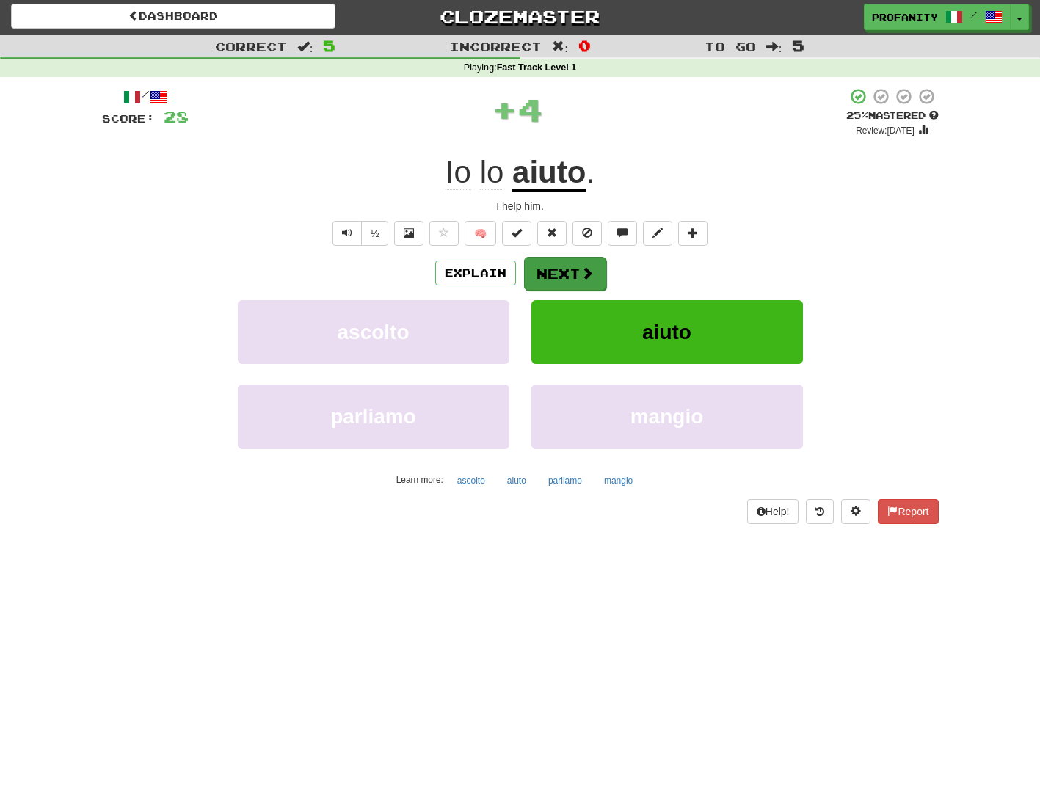
scroll to position [0, 1]
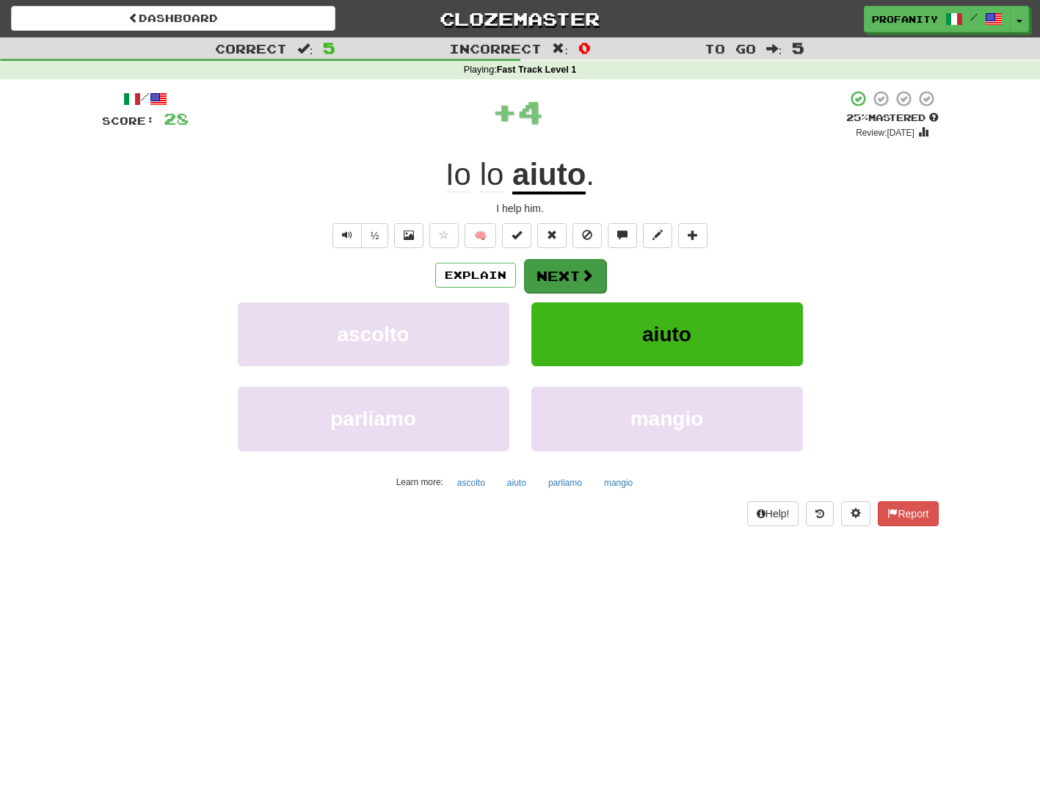
click at [558, 266] on button "Next" at bounding box center [565, 276] width 82 height 34
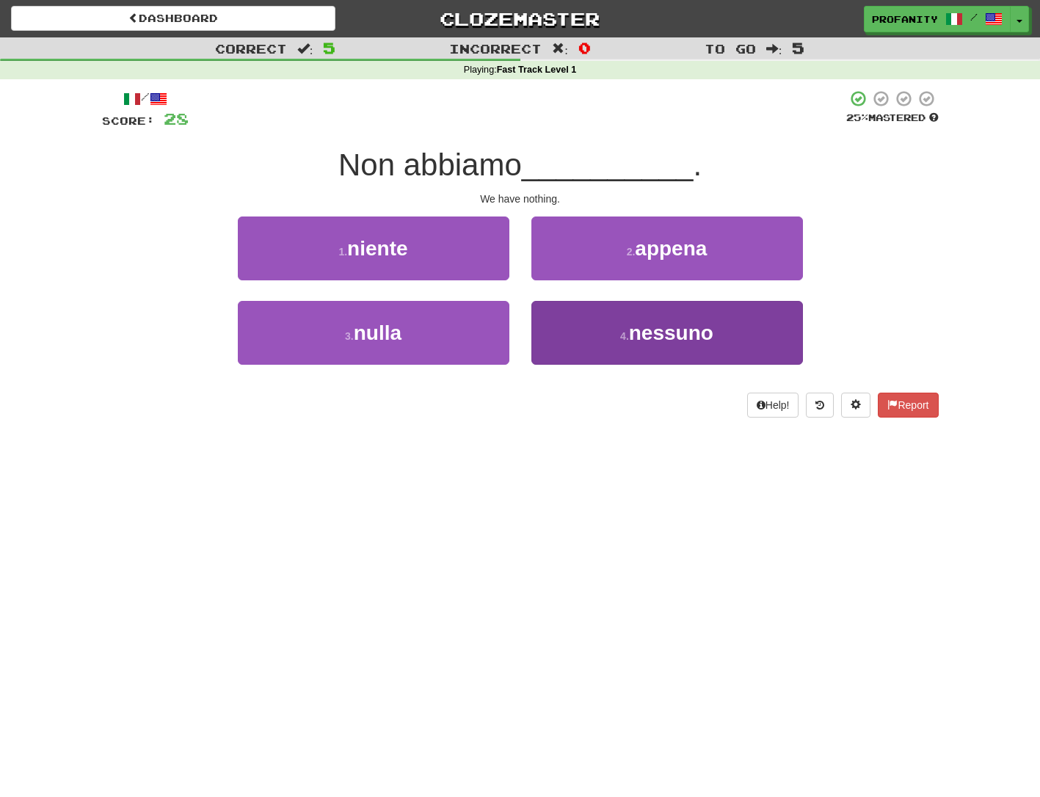
click at [614, 330] on button "4 . nessuno" at bounding box center [667, 333] width 272 height 64
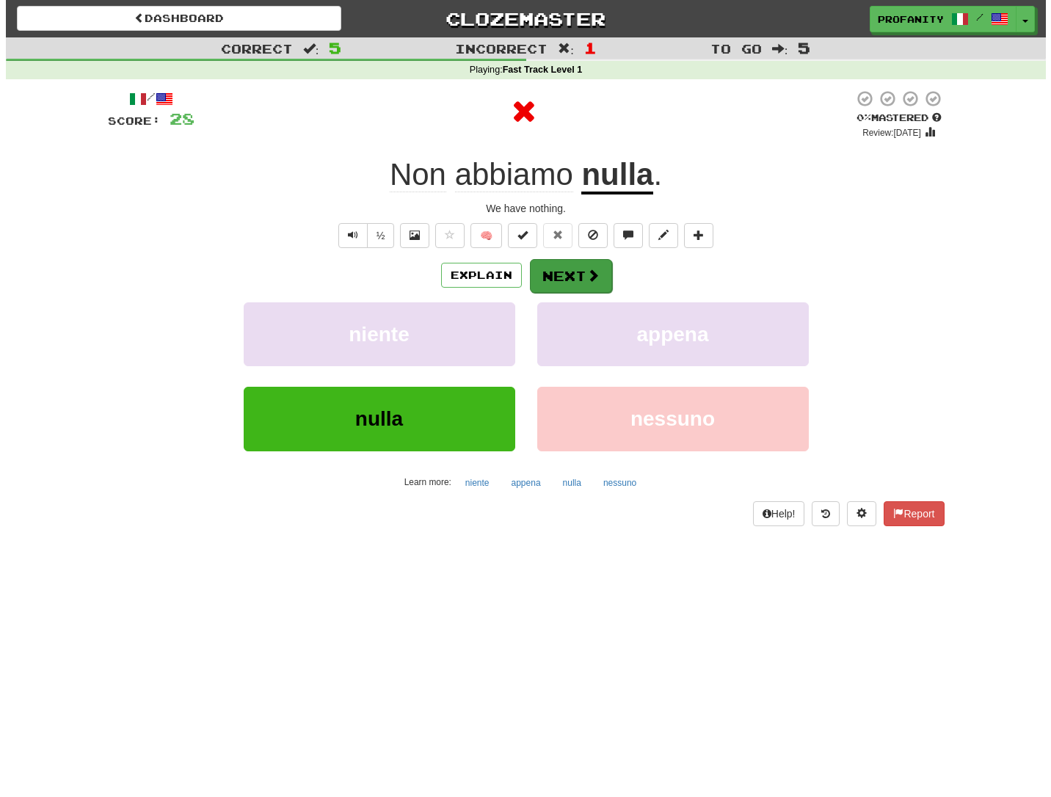
scroll to position [0, 0]
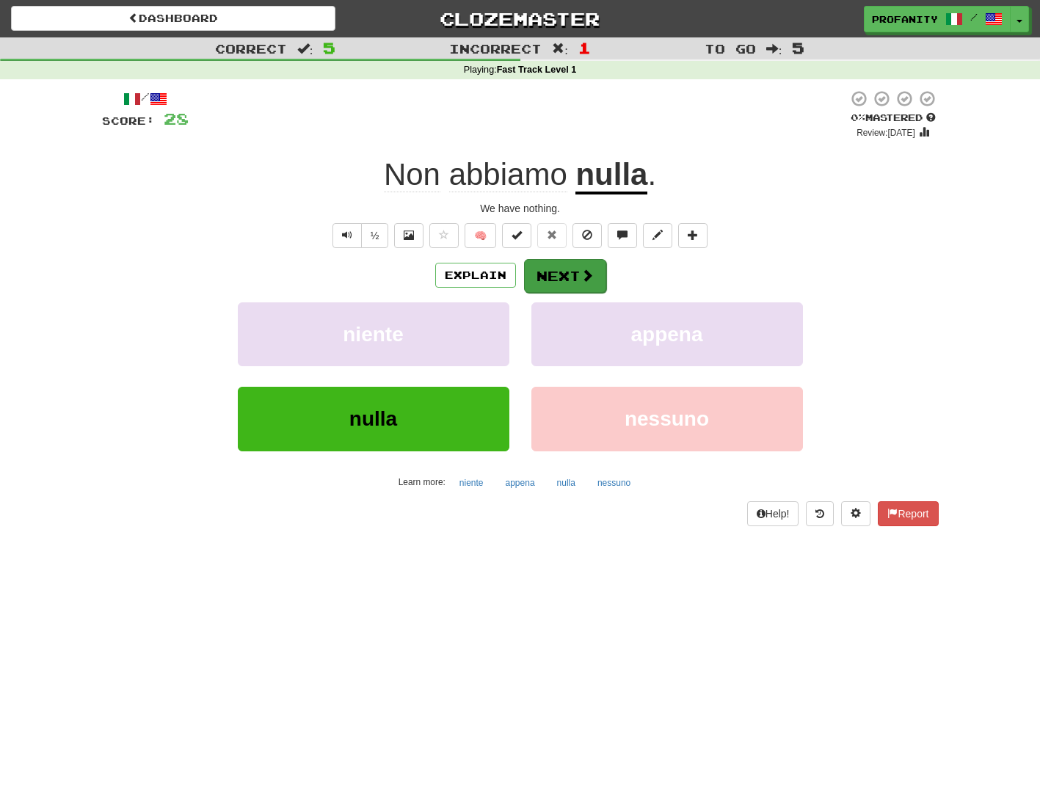
click at [567, 273] on button "Next" at bounding box center [565, 276] width 82 height 34
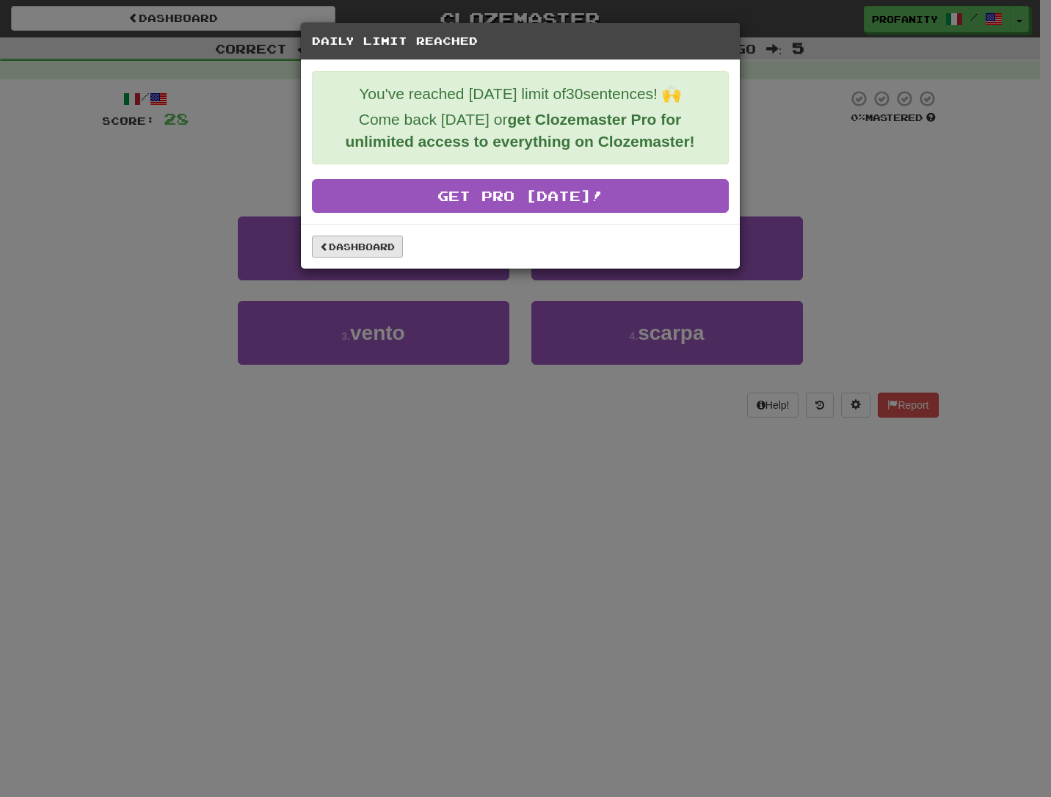
click at [358, 241] on link "Dashboard" at bounding box center [357, 247] width 91 height 22
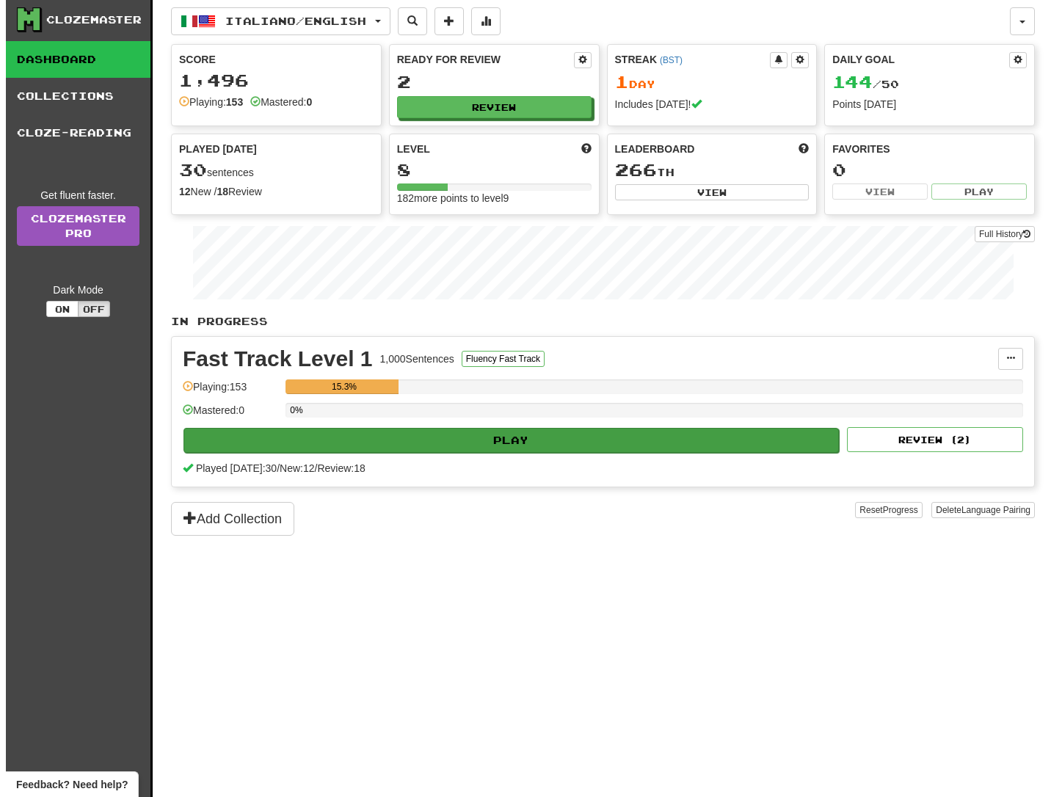
scroll to position [1, 1]
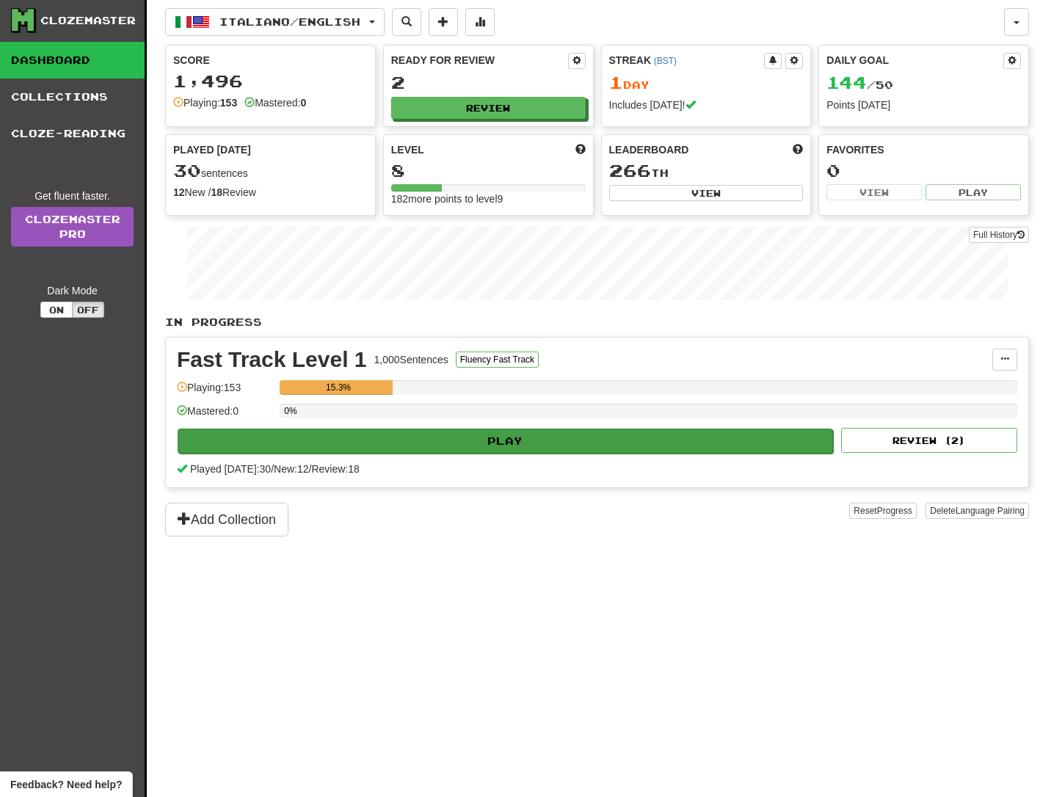
click at [503, 437] on button "Play" at bounding box center [505, 441] width 655 height 25
select select "**"
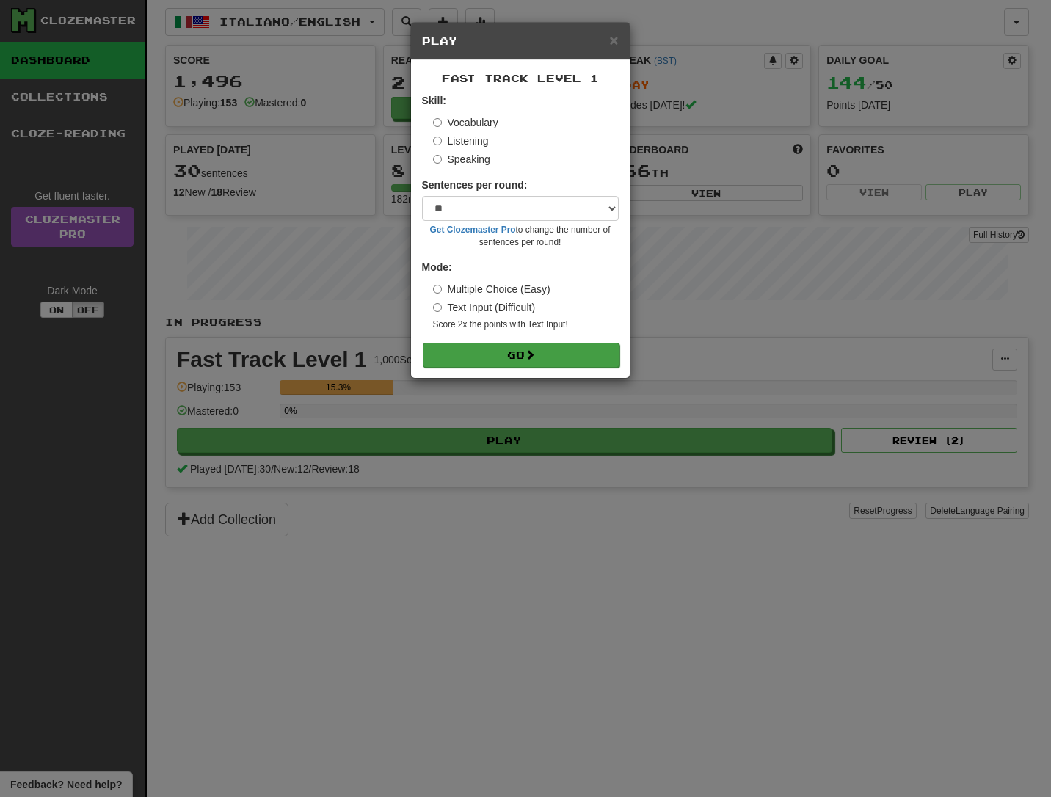
click at [506, 349] on button "Go" at bounding box center [521, 355] width 197 height 25
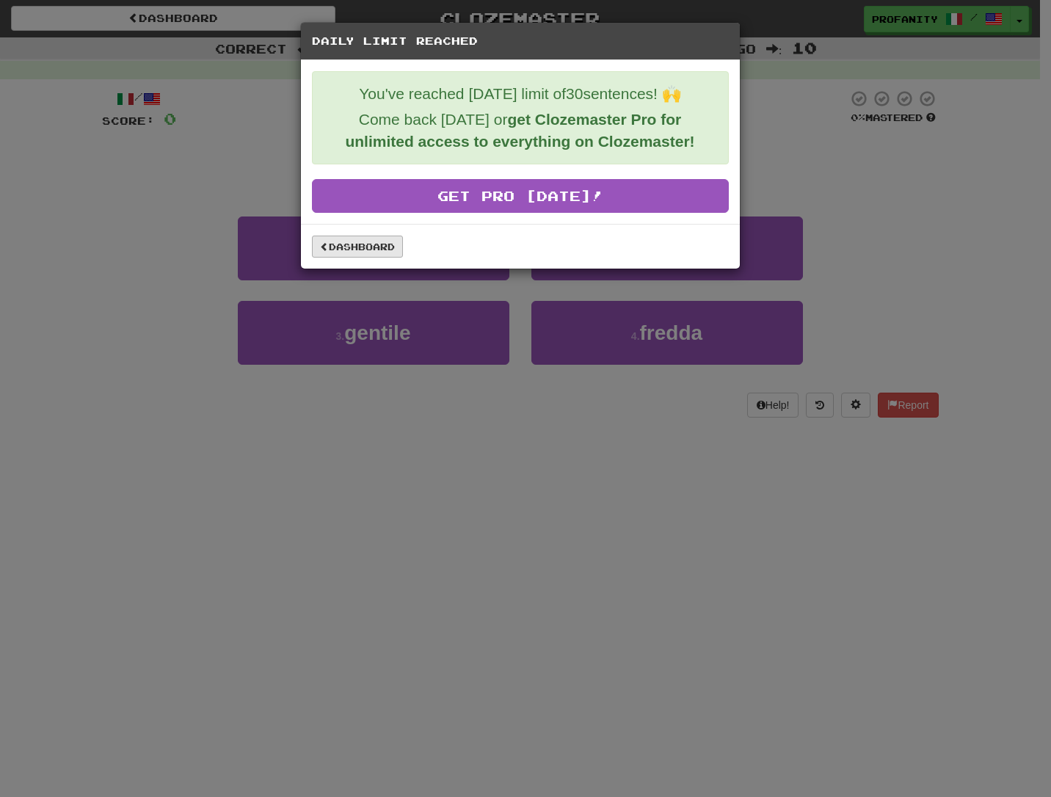
click at [340, 248] on link "Dashboard" at bounding box center [357, 247] width 91 height 22
